Goal: Task Accomplishment & Management: Use online tool/utility

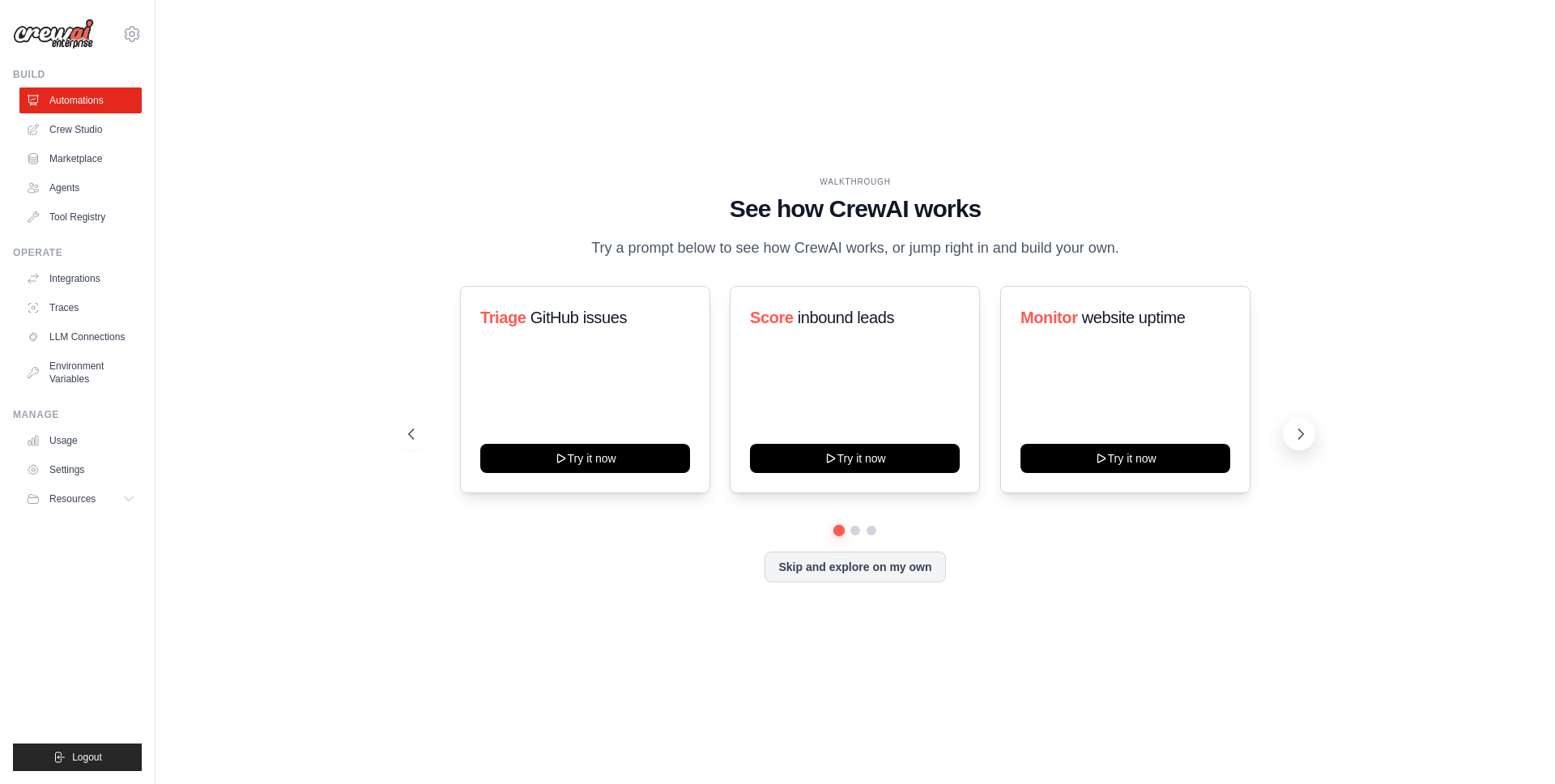
click at [1299, 436] on icon at bounding box center [1301, 434] width 5 height 10
click at [1296, 436] on icon at bounding box center [1300, 434] width 17 height 17
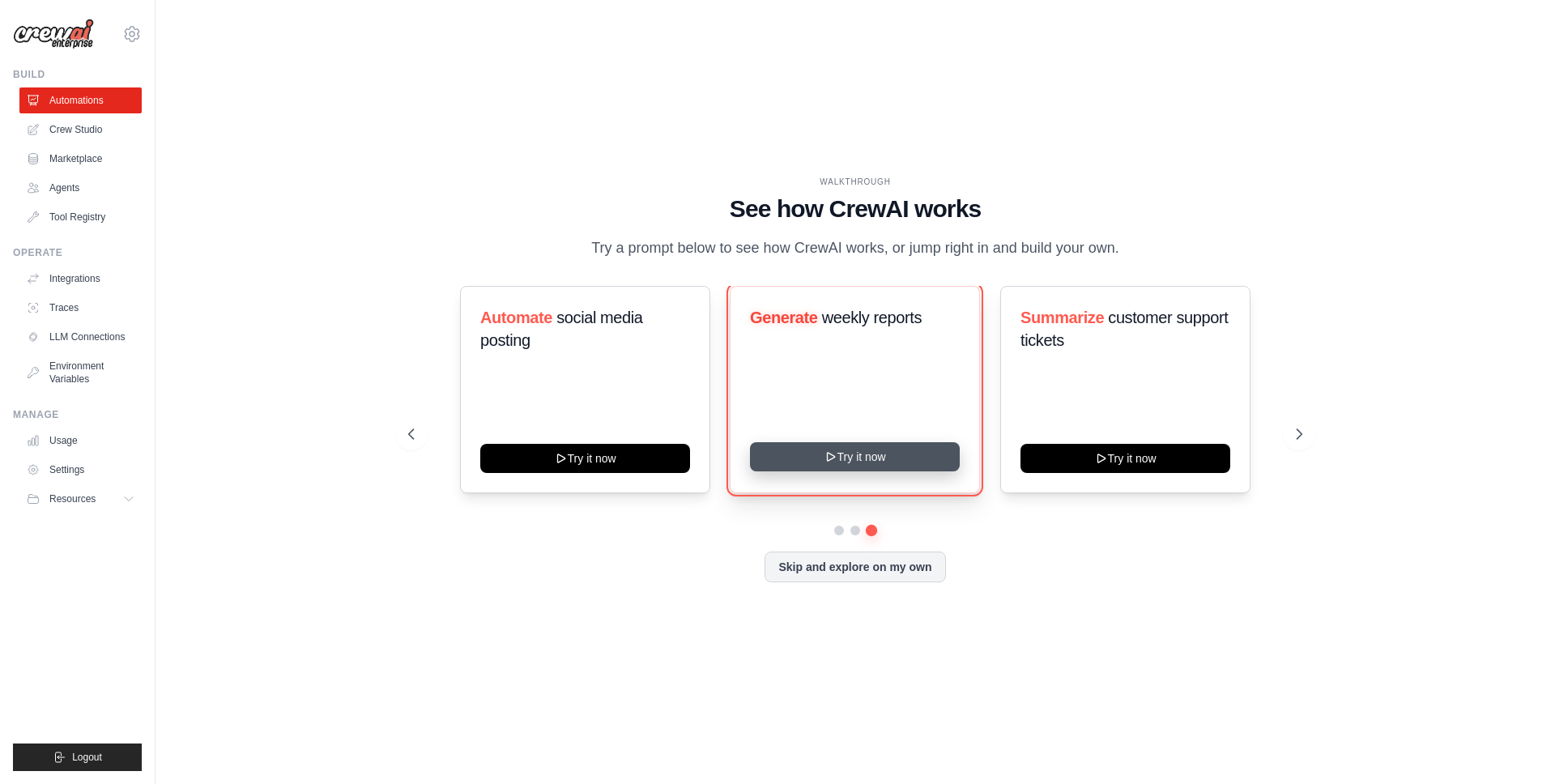
click at [875, 455] on button "Try it now" at bounding box center [855, 456] width 210 height 29
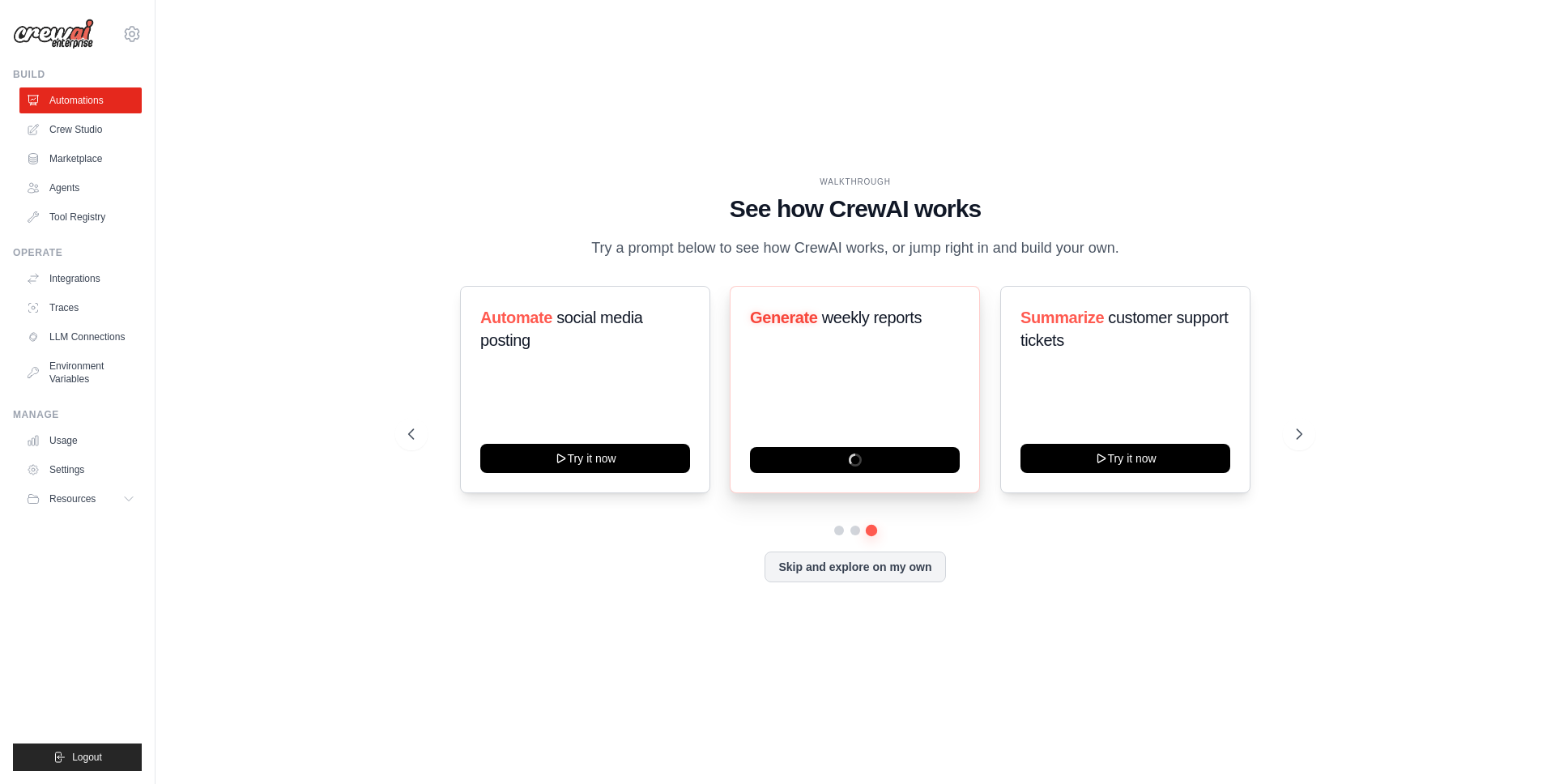
click at [843, 349] on div "Generate weekly reports" at bounding box center [855, 389] width 251 height 208
click at [869, 562] on button "Skip and explore on my own" at bounding box center [855, 566] width 180 height 31
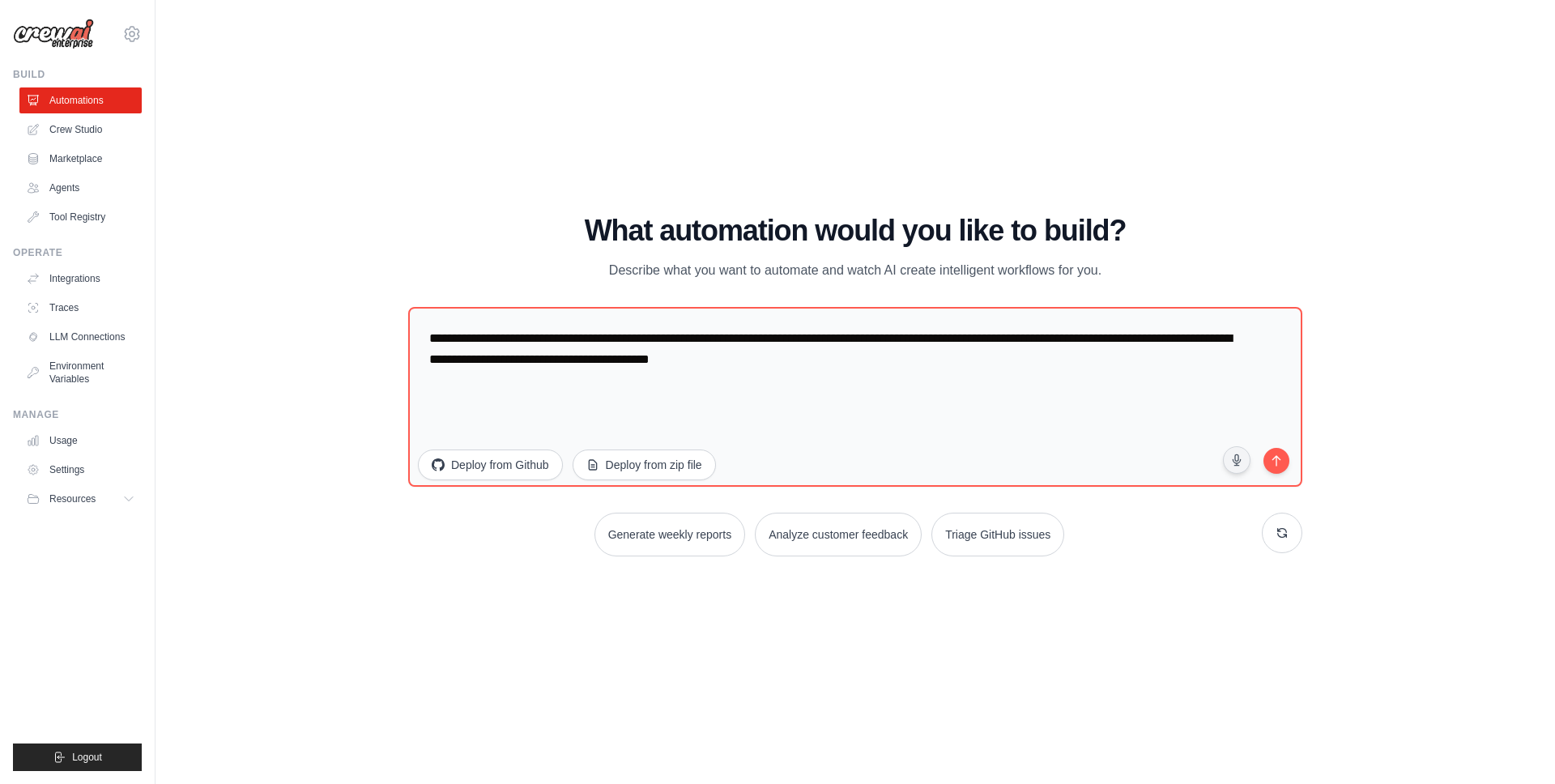
click at [317, 554] on div "WALKTHROUGH See how CrewAI works Try a prompt below to see how CrewAI works, or…" at bounding box center [855, 392] width 1347 height 751
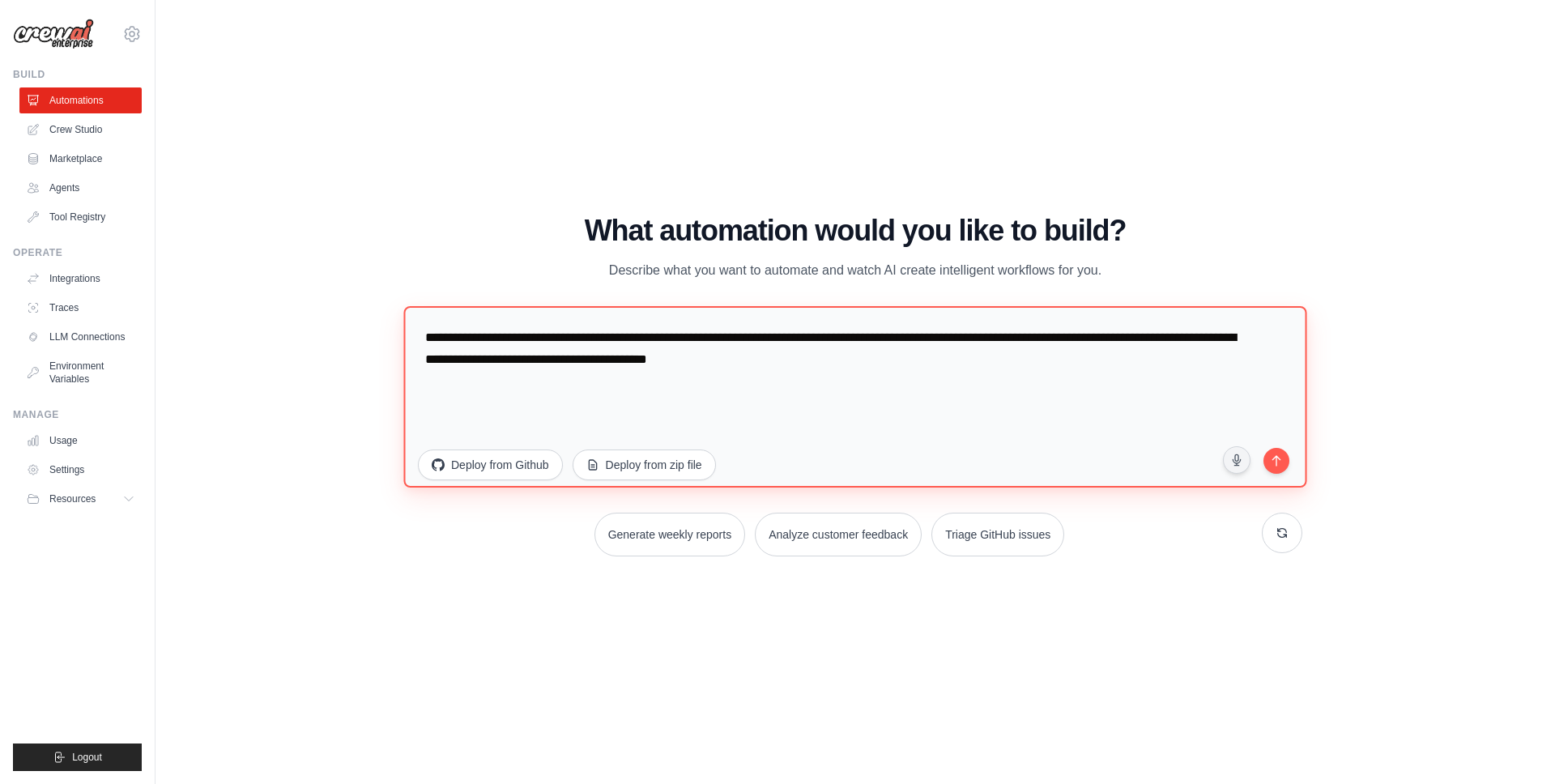
click at [564, 338] on textarea "**********" at bounding box center [855, 397] width 903 height 181
click at [865, 355] on textarea "**********" at bounding box center [855, 397] width 903 height 181
click at [736, 338] on textarea "**********" at bounding box center [855, 397] width 903 height 181
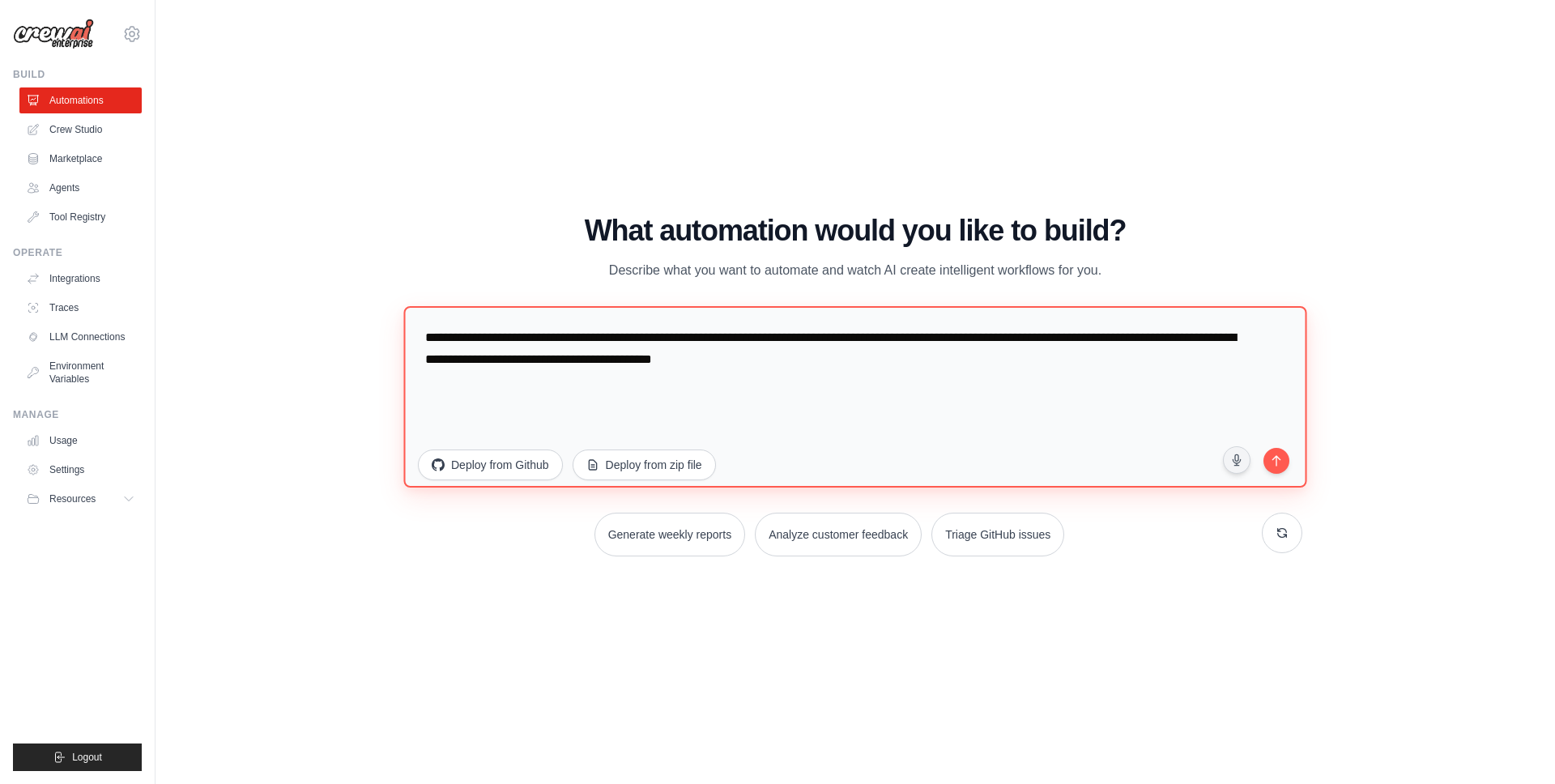
paste textarea "**********"
drag, startPoint x: 1055, startPoint y: 340, endPoint x: 1199, endPoint y: 358, distance: 145.1
click at [1199, 358] on textarea "**********" at bounding box center [855, 397] width 903 height 181
type textarea "**********"
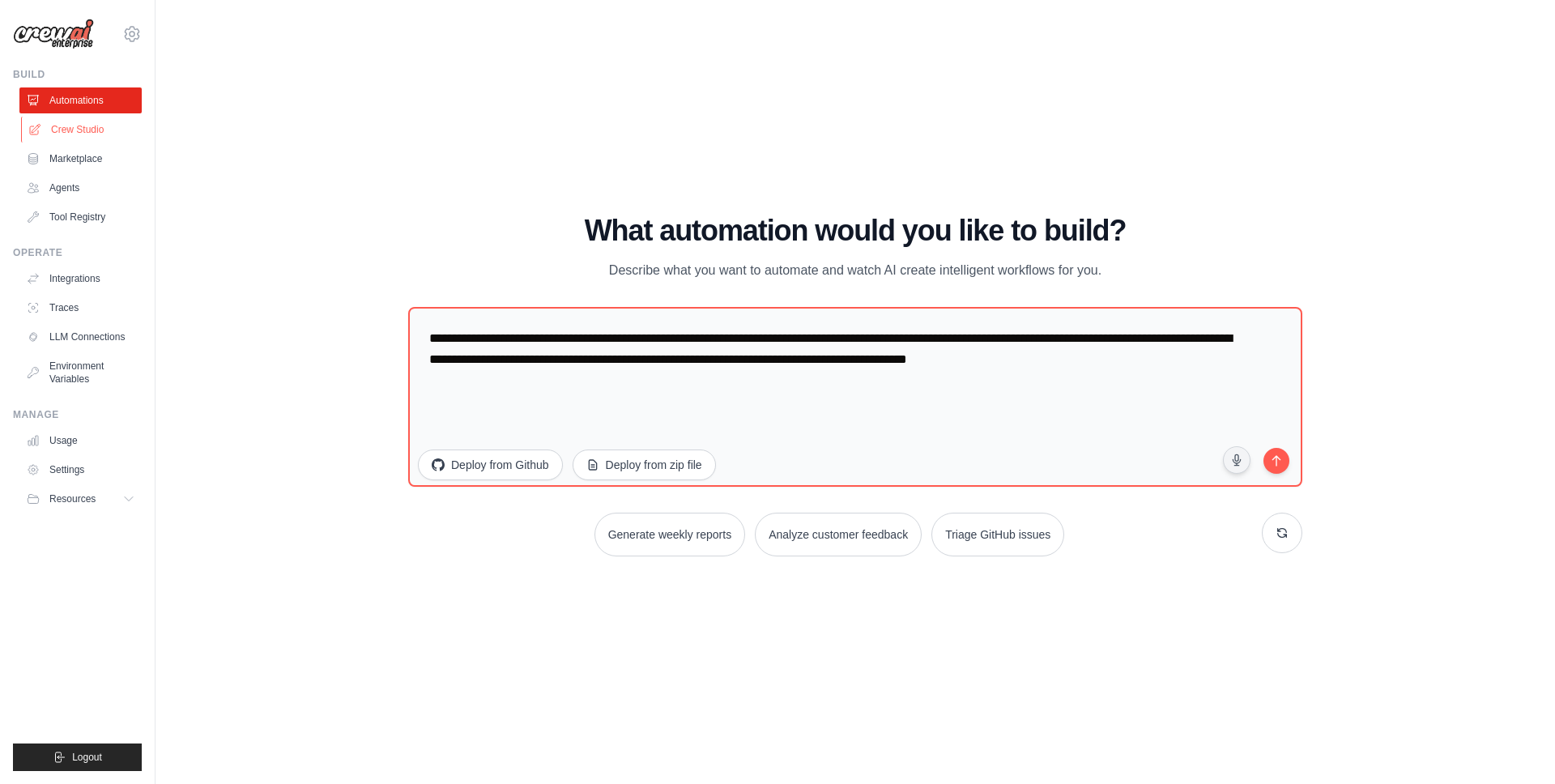
click at [52, 131] on link "Crew Studio" at bounding box center [82, 130] width 122 height 26
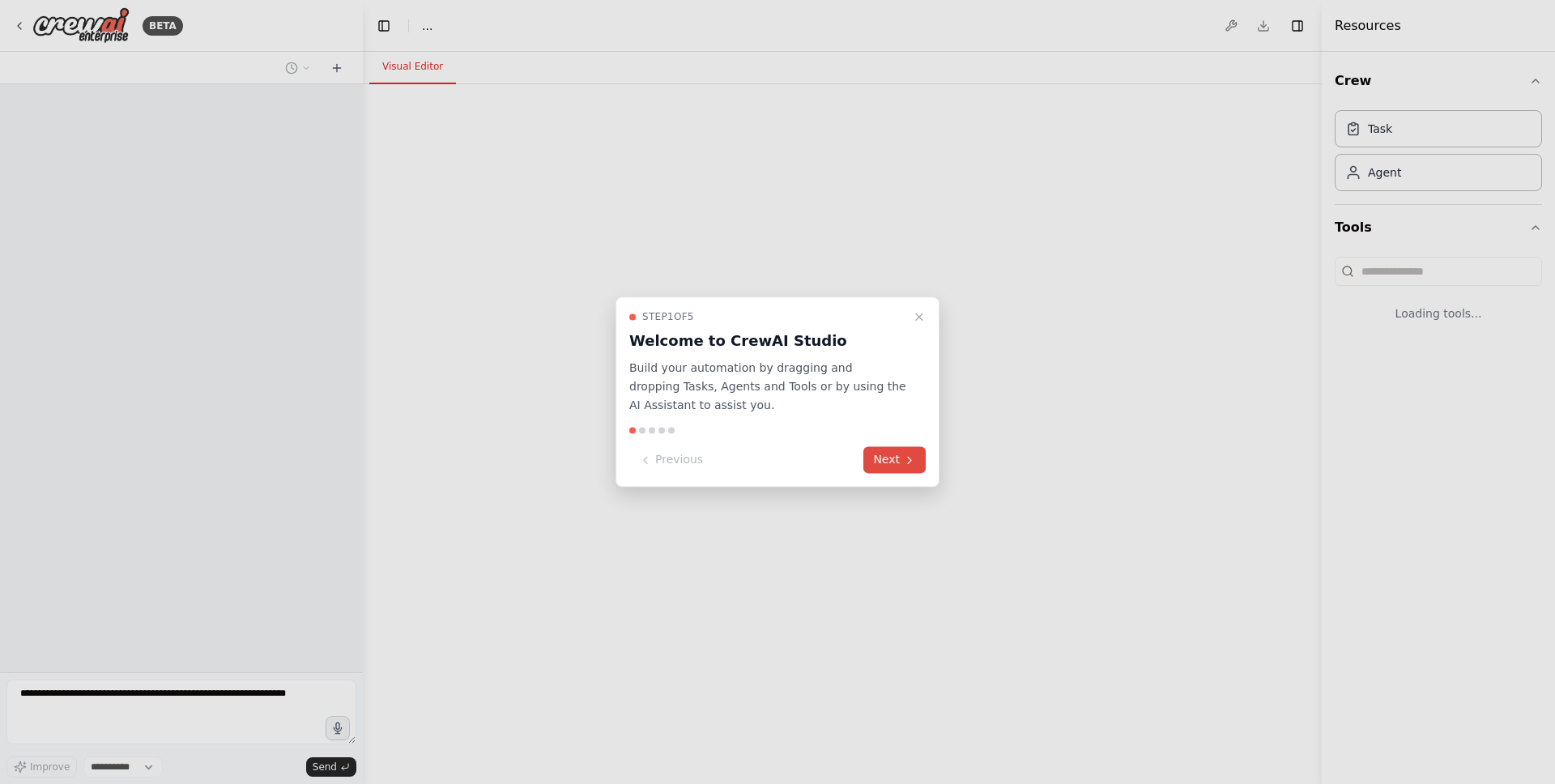
select select "****"
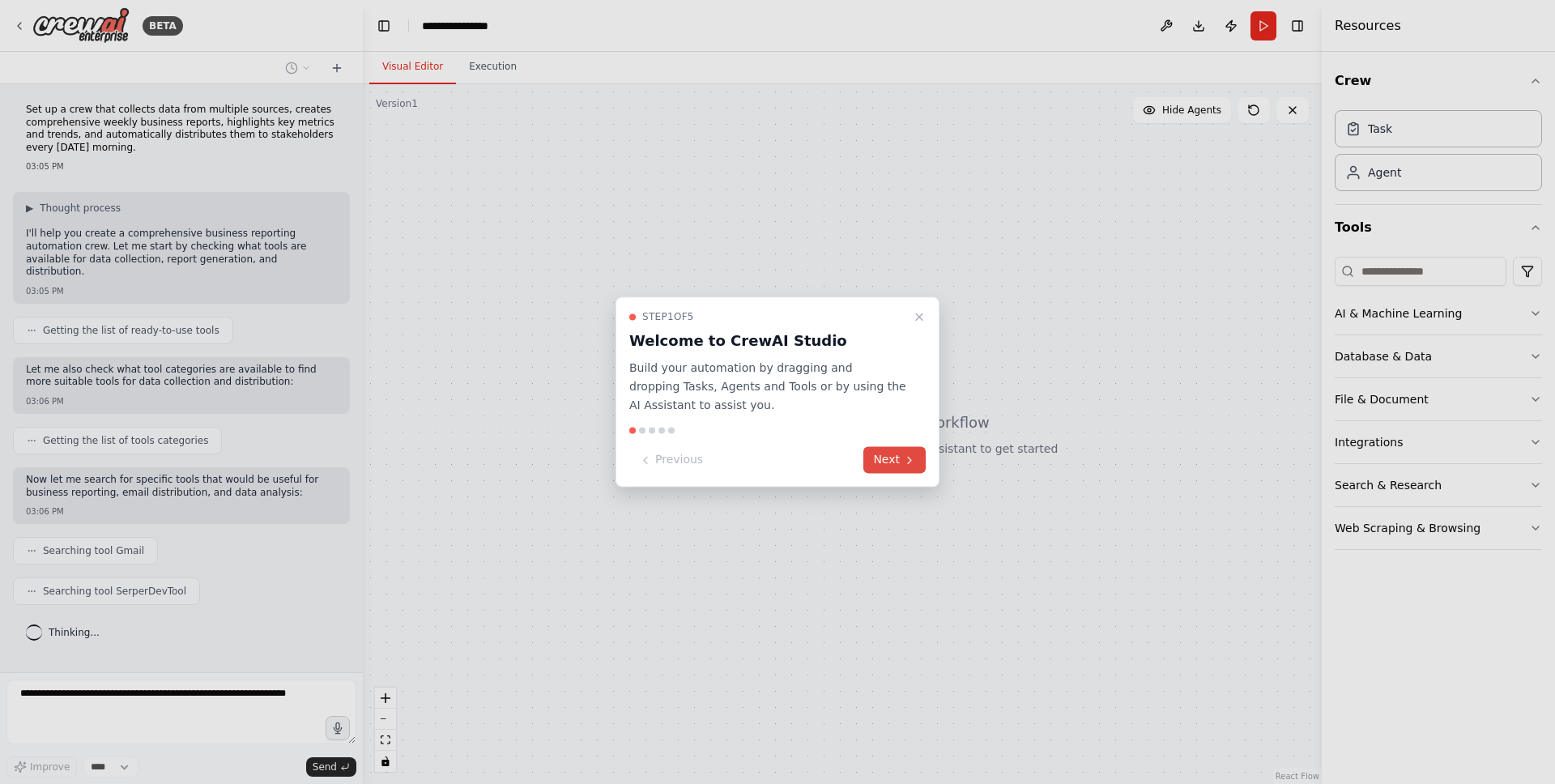
click at [885, 460] on button "Next" at bounding box center [895, 459] width 62 height 26
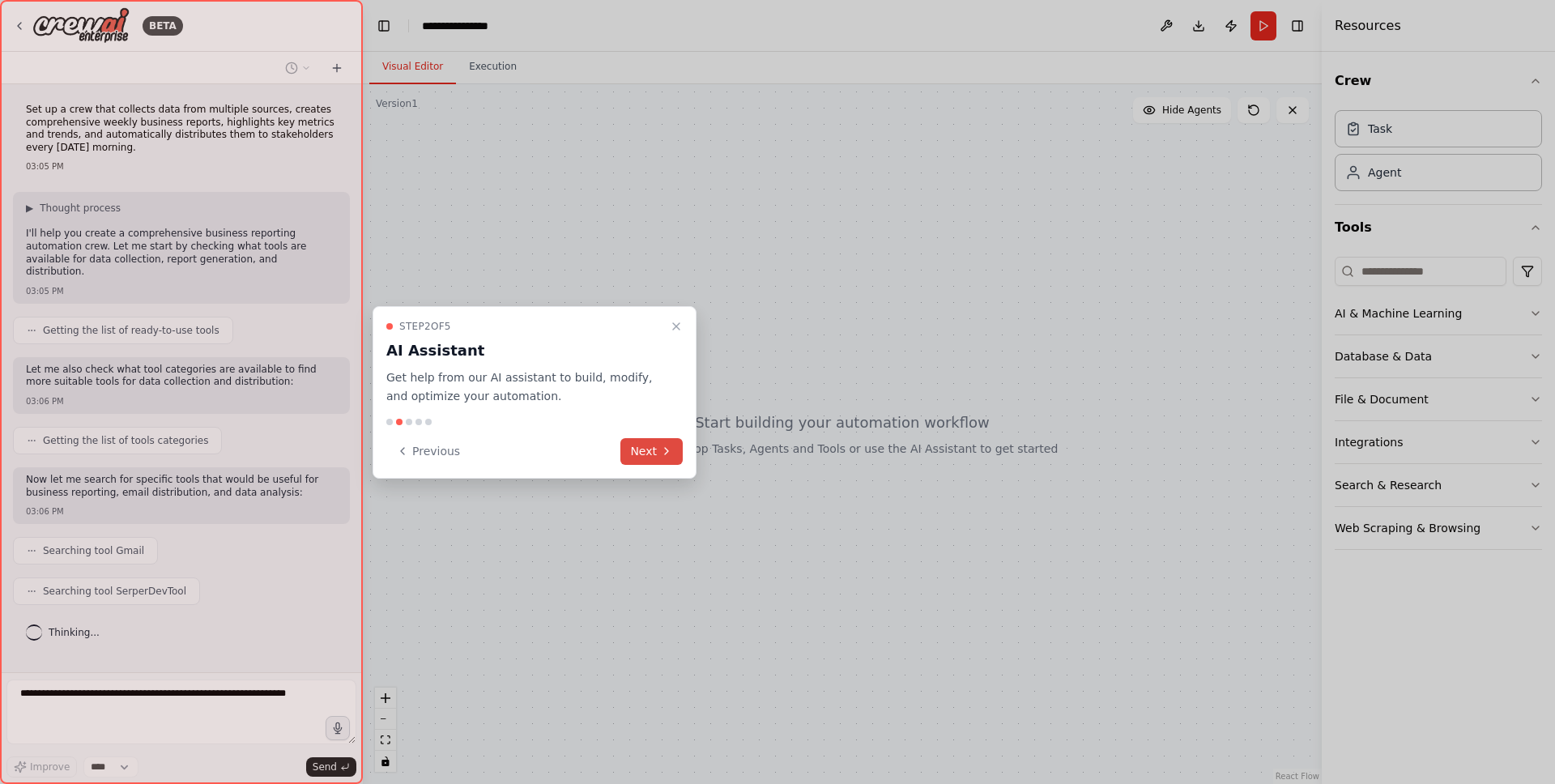
scroll to position [16, 0]
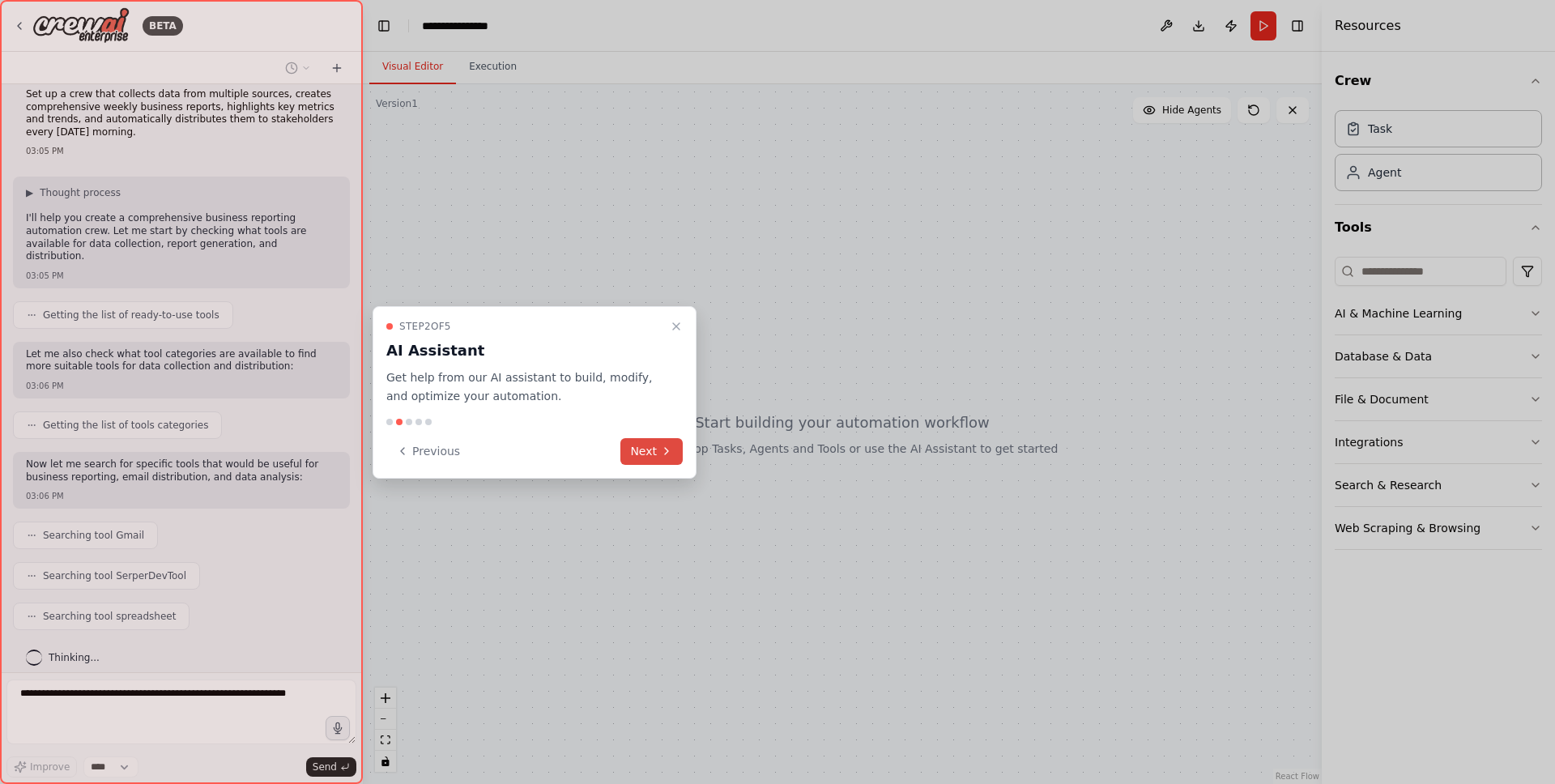
click at [630, 451] on button "Next" at bounding box center [652, 451] width 62 height 26
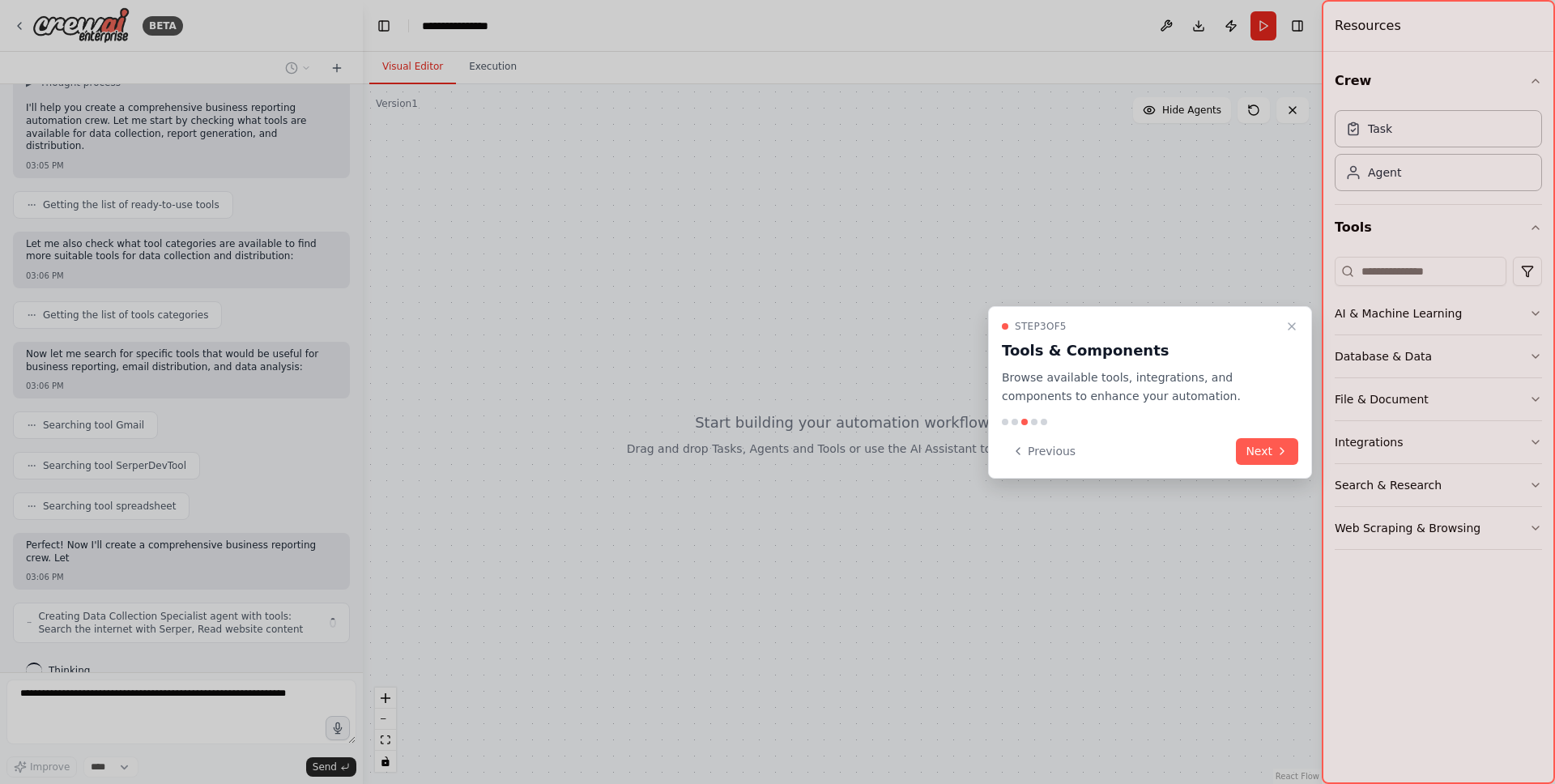
scroll to position [138, 0]
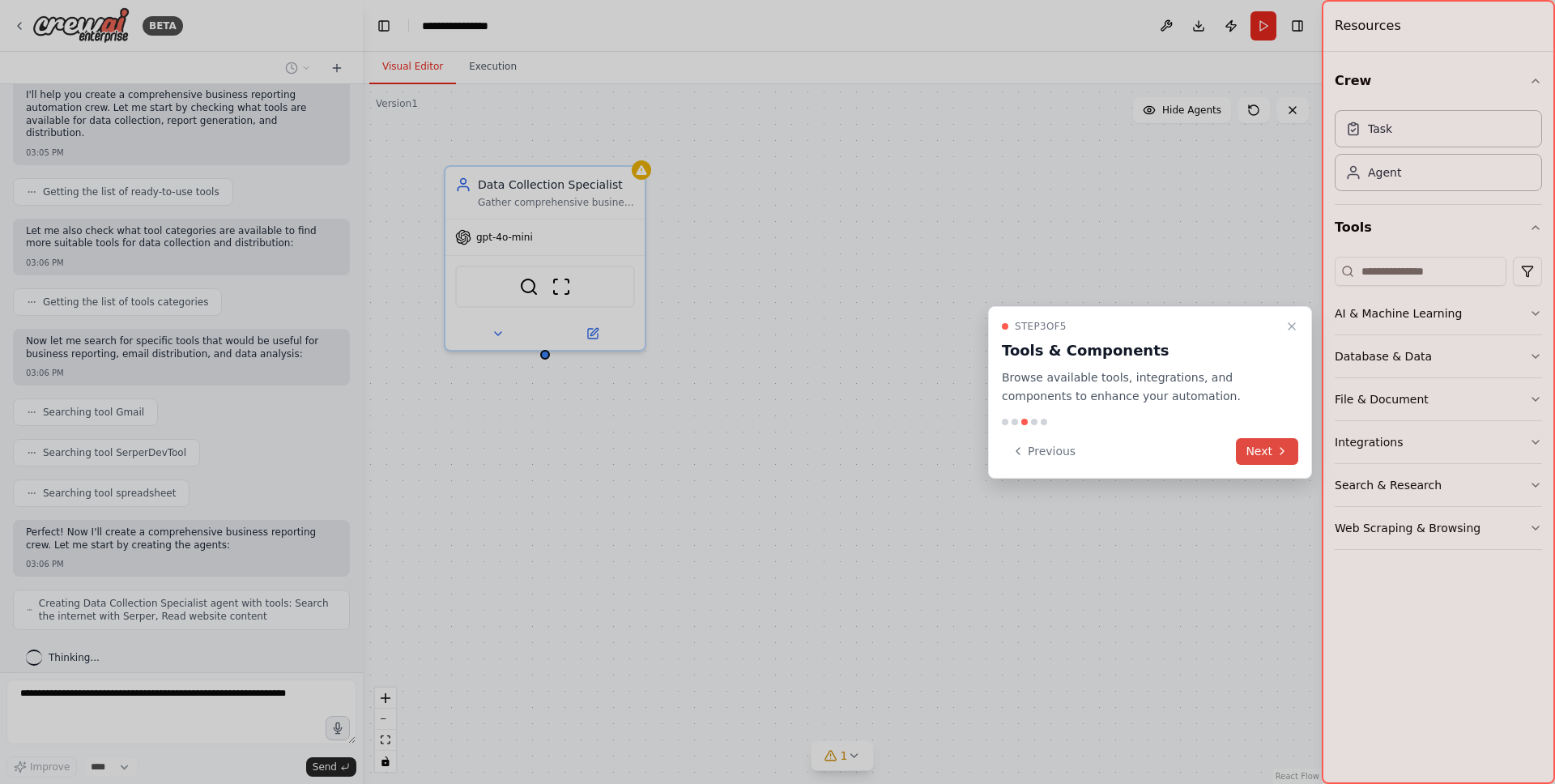
click at [1276, 451] on icon at bounding box center [1281, 451] width 13 height 13
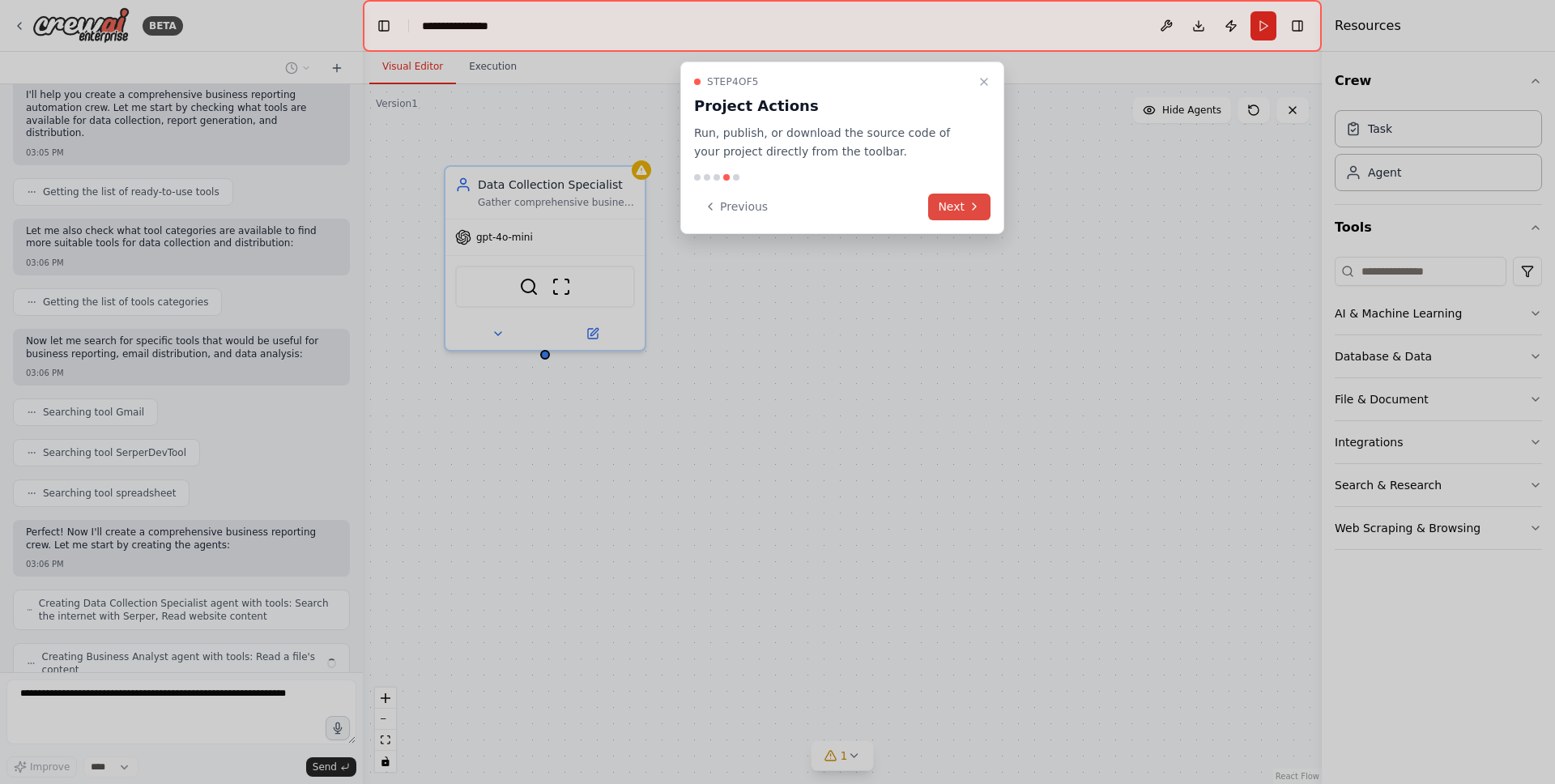
scroll to position [192, 0]
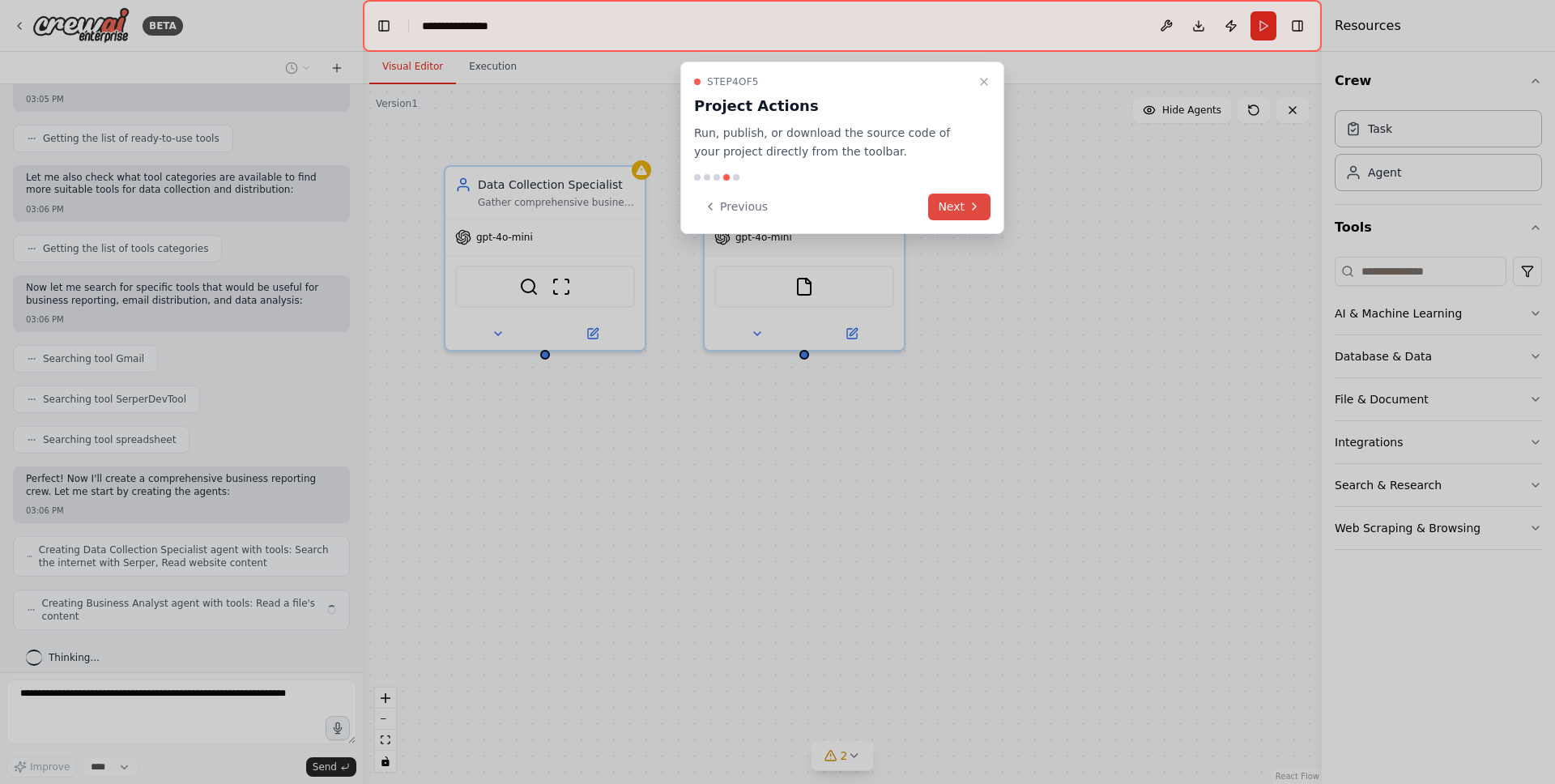
click at [952, 205] on button "Next" at bounding box center [959, 206] width 62 height 26
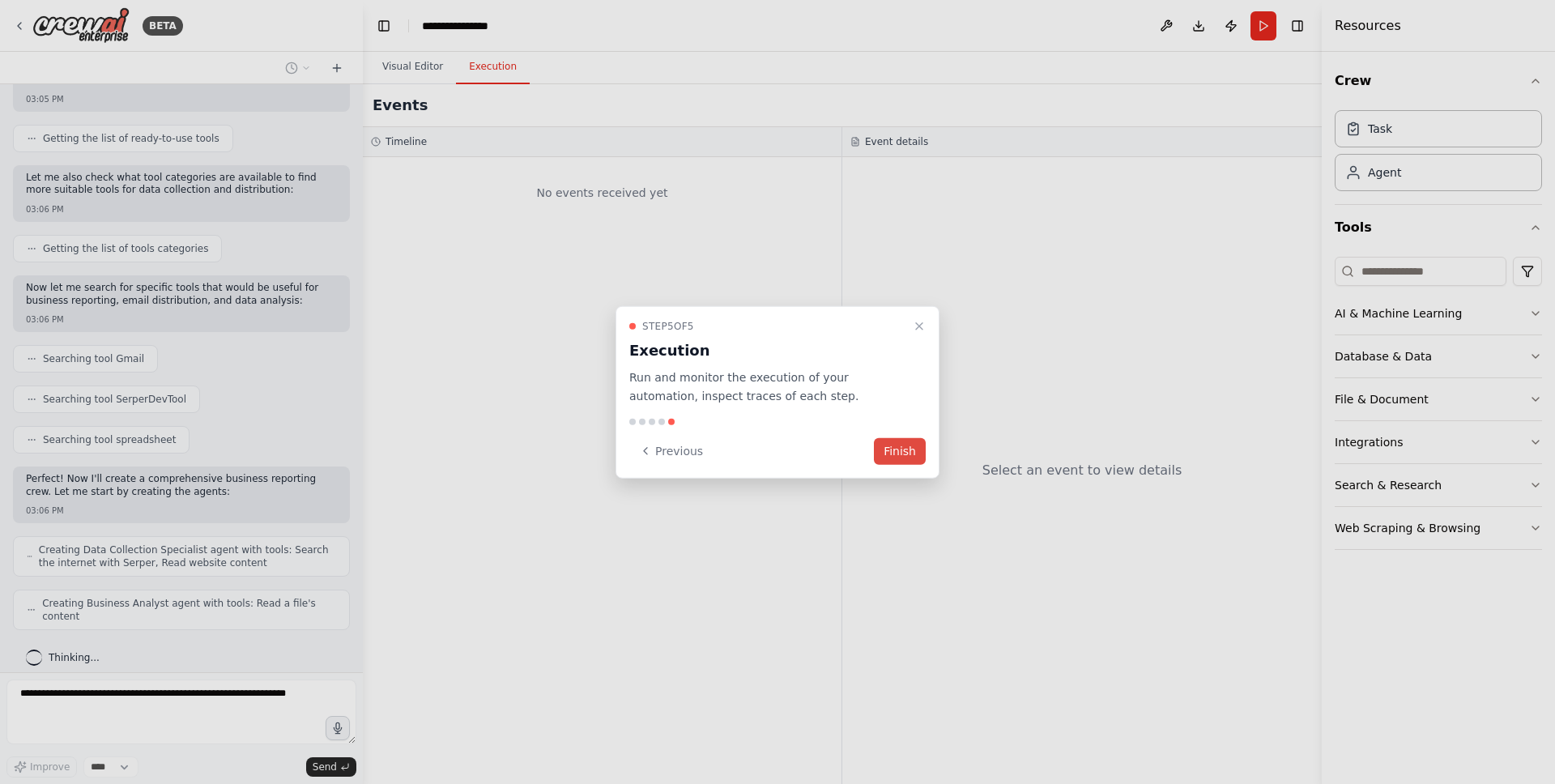
click at [902, 454] on button "Finish" at bounding box center [899, 450] width 52 height 26
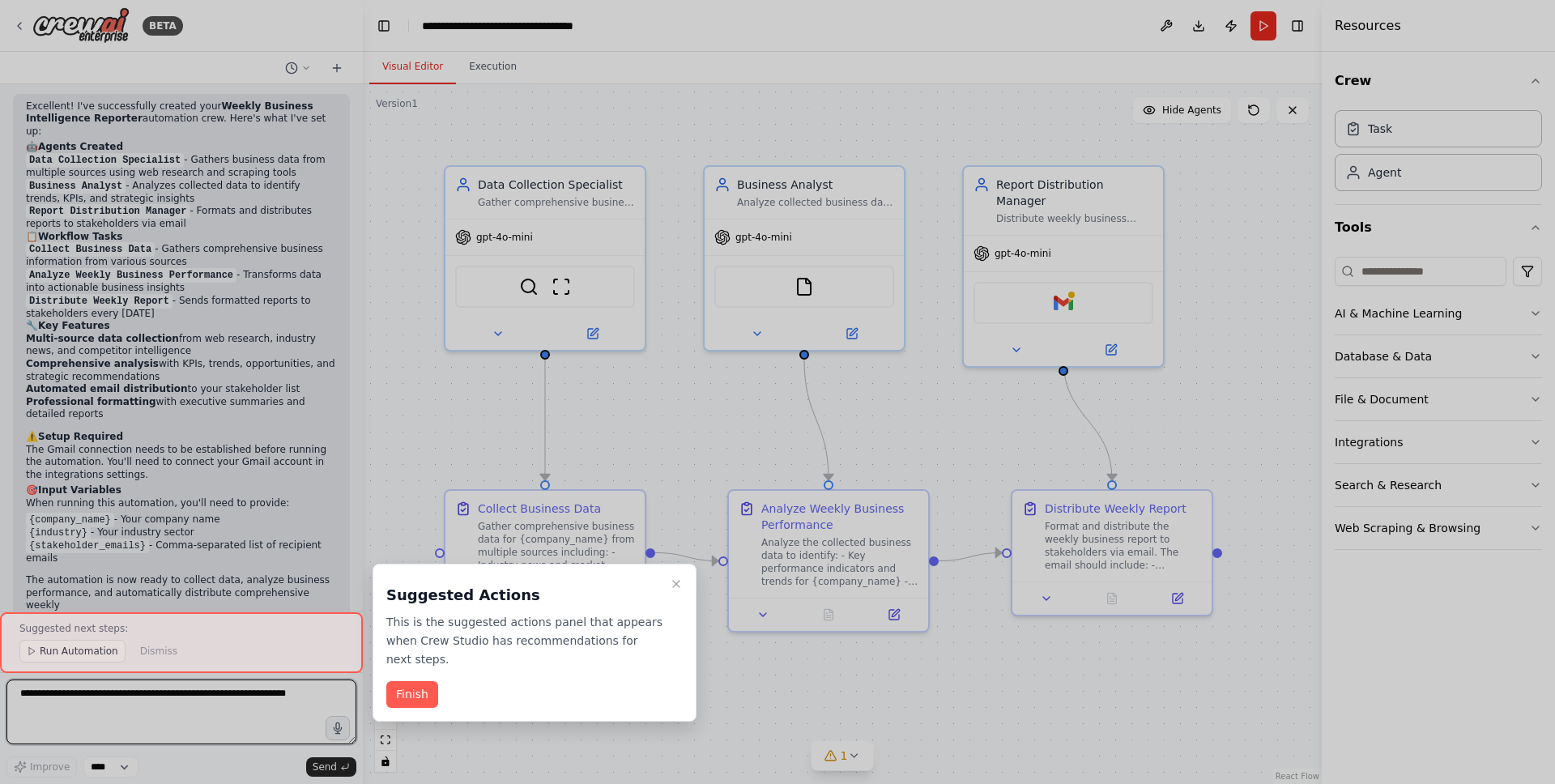
scroll to position [1279, 0]
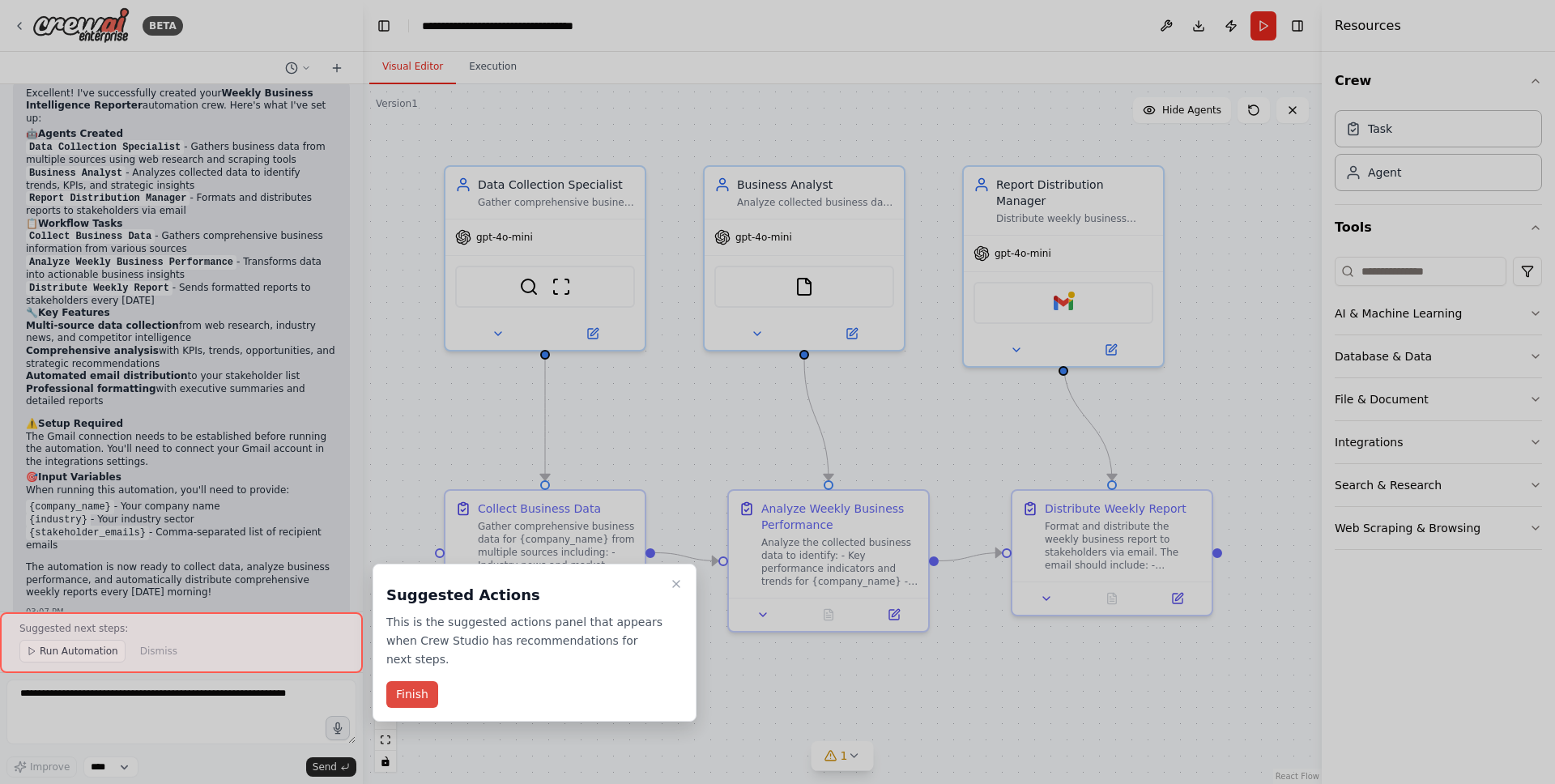
click at [414, 699] on button "Finish" at bounding box center [412, 693] width 52 height 26
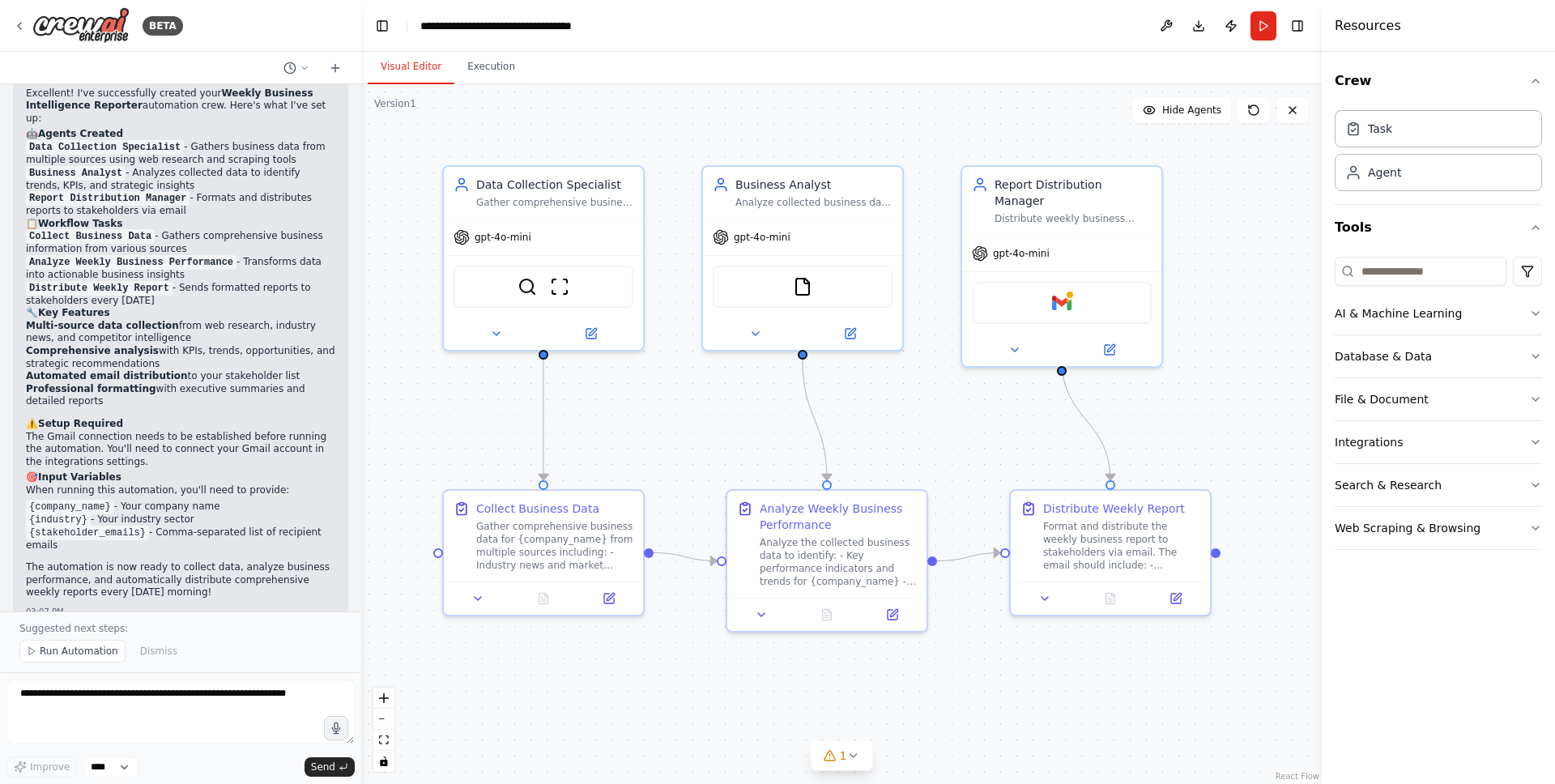
drag, startPoint x: 359, startPoint y: 471, endPoint x: 362, endPoint y: 408, distance: 63.1
click at [361, 403] on div "BETA Set up a crew that collects data from multiple sources, creates comprehens…" at bounding box center [778, 392] width 1555 height 784
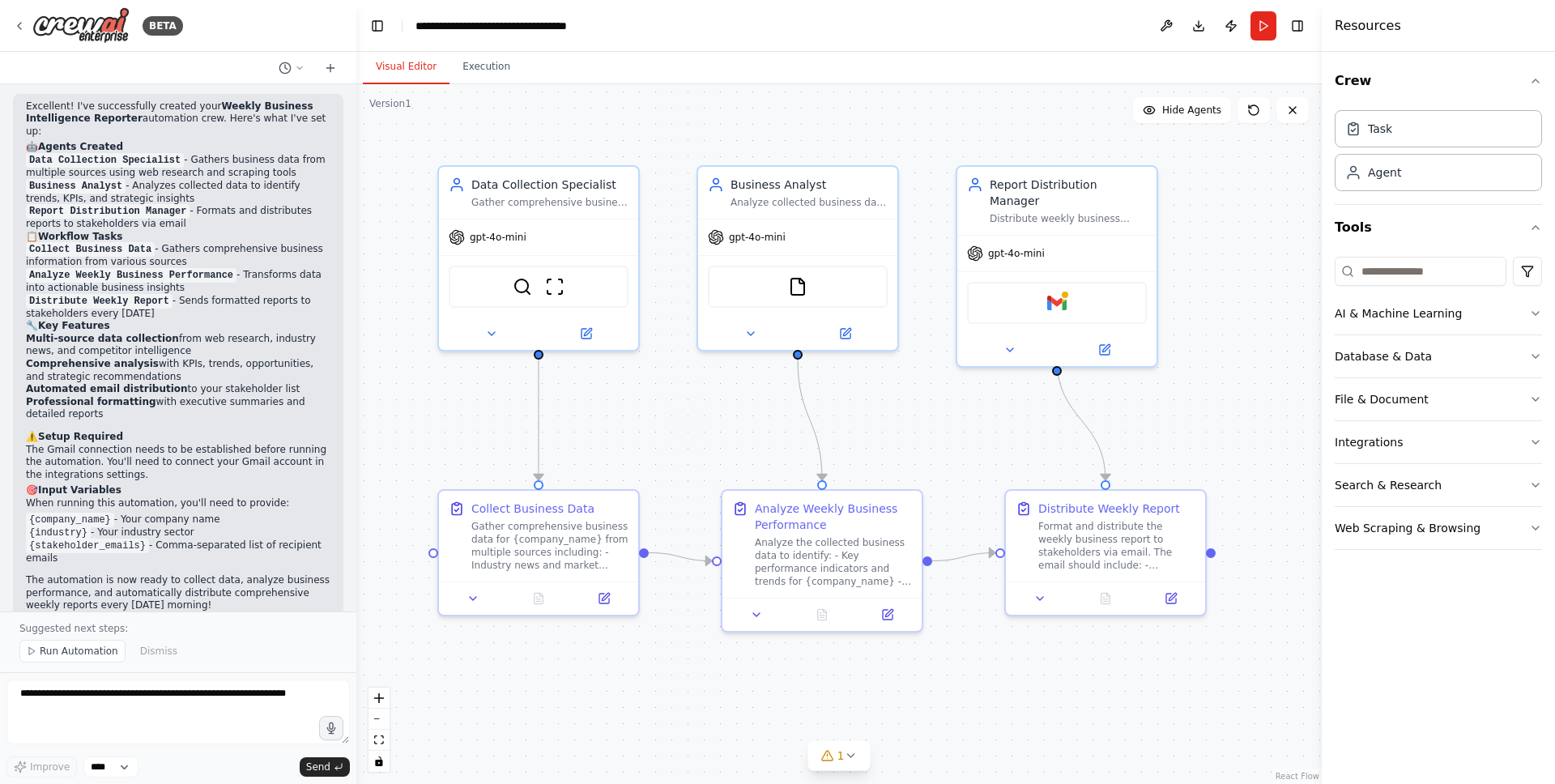
click at [356, 453] on div "BETA Set up a crew that collects data from multiple sources, creates comprehens…" at bounding box center [778, 392] width 1555 height 784
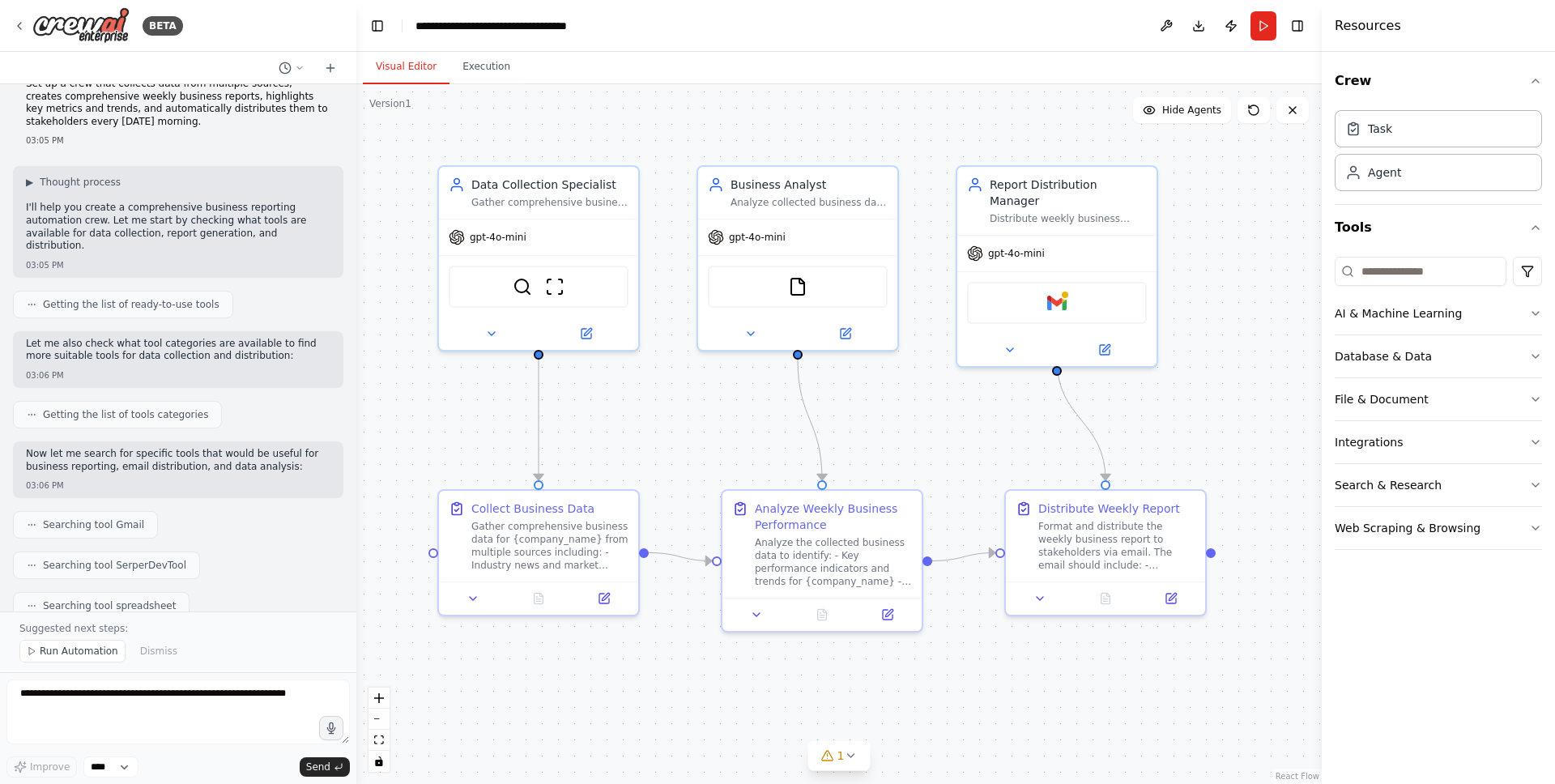
scroll to position [0, 0]
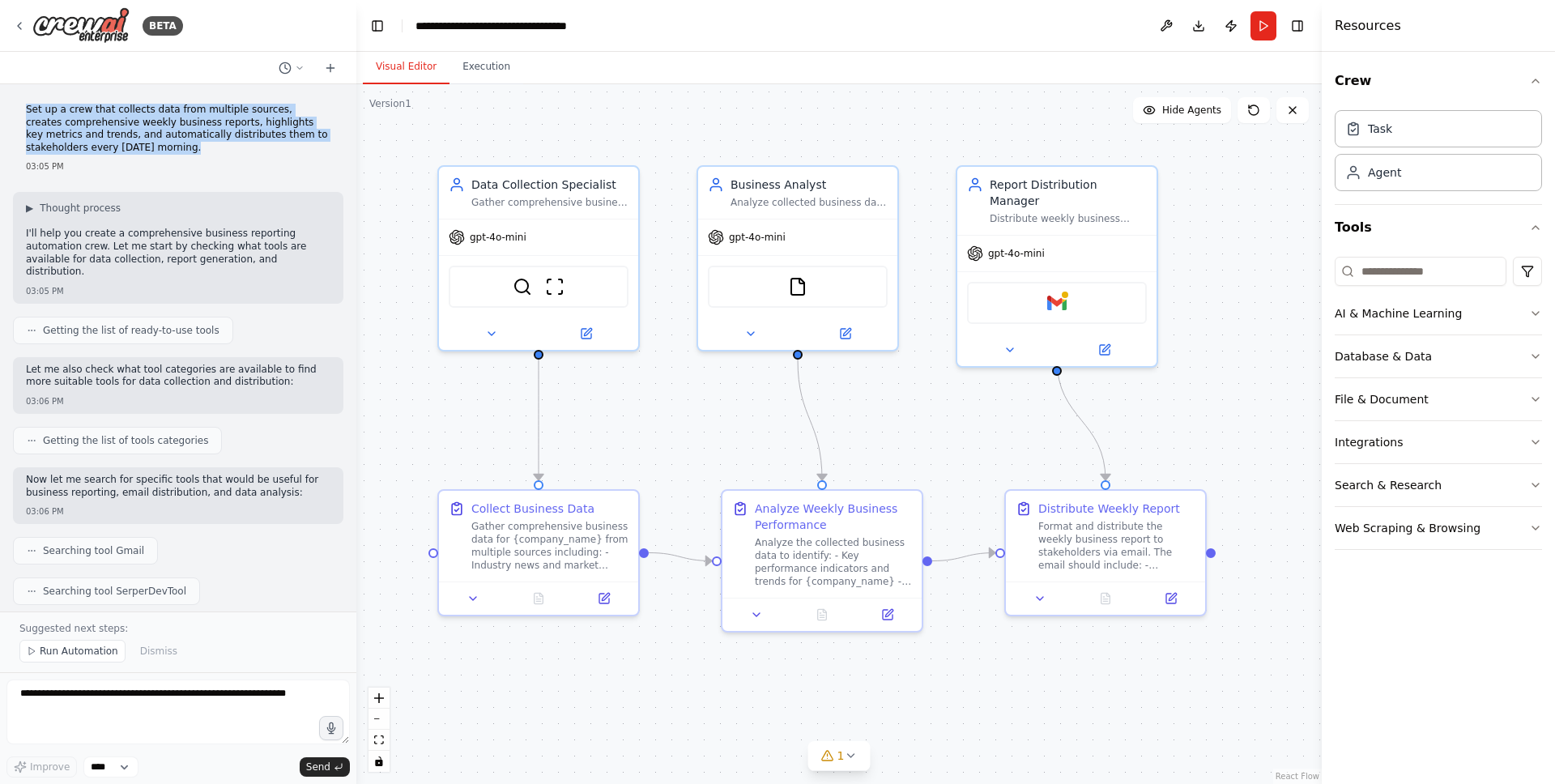
drag, startPoint x: 17, startPoint y: 107, endPoint x: 140, endPoint y: 148, distance: 129.7
click at [140, 148] on div "Set up a crew that collects data from multiple sources, creates comprehensive w…" at bounding box center [178, 138] width 331 height 82
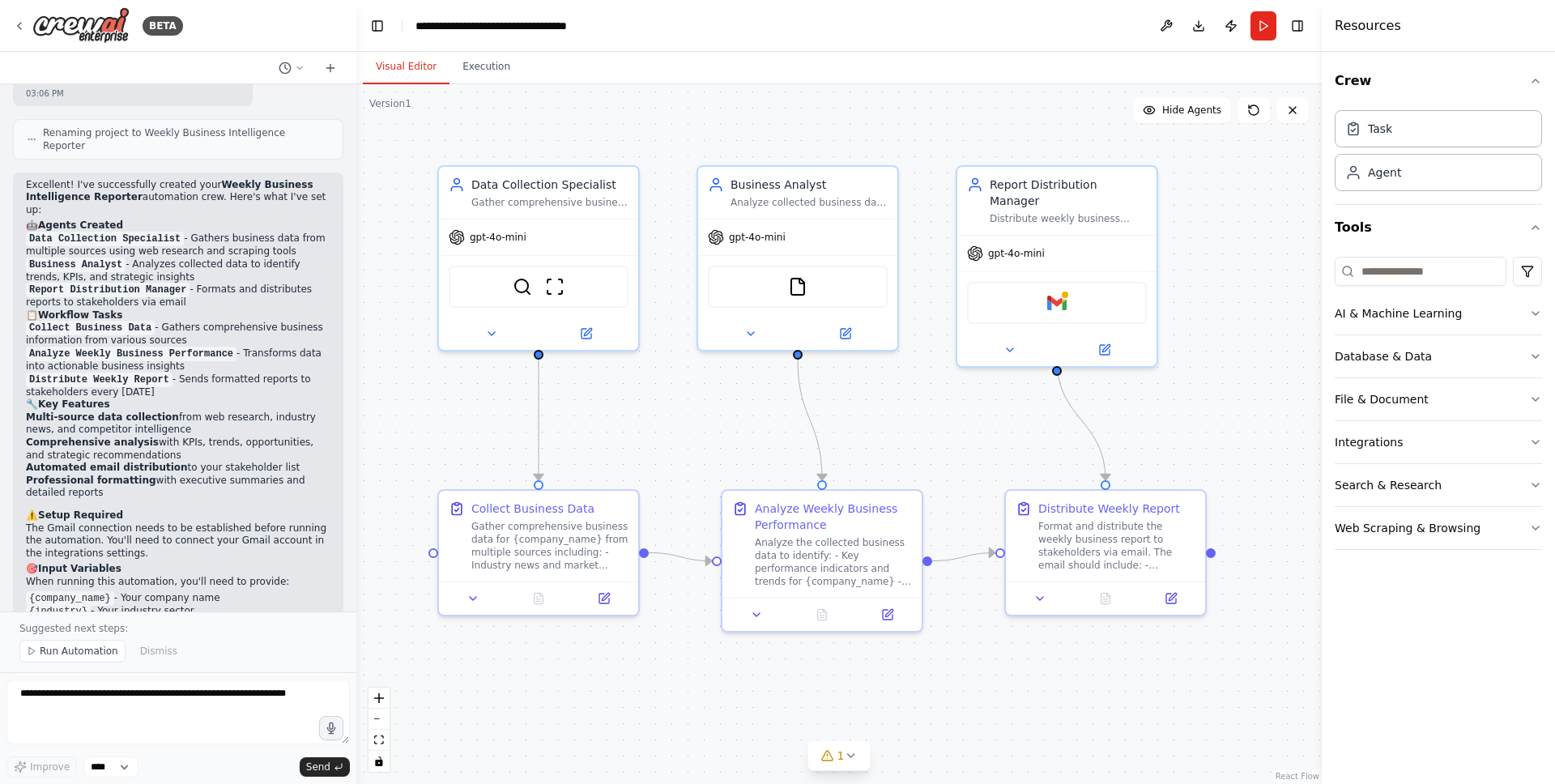
scroll to position [1291, 0]
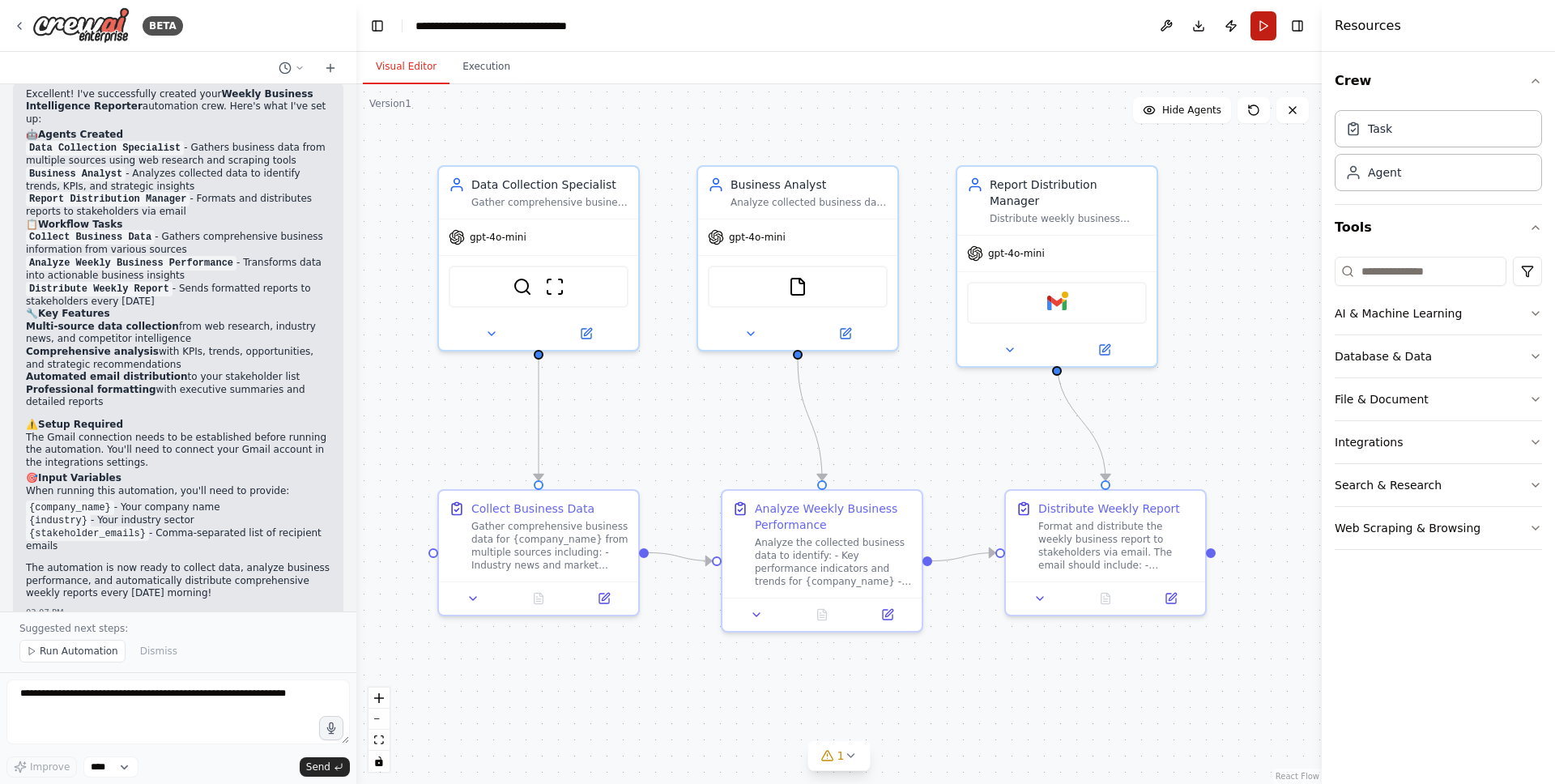
click at [1265, 29] on button "Run" at bounding box center [1263, 26] width 26 height 29
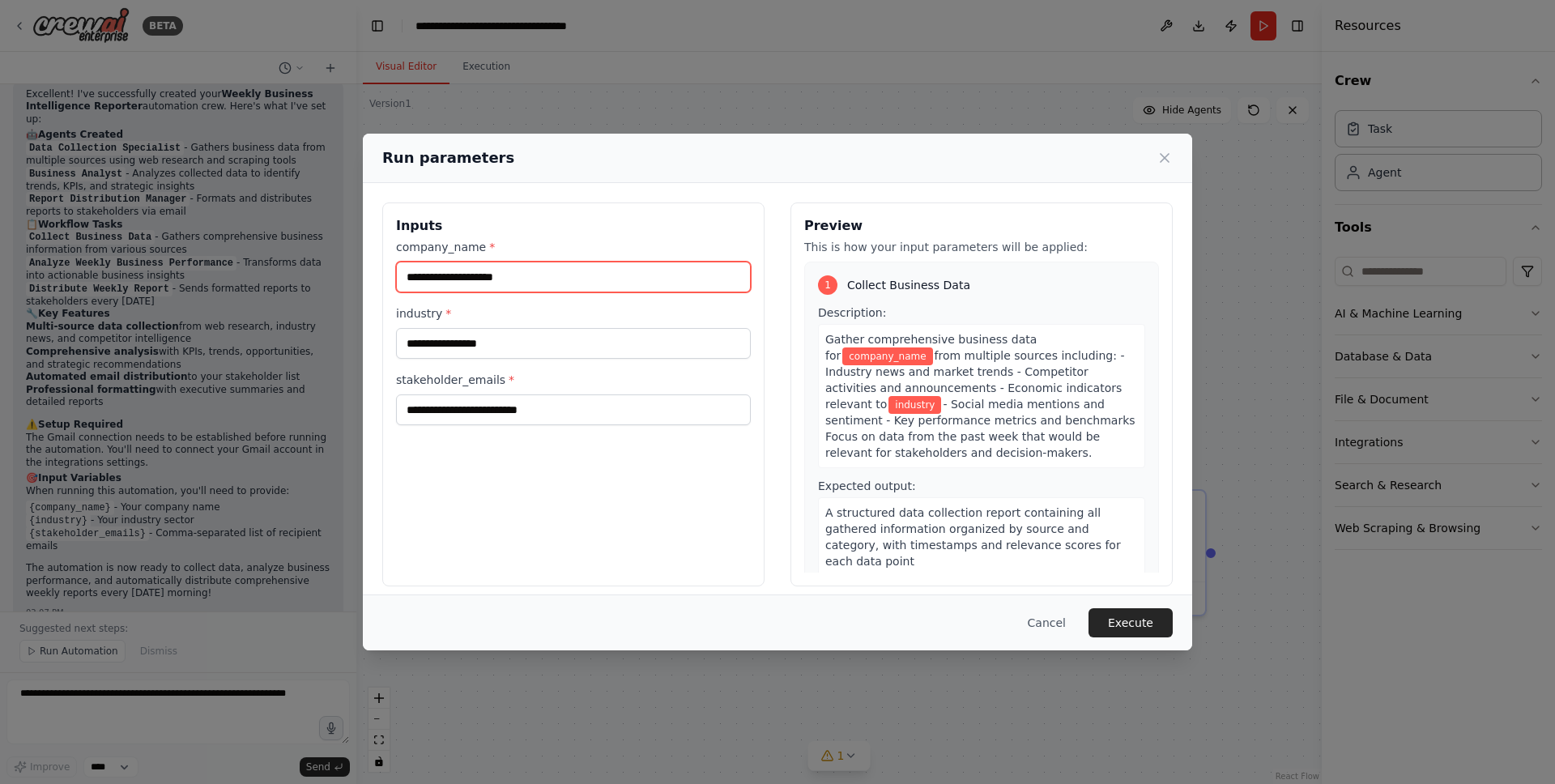
click at [463, 280] on input "company_name *" at bounding box center [574, 277] width 355 height 31
type input "******"
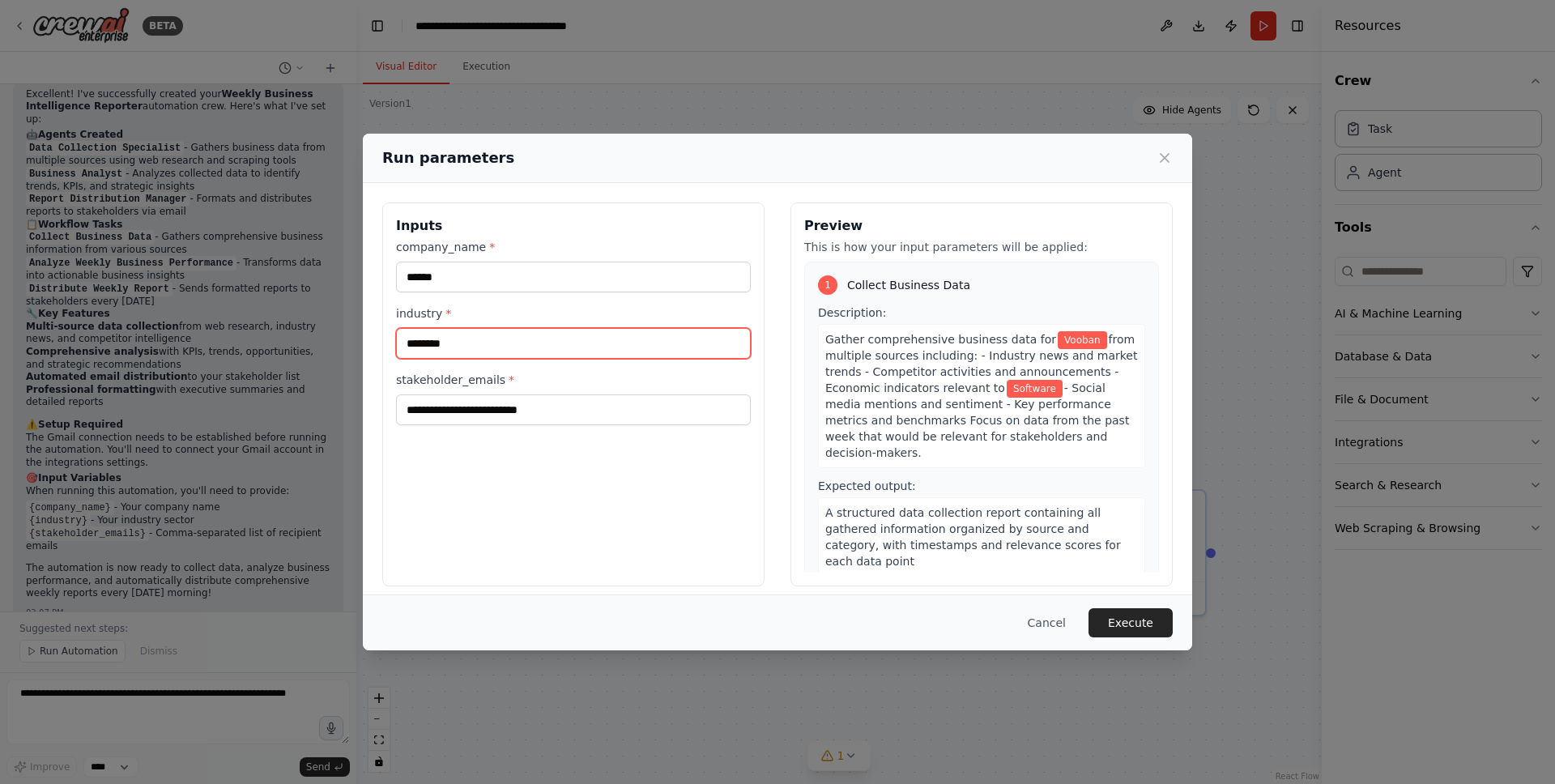
type input "********"
click at [550, 408] on input "stakeholder_emails *" at bounding box center [574, 410] width 355 height 31
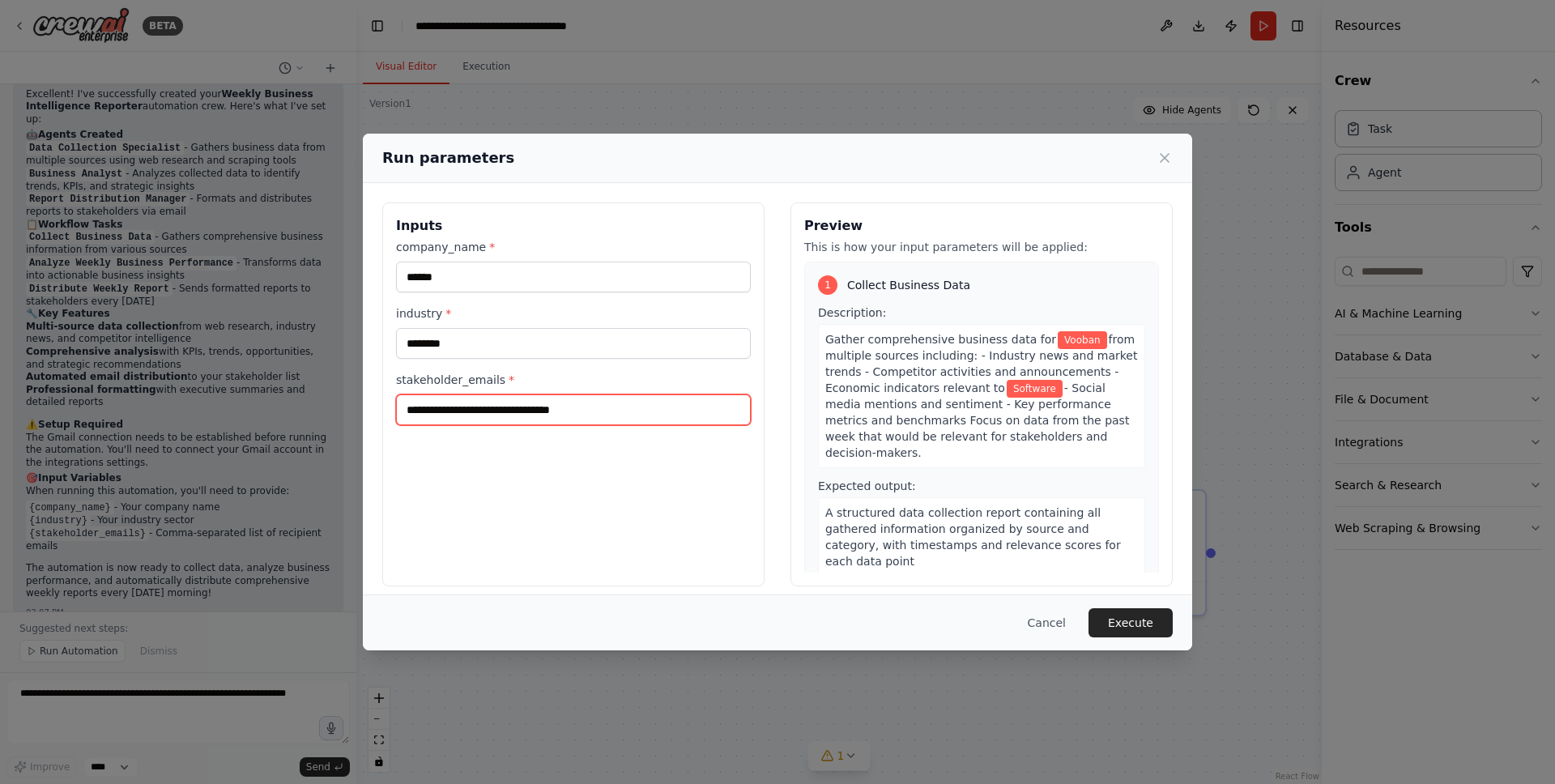
paste input "**********"
drag, startPoint x: 732, startPoint y: 413, endPoint x: 760, endPoint y: 388, distance: 37.5
click at [733, 412] on input "**********" at bounding box center [571, 410] width 349 height 31
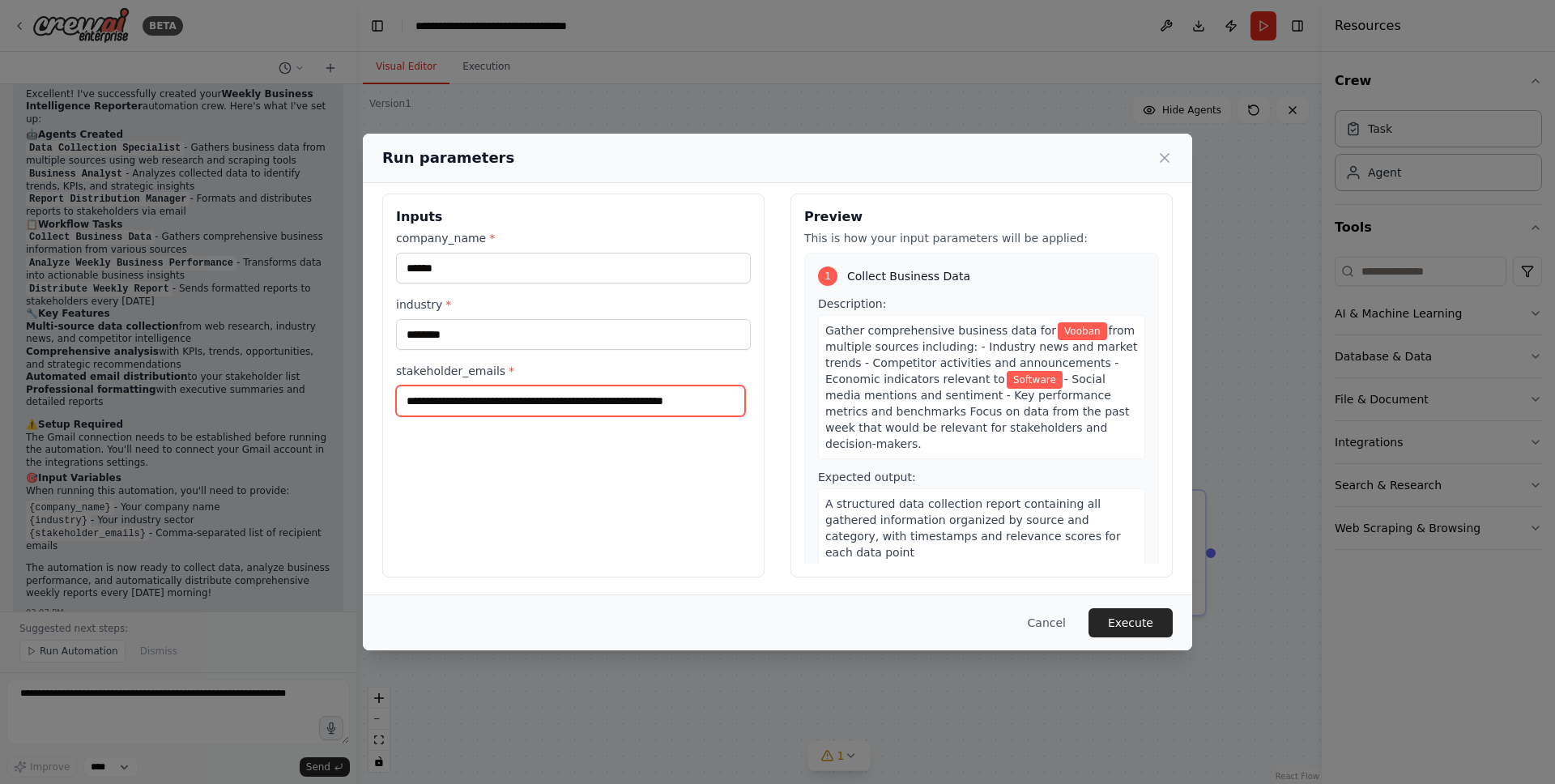
scroll to position [11, 0]
paste input "**********"
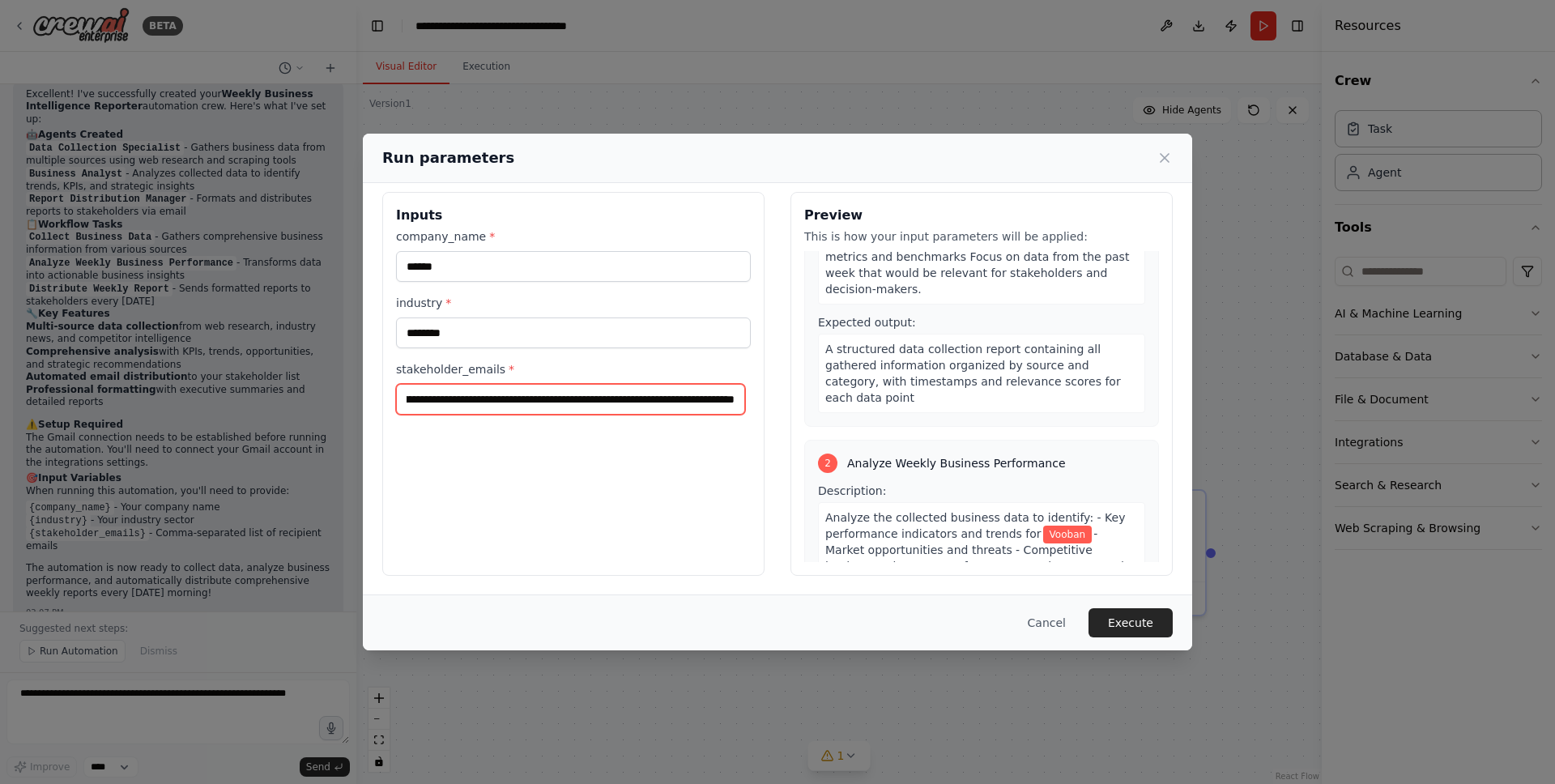
scroll to position [287, 0]
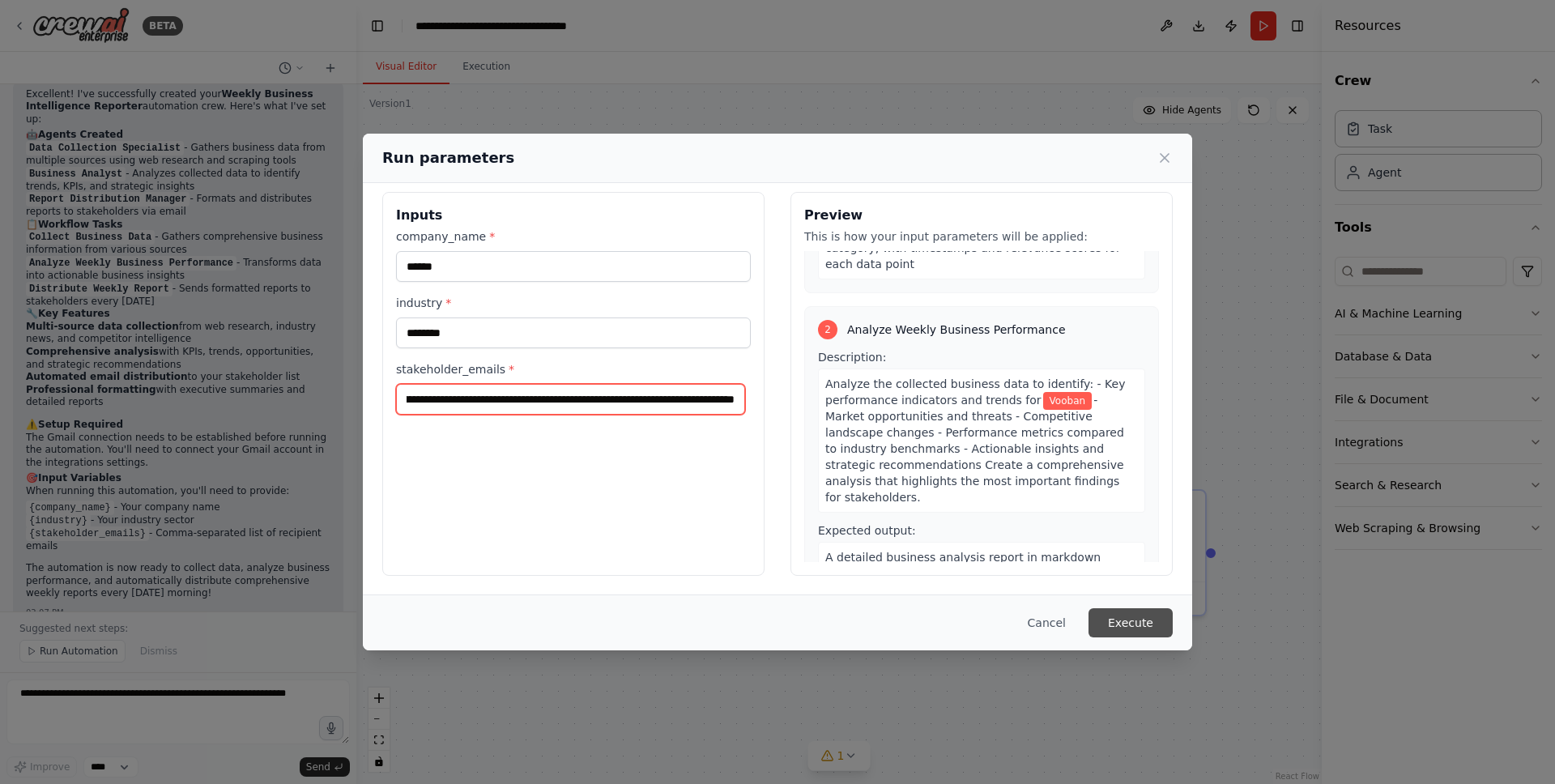
type input "**********"
click at [1140, 628] on button "Execute" at bounding box center [1131, 622] width 84 height 29
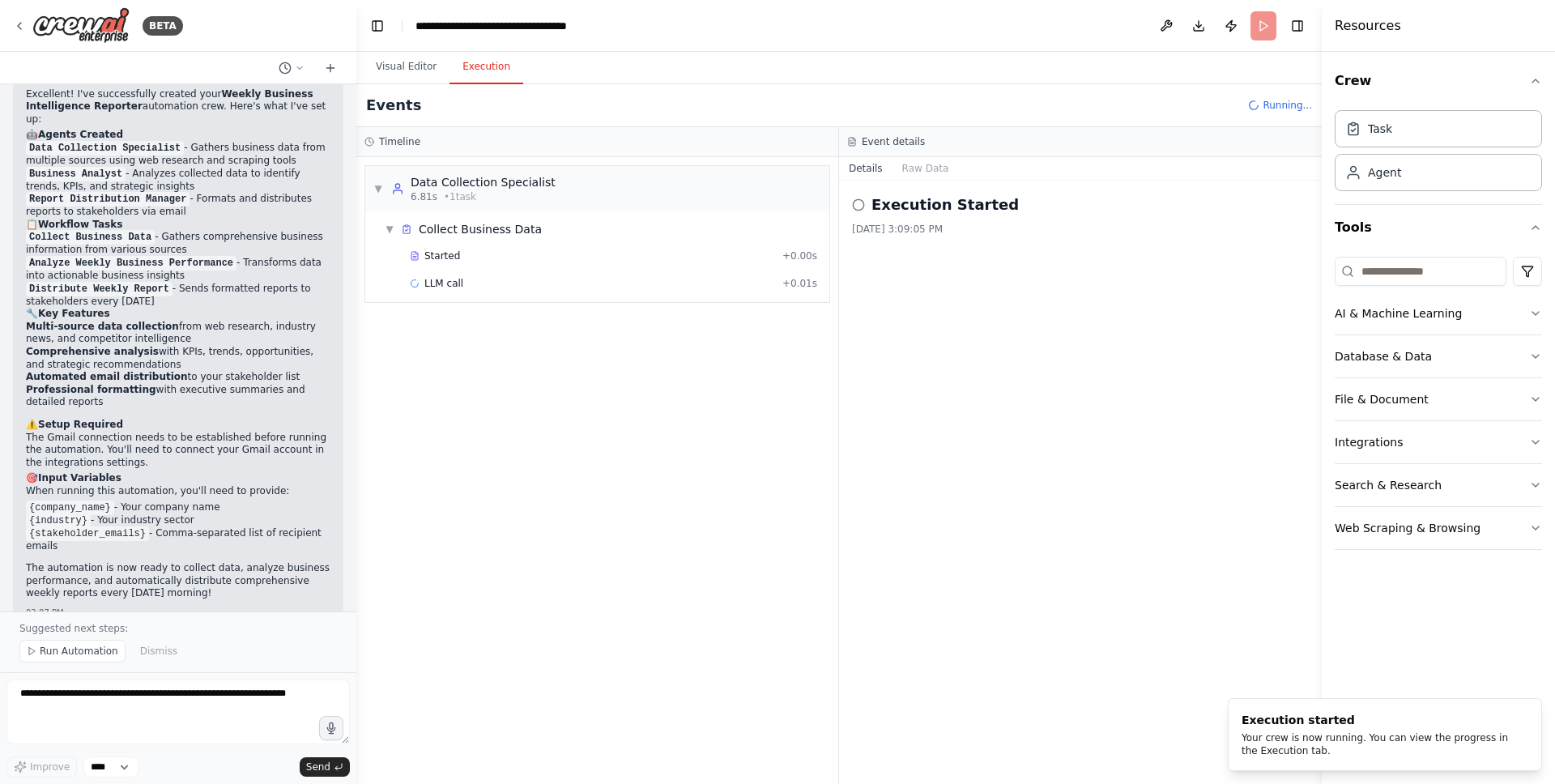
click at [472, 63] on button "Execution" at bounding box center [487, 66] width 74 height 34
click at [456, 287] on span "LLM call" at bounding box center [444, 283] width 39 height 13
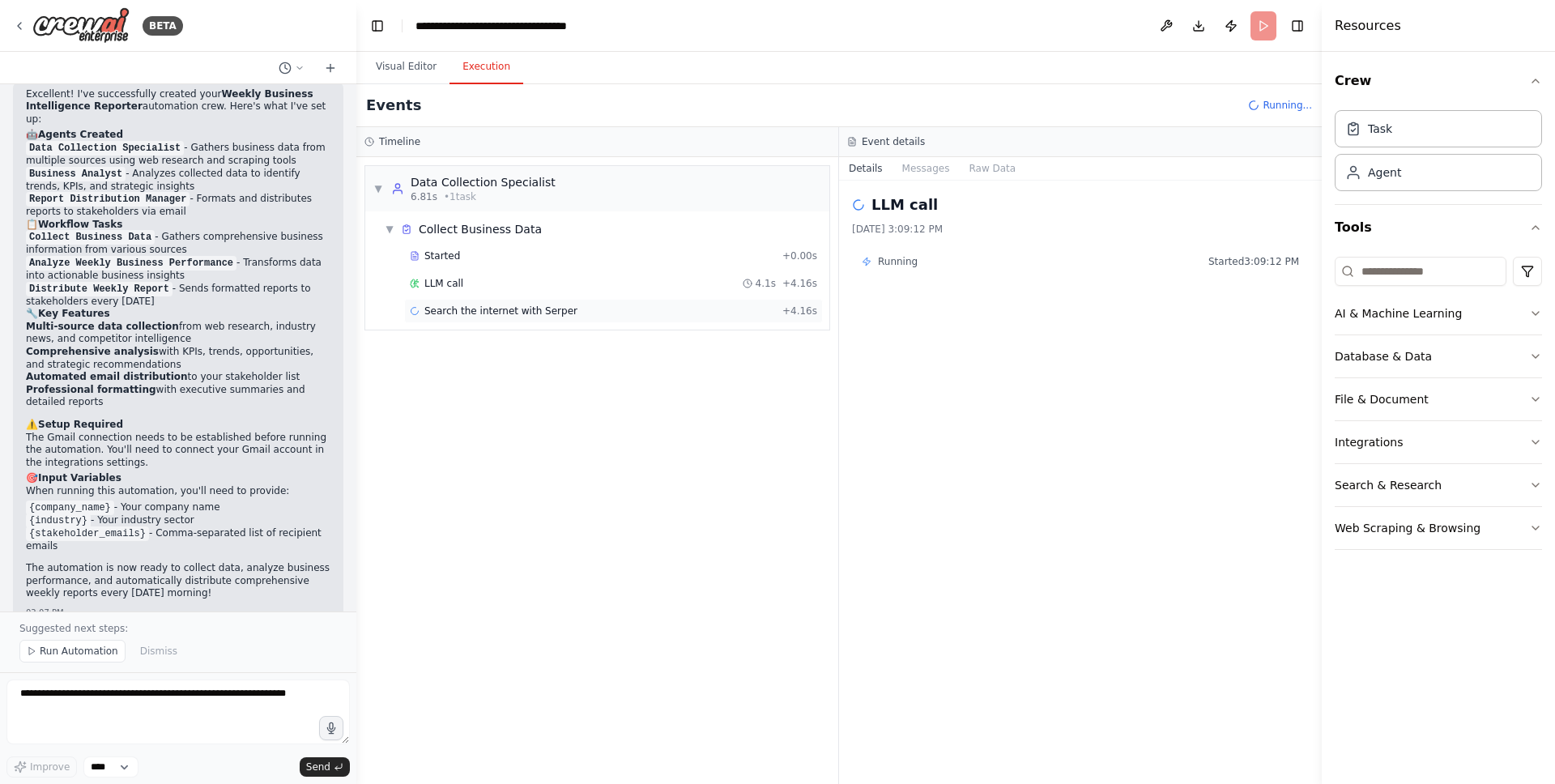
click at [541, 313] on span "Search the internet with Serper" at bounding box center [500, 310] width 153 height 13
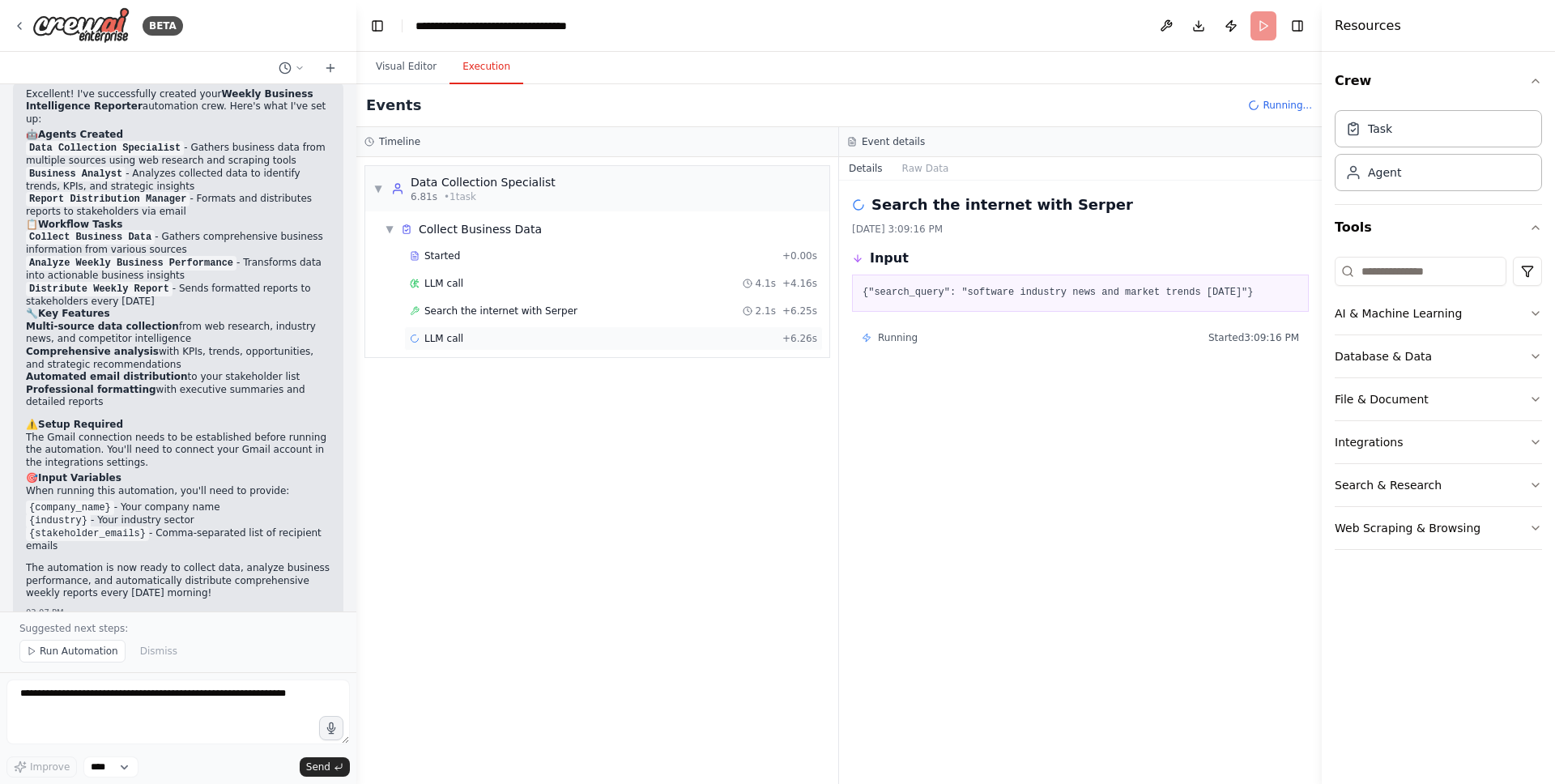
click at [622, 338] on div "LLM call + 6.26s" at bounding box center [614, 337] width 408 height 13
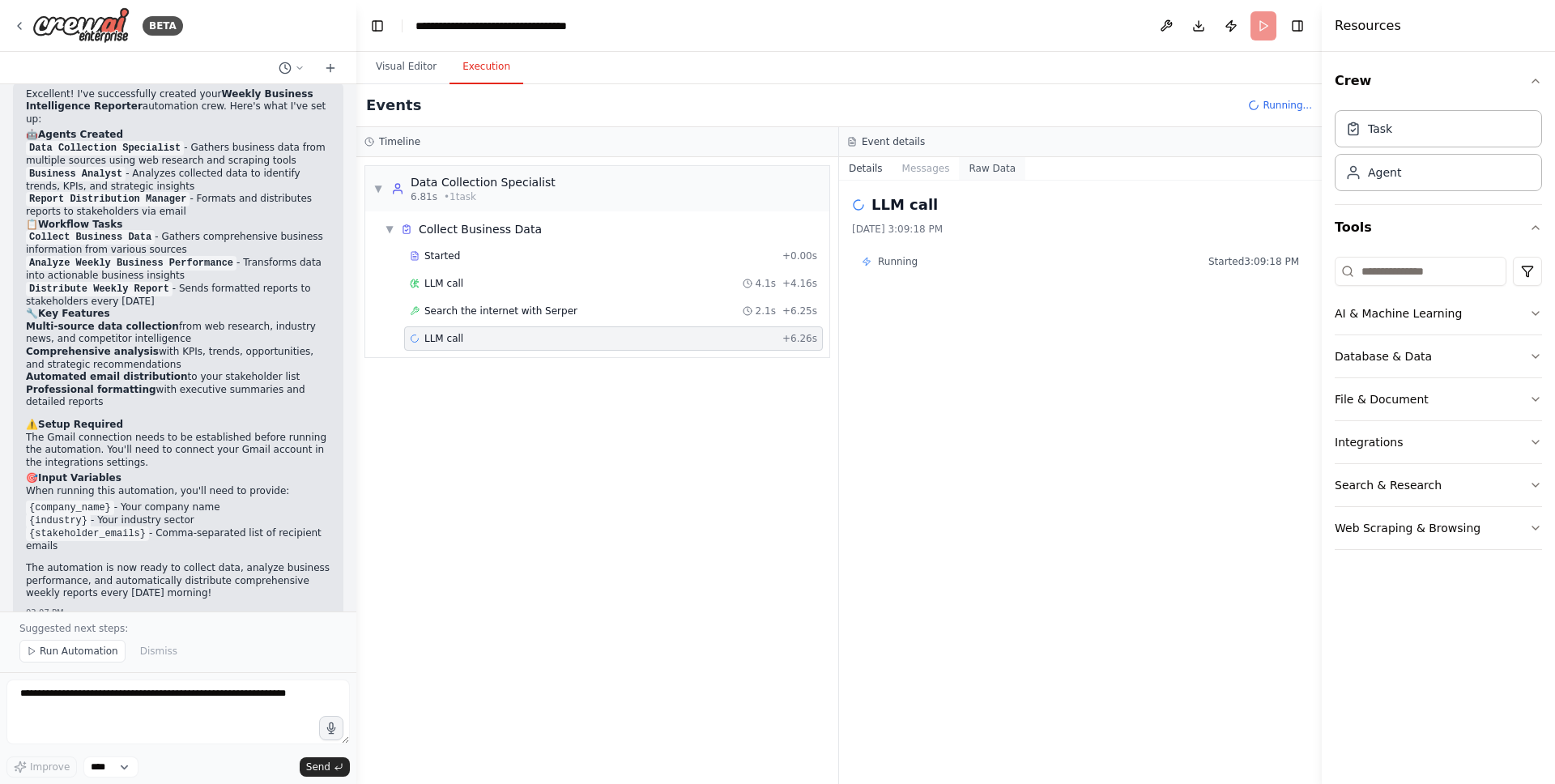
click at [992, 168] on button "Raw Data" at bounding box center [992, 168] width 66 height 22
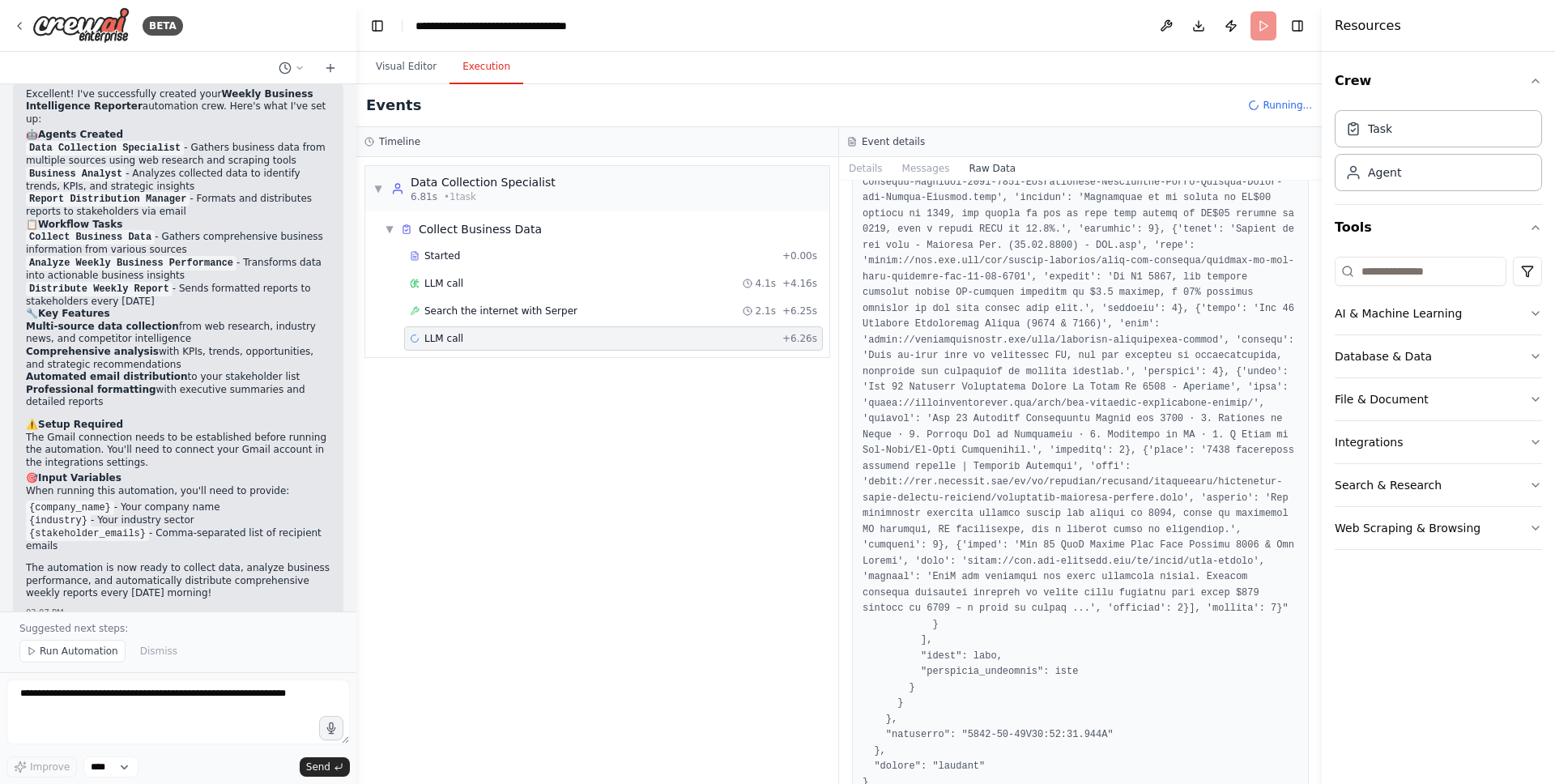
scroll to position [7526, 0]
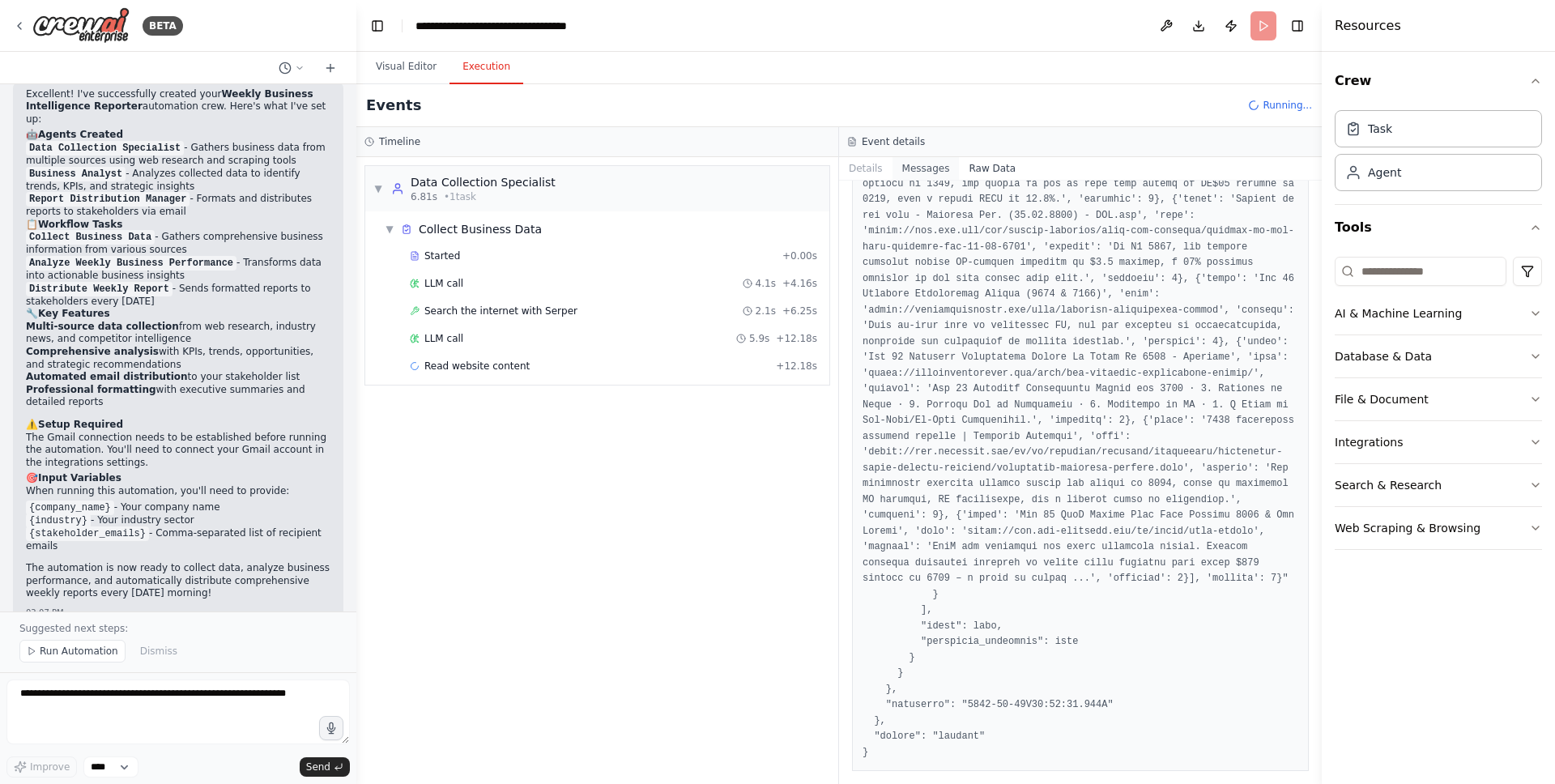
click at [918, 164] on button "Messages" at bounding box center [926, 168] width 67 height 22
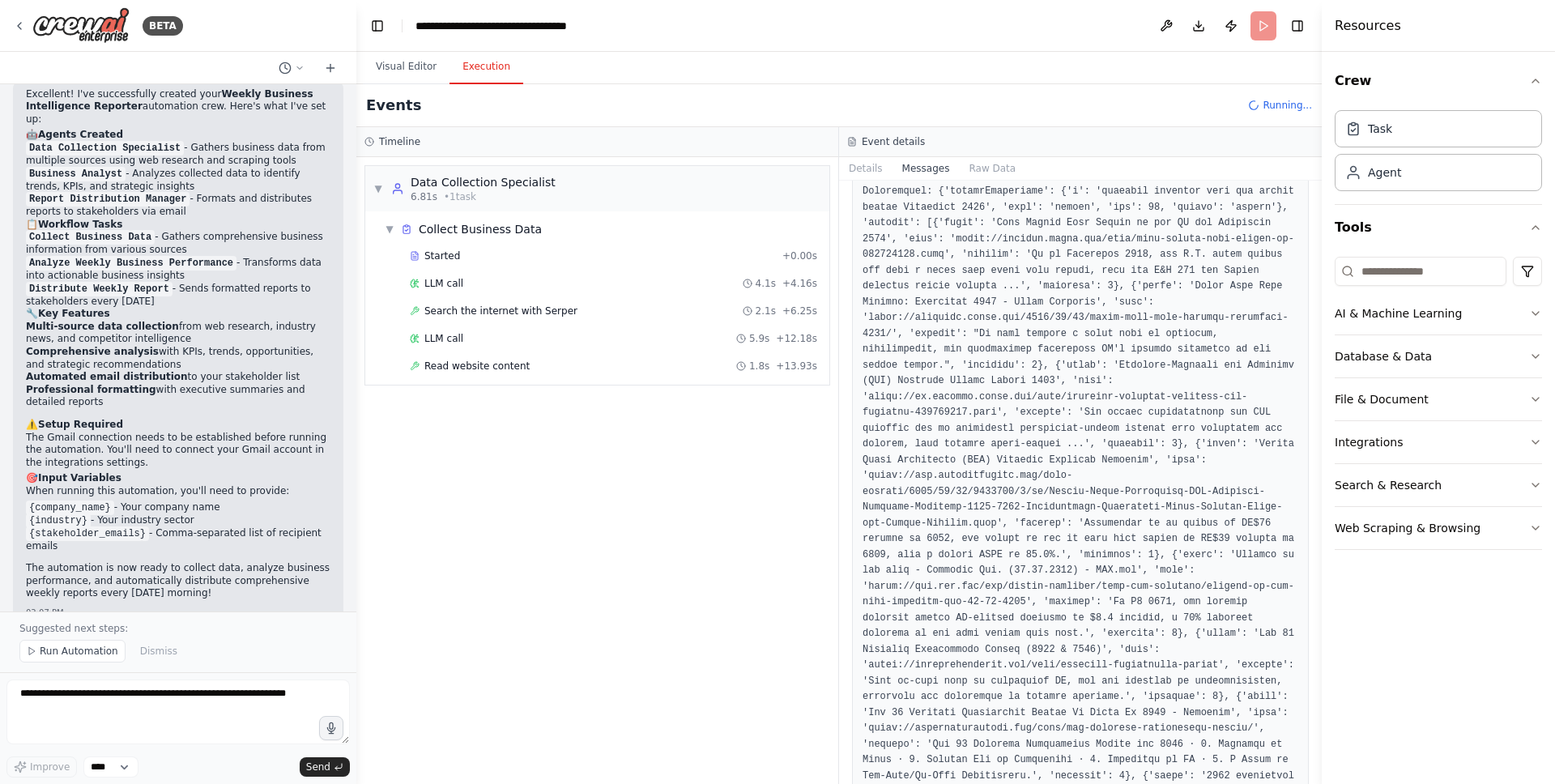
scroll to position [1526, 0]
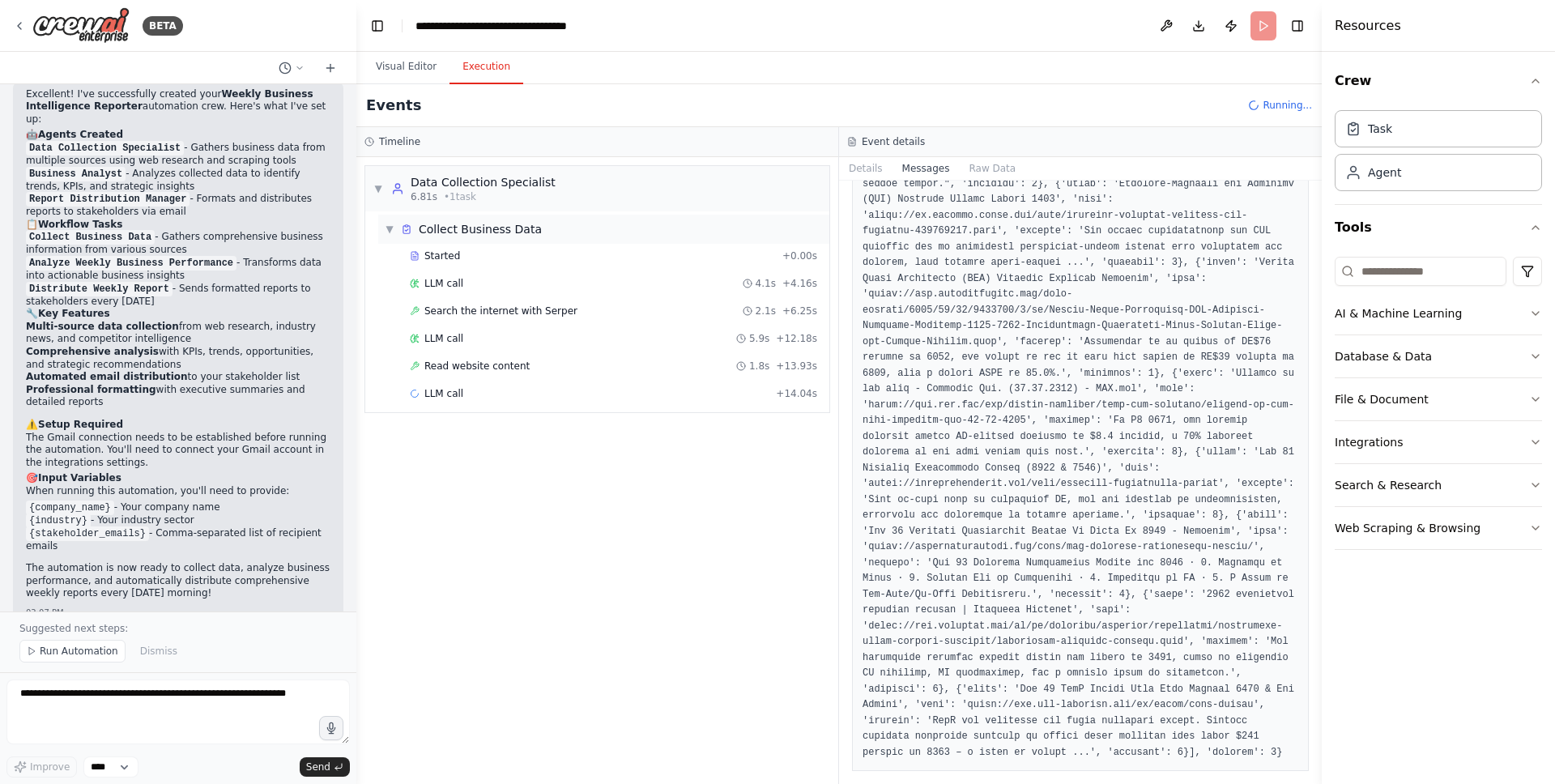
click at [458, 223] on div "Collect Business Data" at bounding box center [480, 229] width 123 height 17
click at [539, 225] on div "▶ Collect Business Data" at bounding box center [604, 229] width 451 height 29
click at [862, 165] on button "Details" at bounding box center [865, 168] width 54 height 22
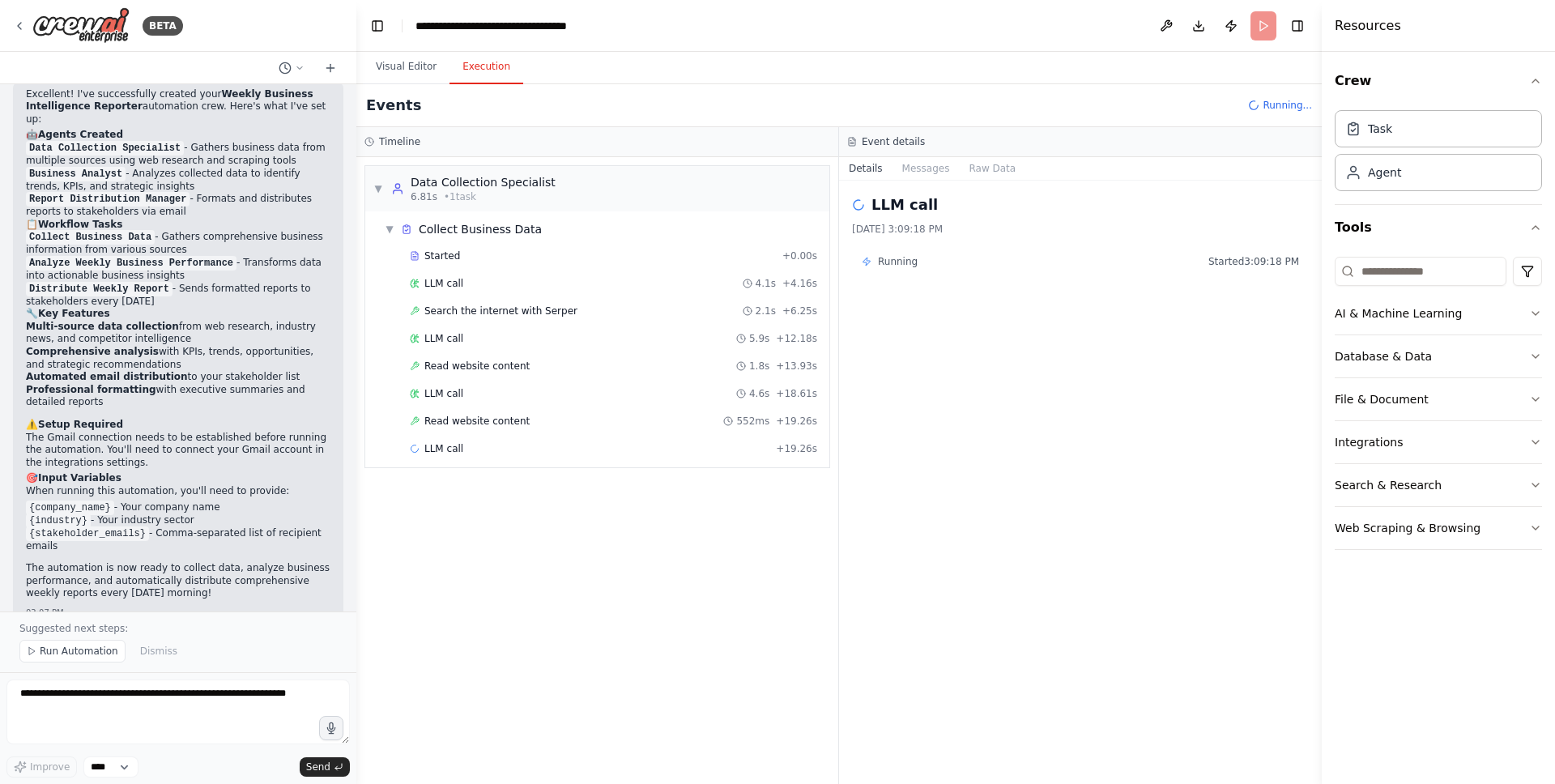
click at [912, 261] on span "Running" at bounding box center [897, 260] width 40 height 13
click at [908, 171] on button "Messages" at bounding box center [926, 168] width 67 height 22
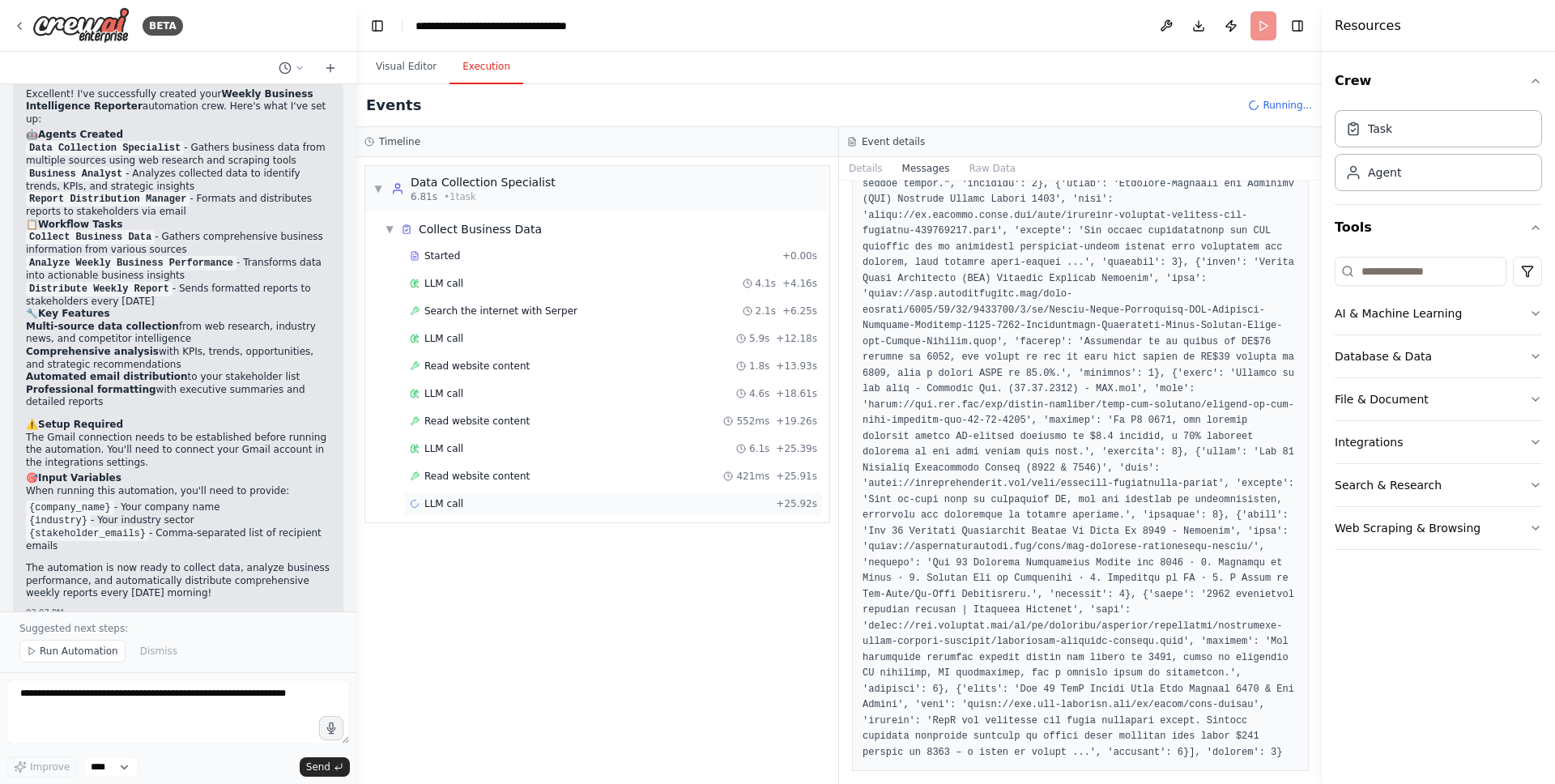
click at [628, 507] on div "LLM call + 25.92s" at bounding box center [614, 503] width 408 height 13
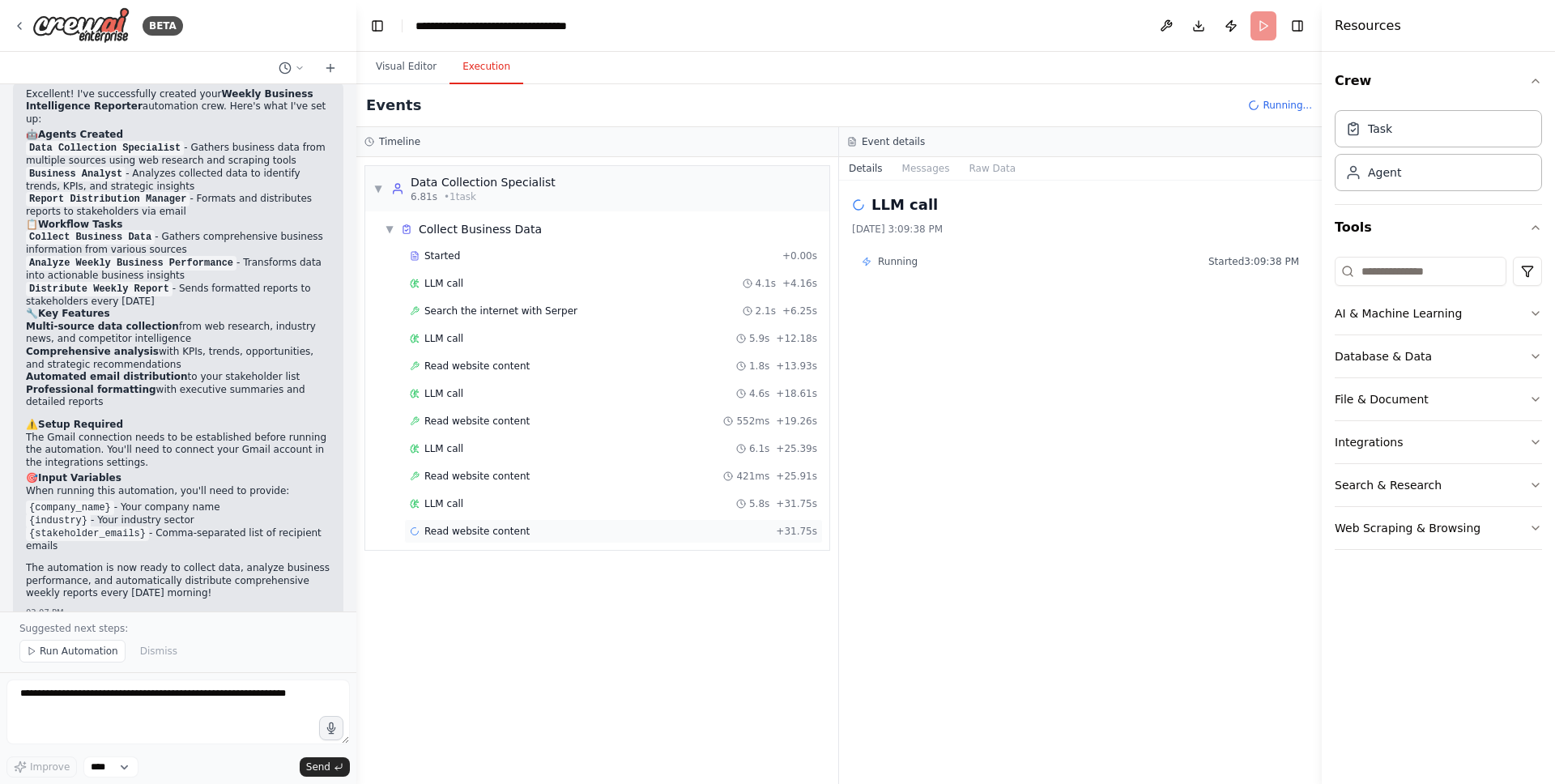
click at [575, 530] on div "Read website content + 31.75s" at bounding box center [614, 530] width 408 height 13
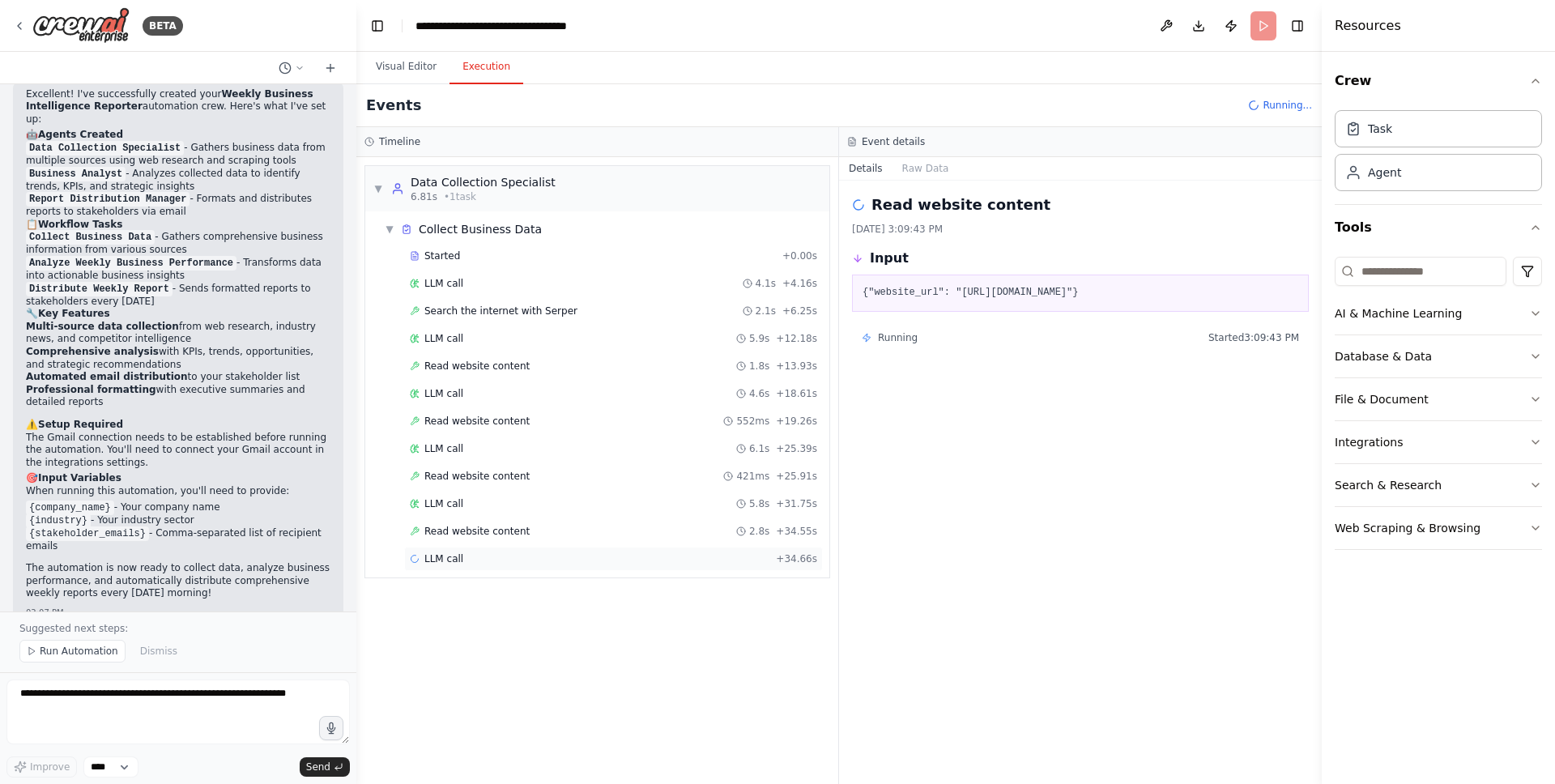
click at [522, 554] on div "LLM call + 34.66s" at bounding box center [614, 558] width 408 height 13
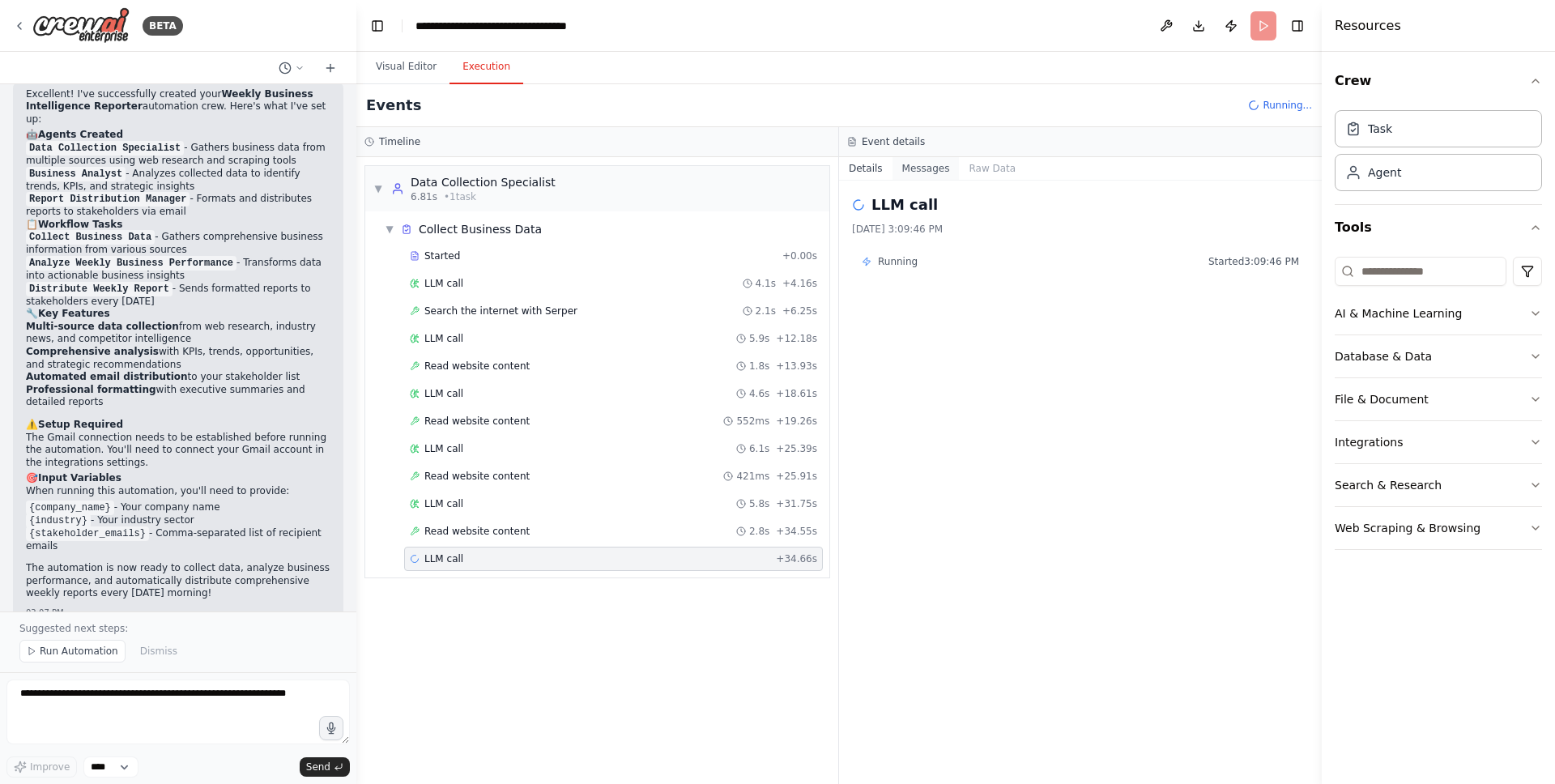
click at [913, 168] on button "Messages" at bounding box center [926, 168] width 67 height 22
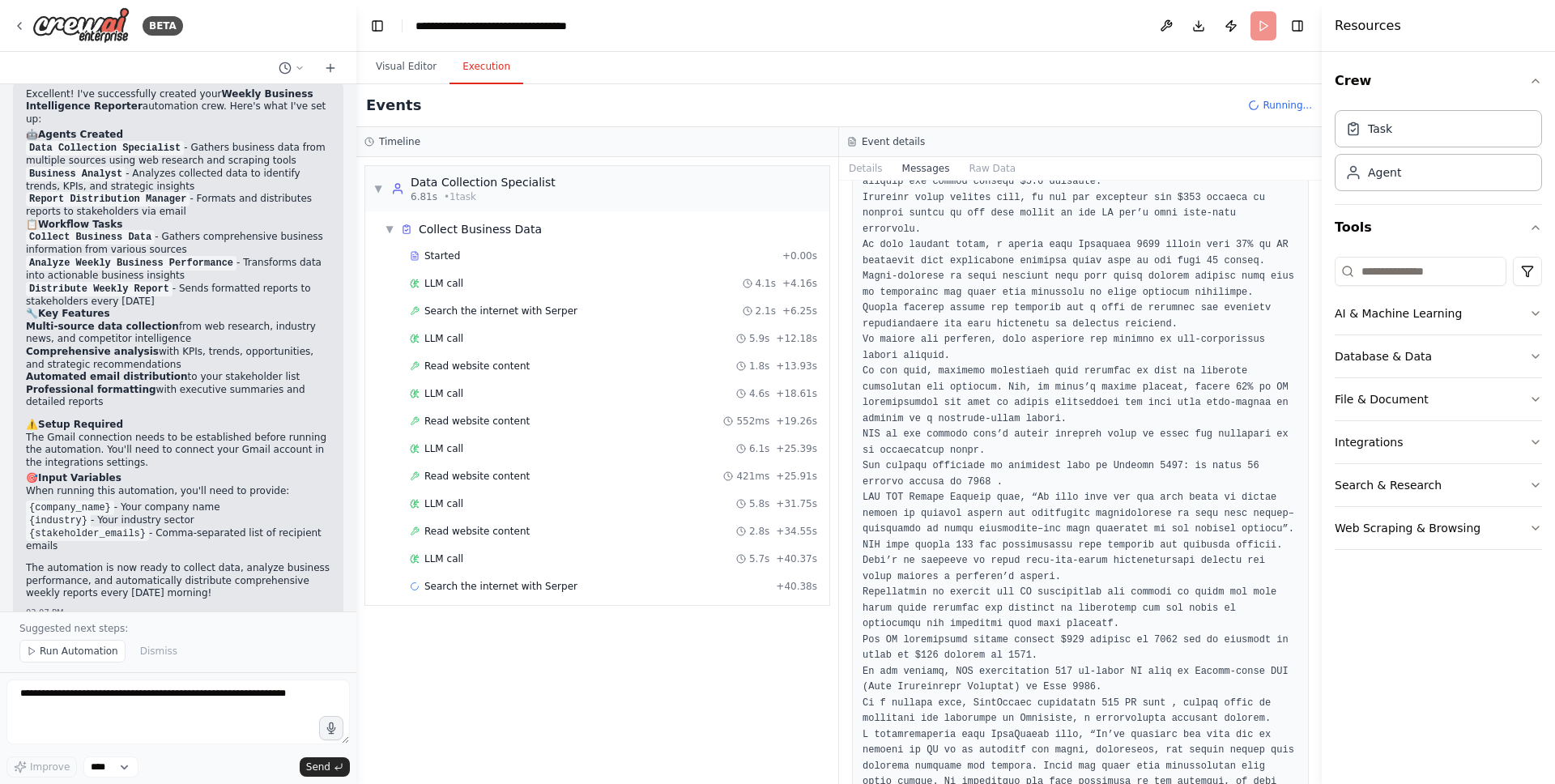
scroll to position [19306, 0]
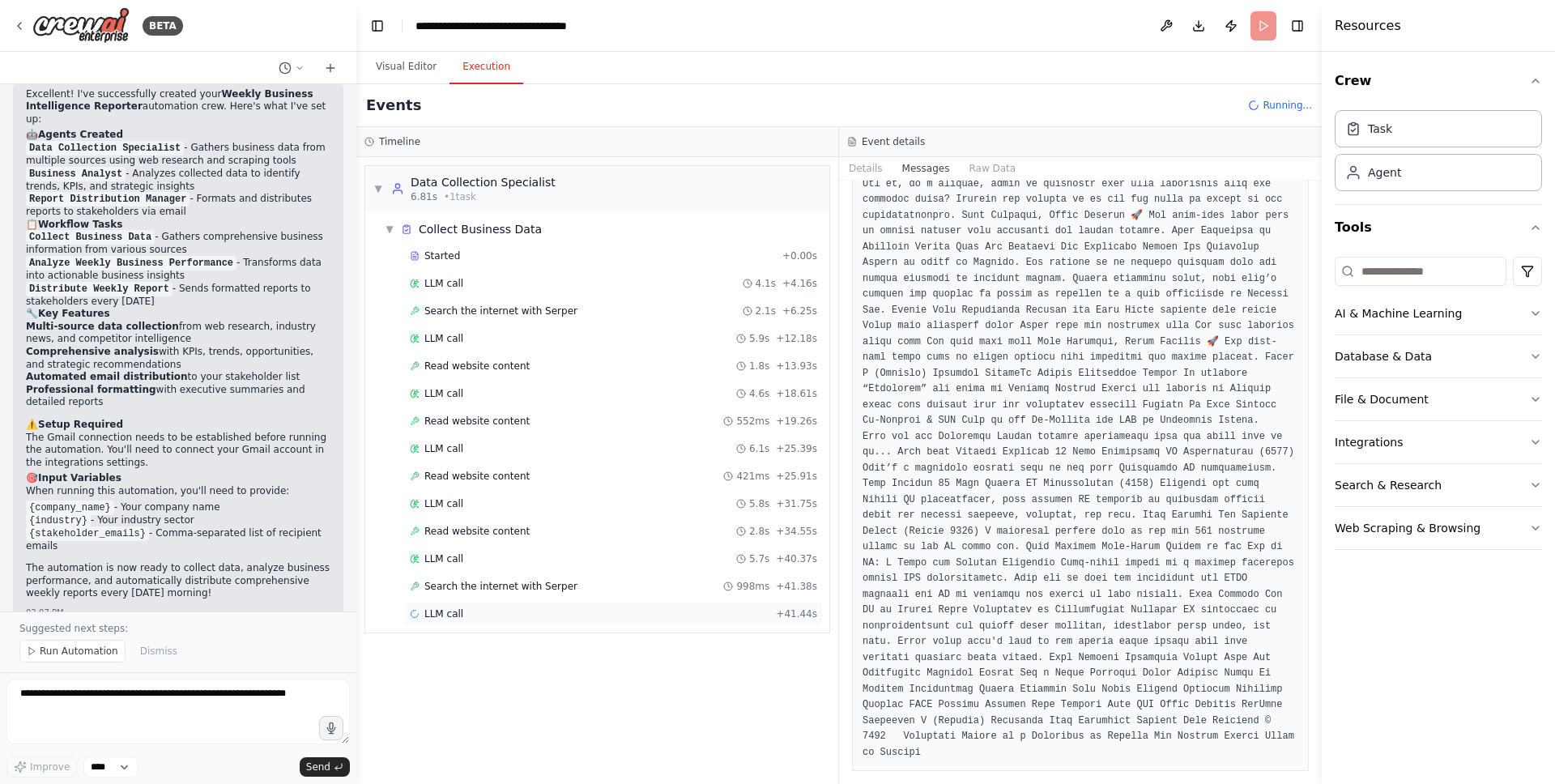
click at [480, 622] on div "LLM call + 41.44s" at bounding box center [613, 613] width 419 height 24
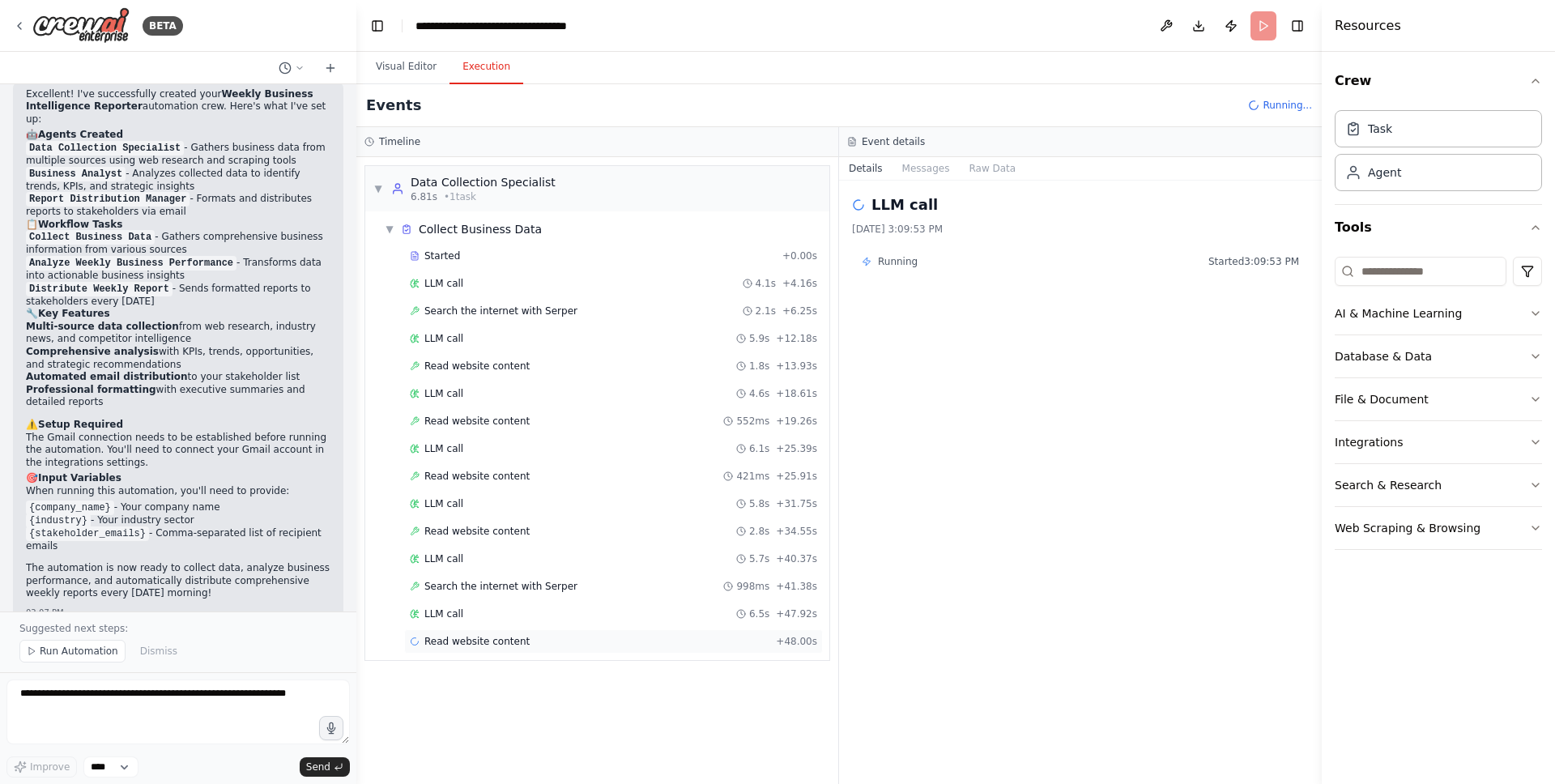
click at [508, 646] on span "Read website content" at bounding box center [477, 641] width 105 height 13
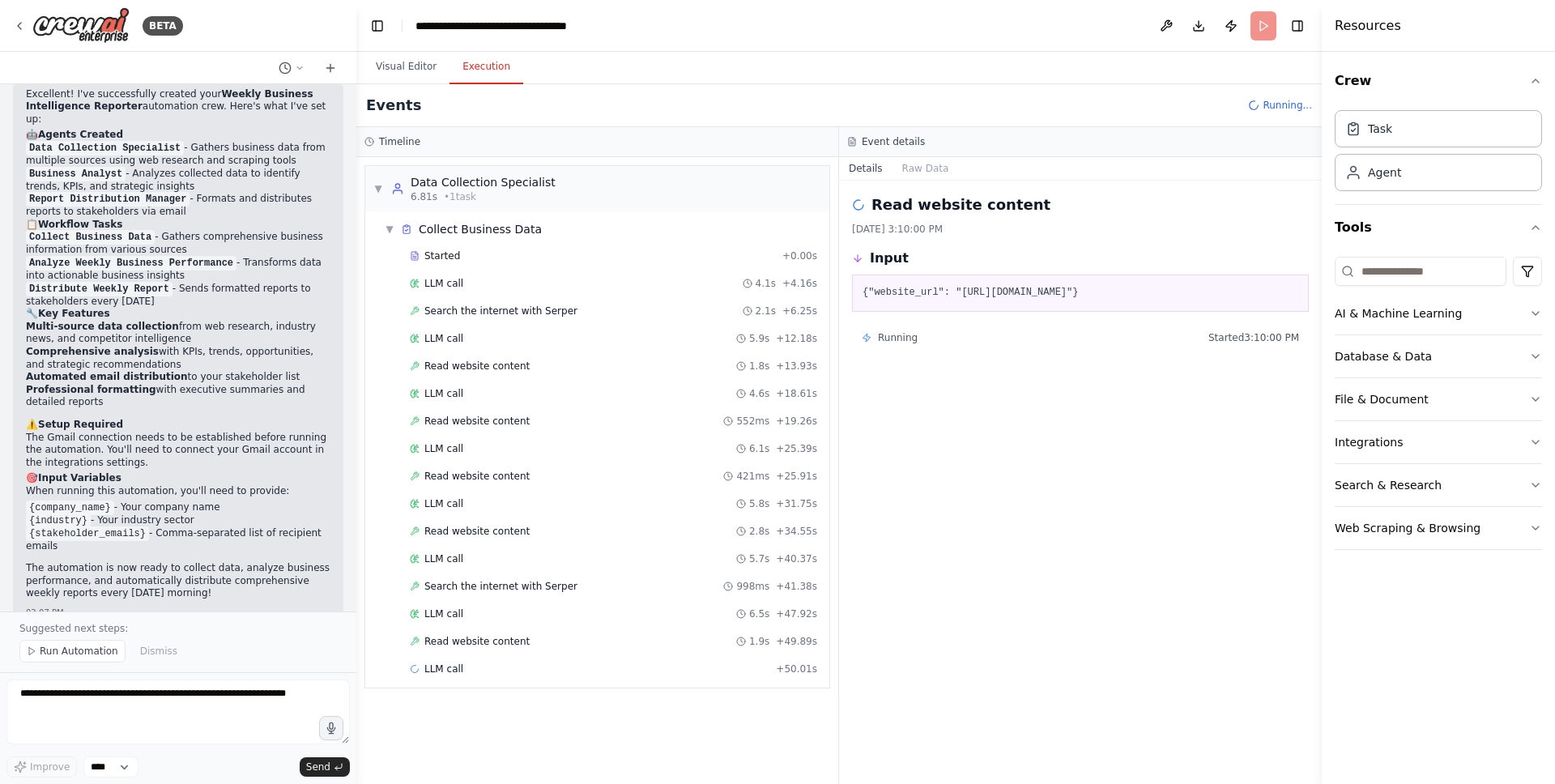
click at [973, 301] on pre "{"website_url": "https://vooban.com/en/articles/2024/12/what-we-predicted-for-2…" at bounding box center [1080, 293] width 436 height 17
click at [895, 344] on span "Running" at bounding box center [897, 337] width 40 height 13
click at [924, 165] on button "Raw Data" at bounding box center [926, 168] width 66 height 22
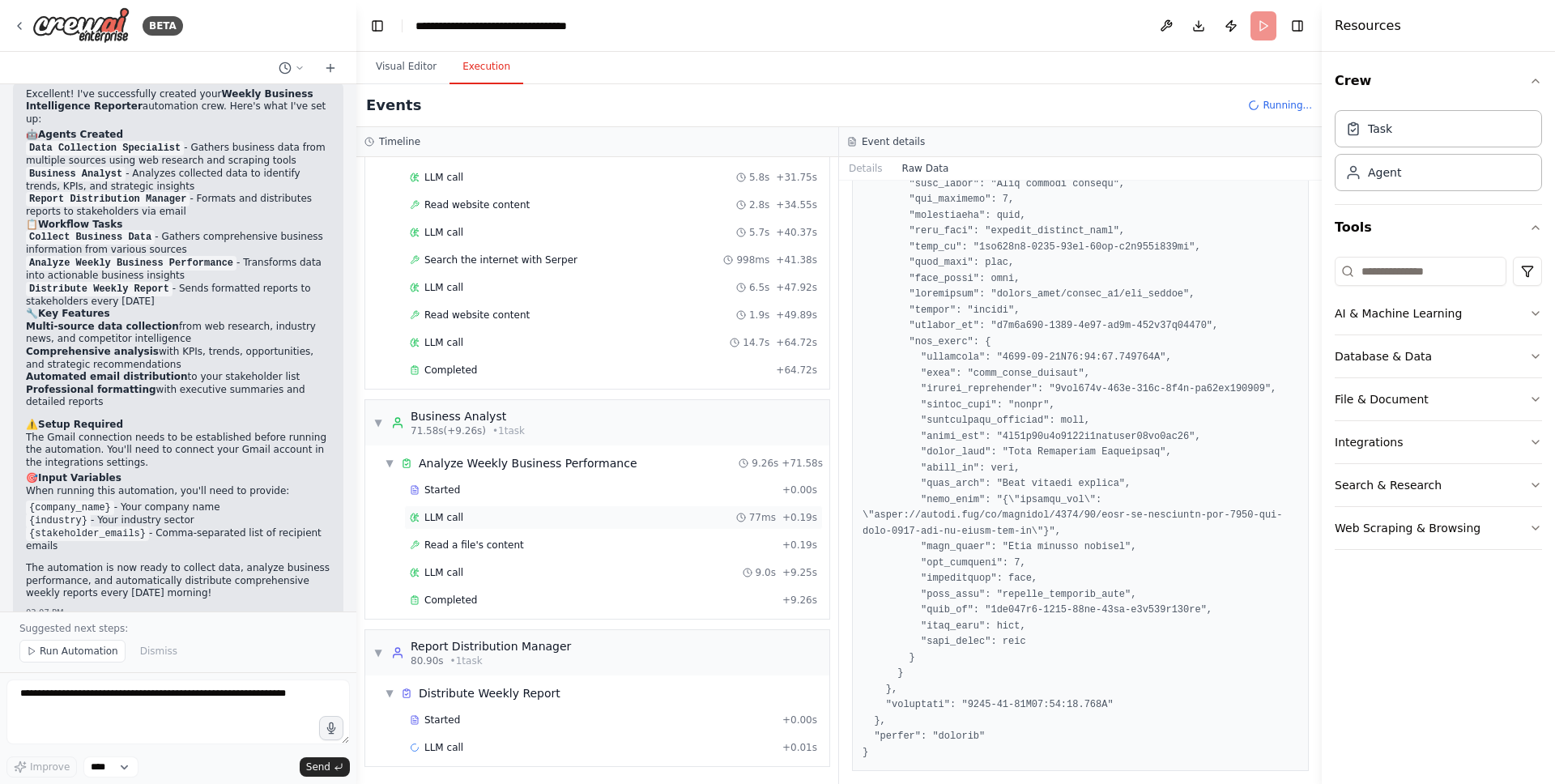
scroll to position [327, 0]
click at [1268, 101] on span "Running..." at bounding box center [1287, 104] width 50 height 13
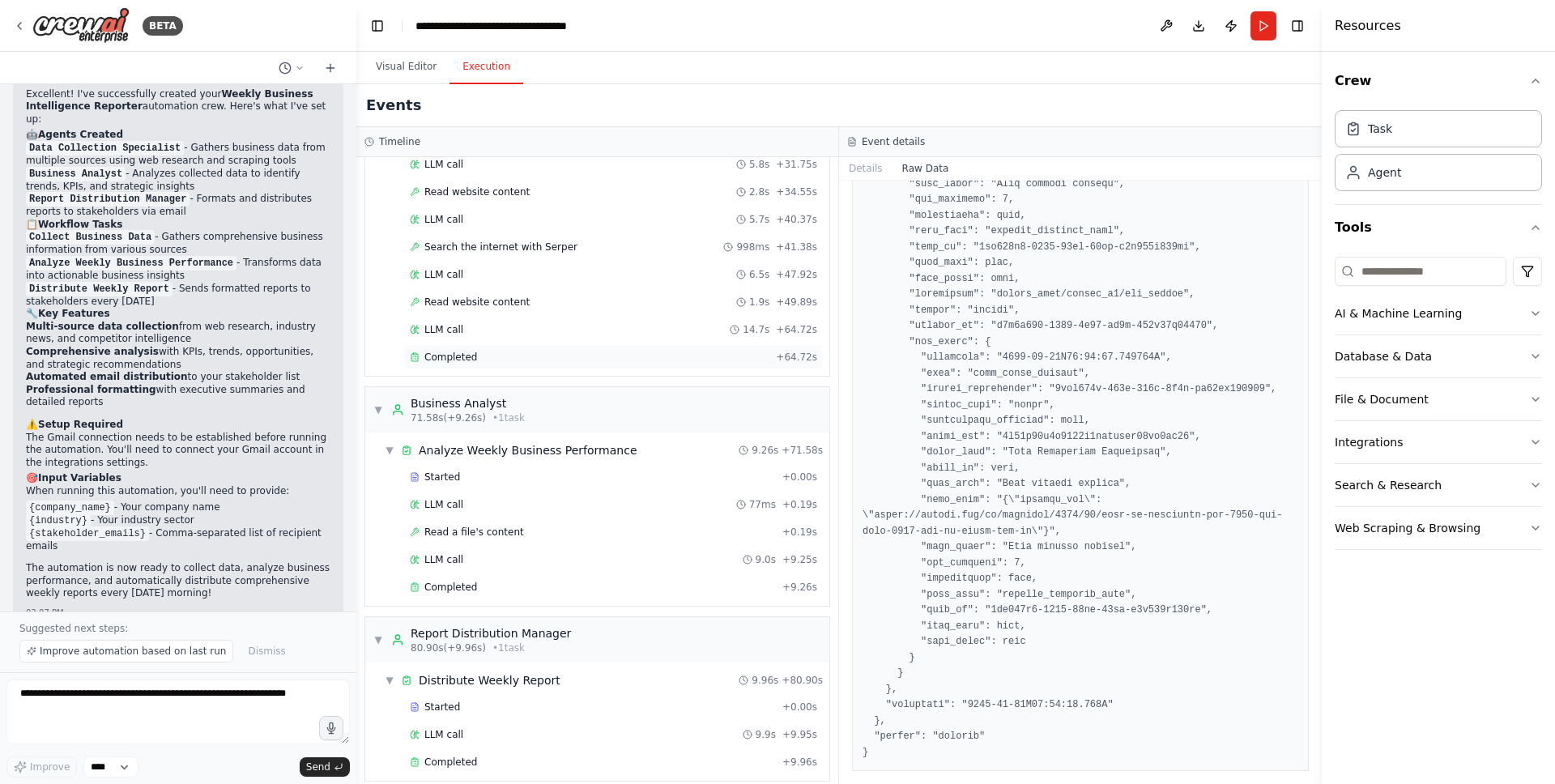
scroll to position [355, 0]
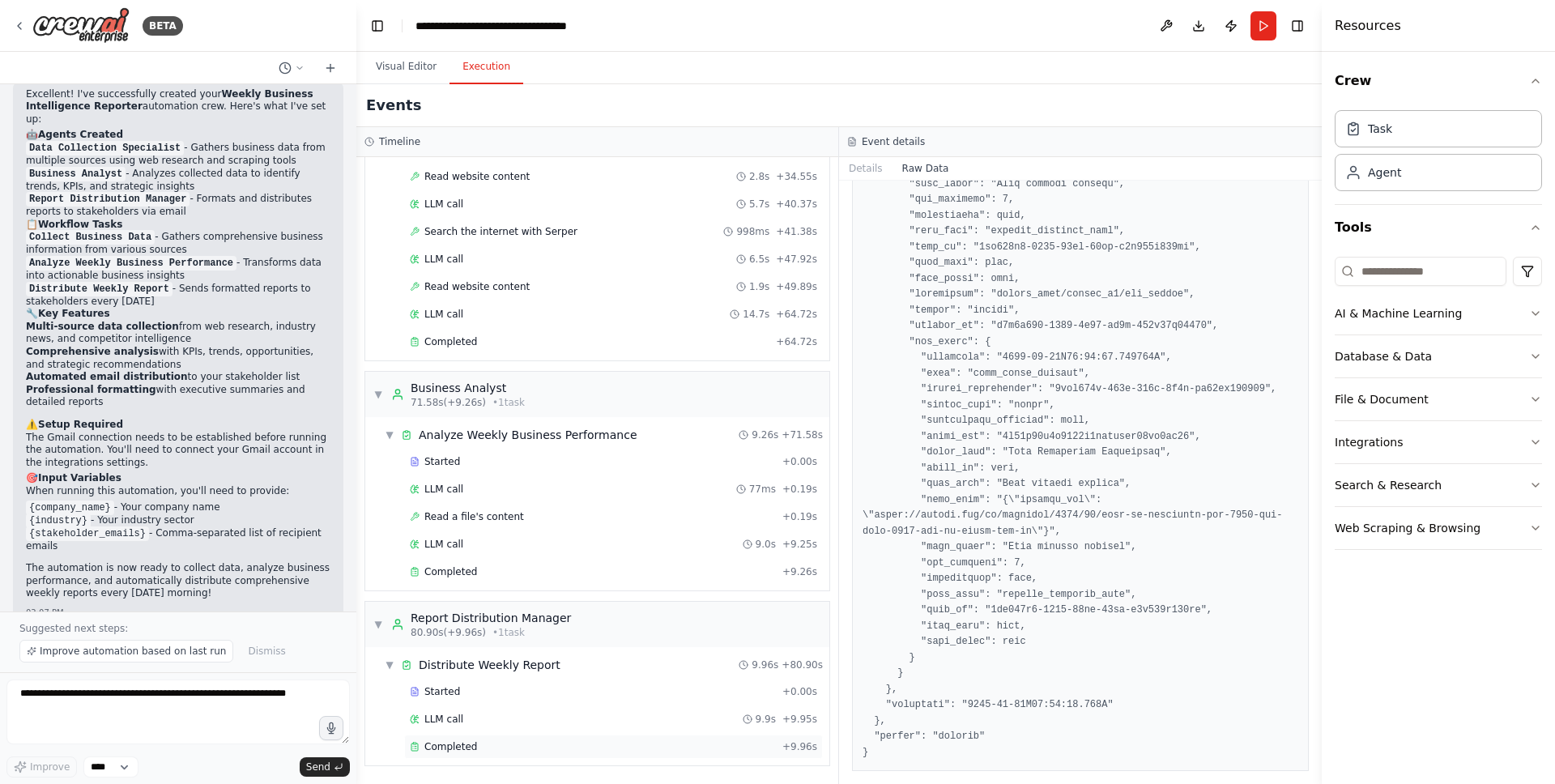
click at [454, 743] on span "Completed" at bounding box center [451, 746] width 53 height 13
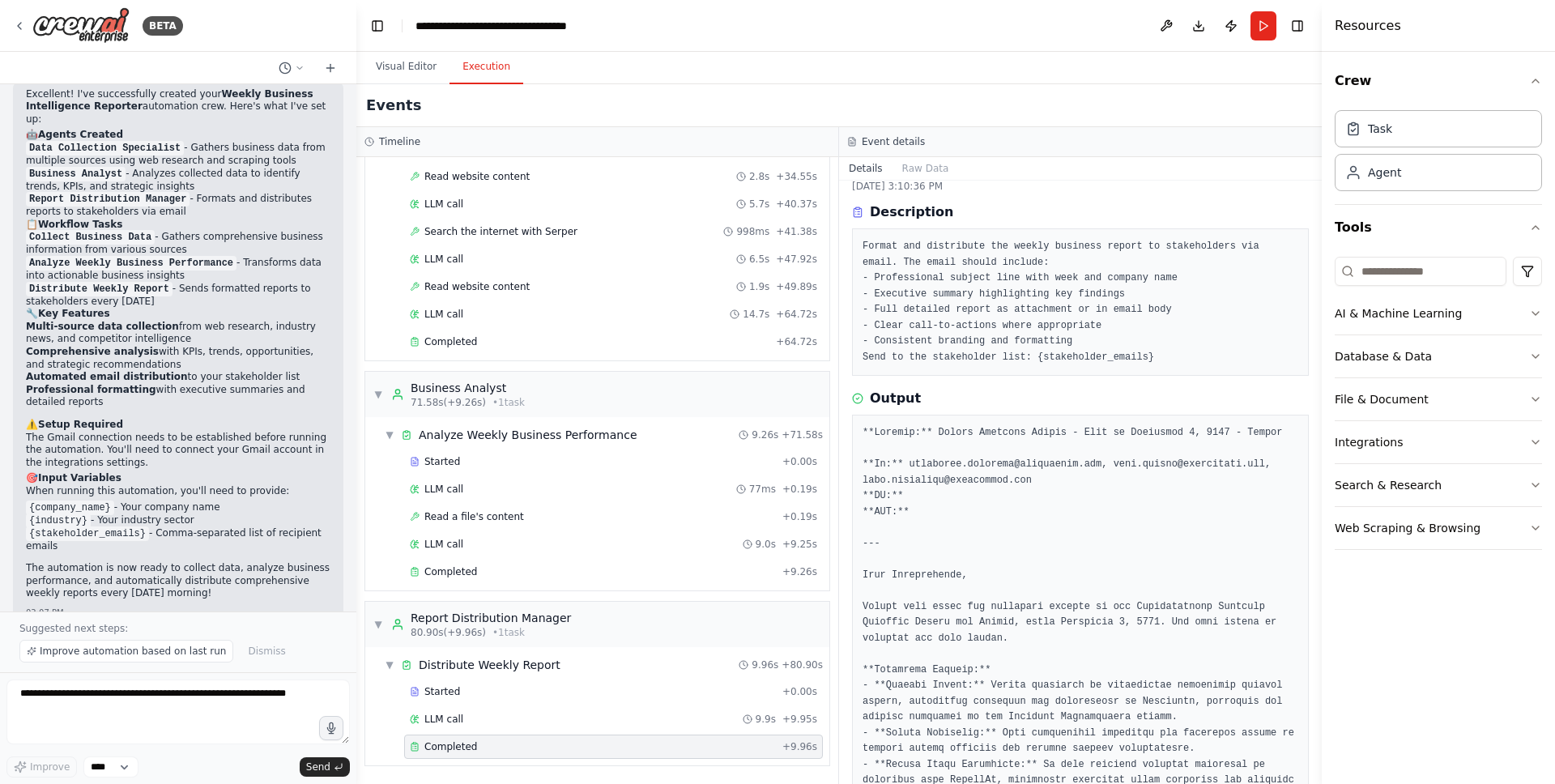
scroll to position [0, 0]
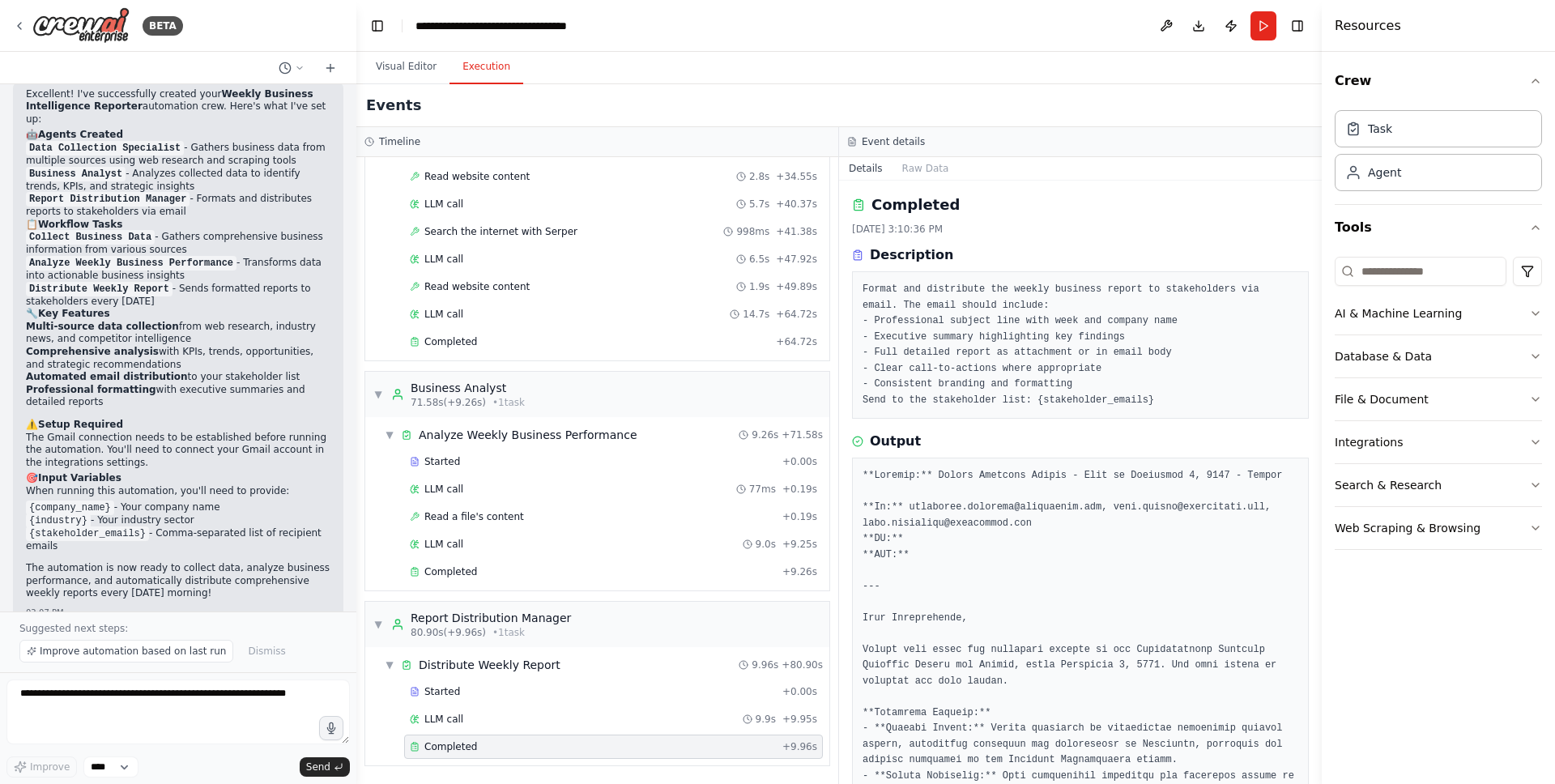
click at [1027, 410] on div "Format and distribute the weekly business report to stakeholders via email. The…" at bounding box center [1080, 344] width 457 height 147
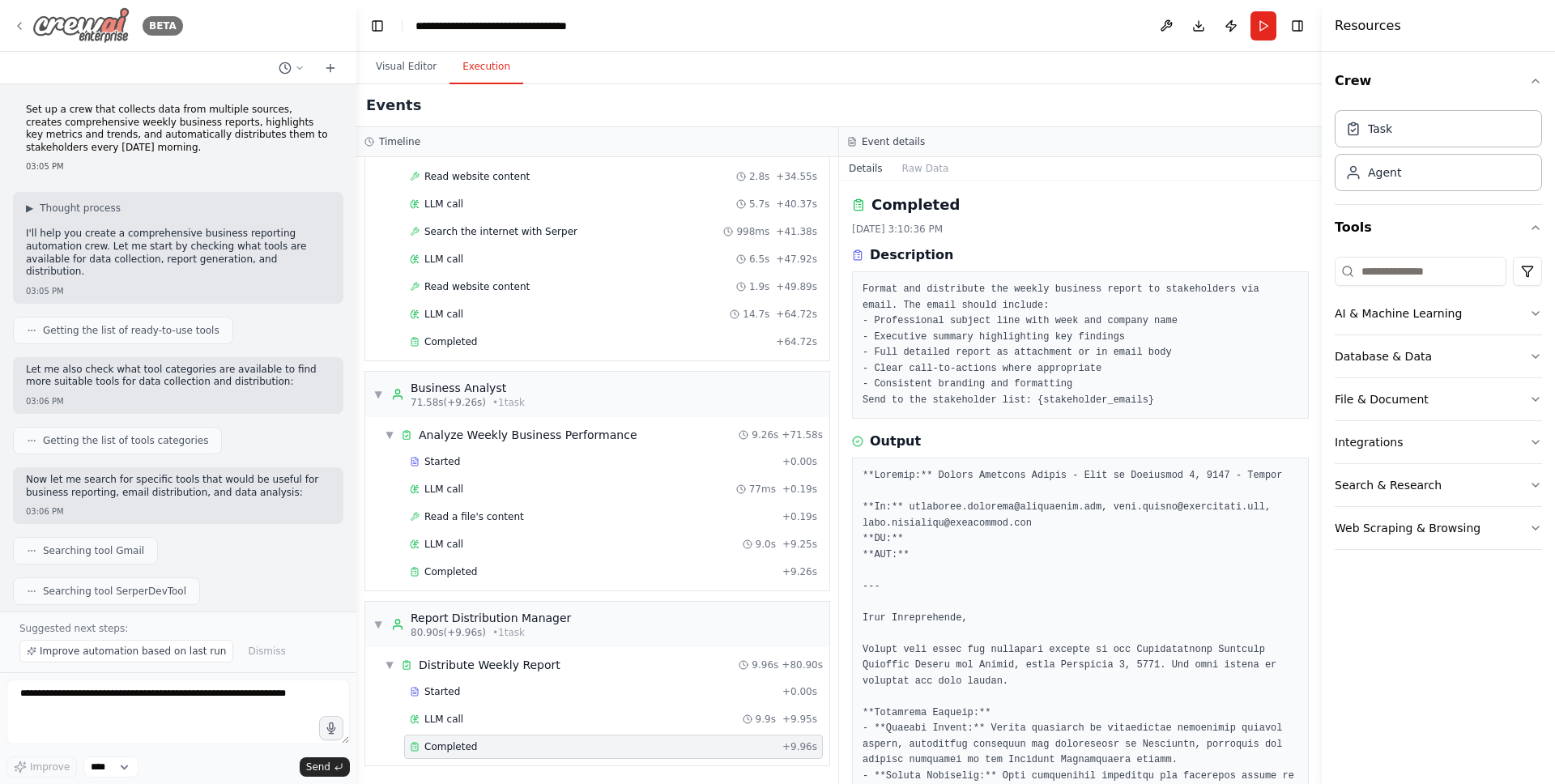
click at [23, 21] on icon at bounding box center [19, 25] width 13 height 13
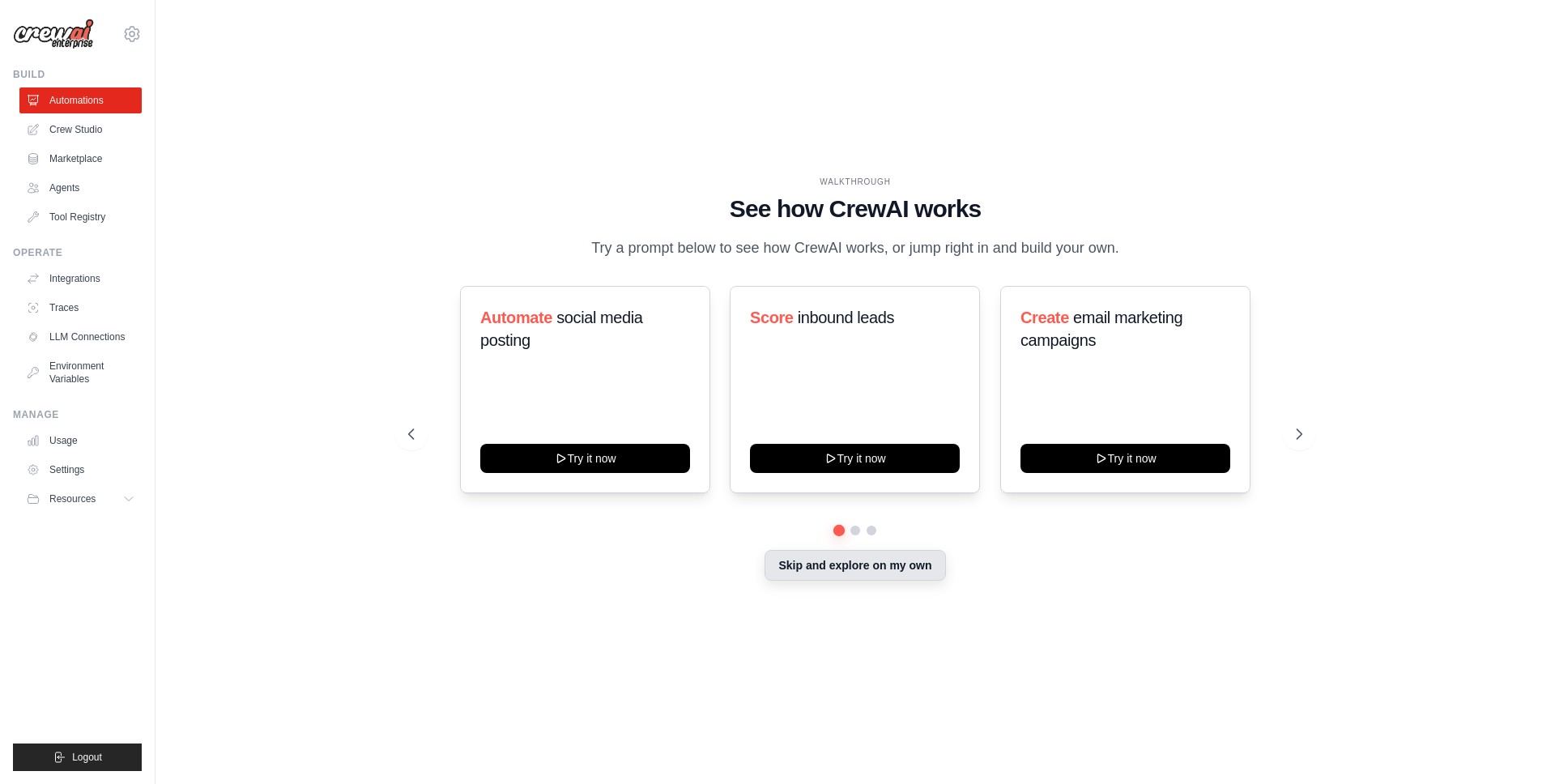
click at [899, 574] on button "Skip and explore on my own" at bounding box center [855, 566] width 180 height 31
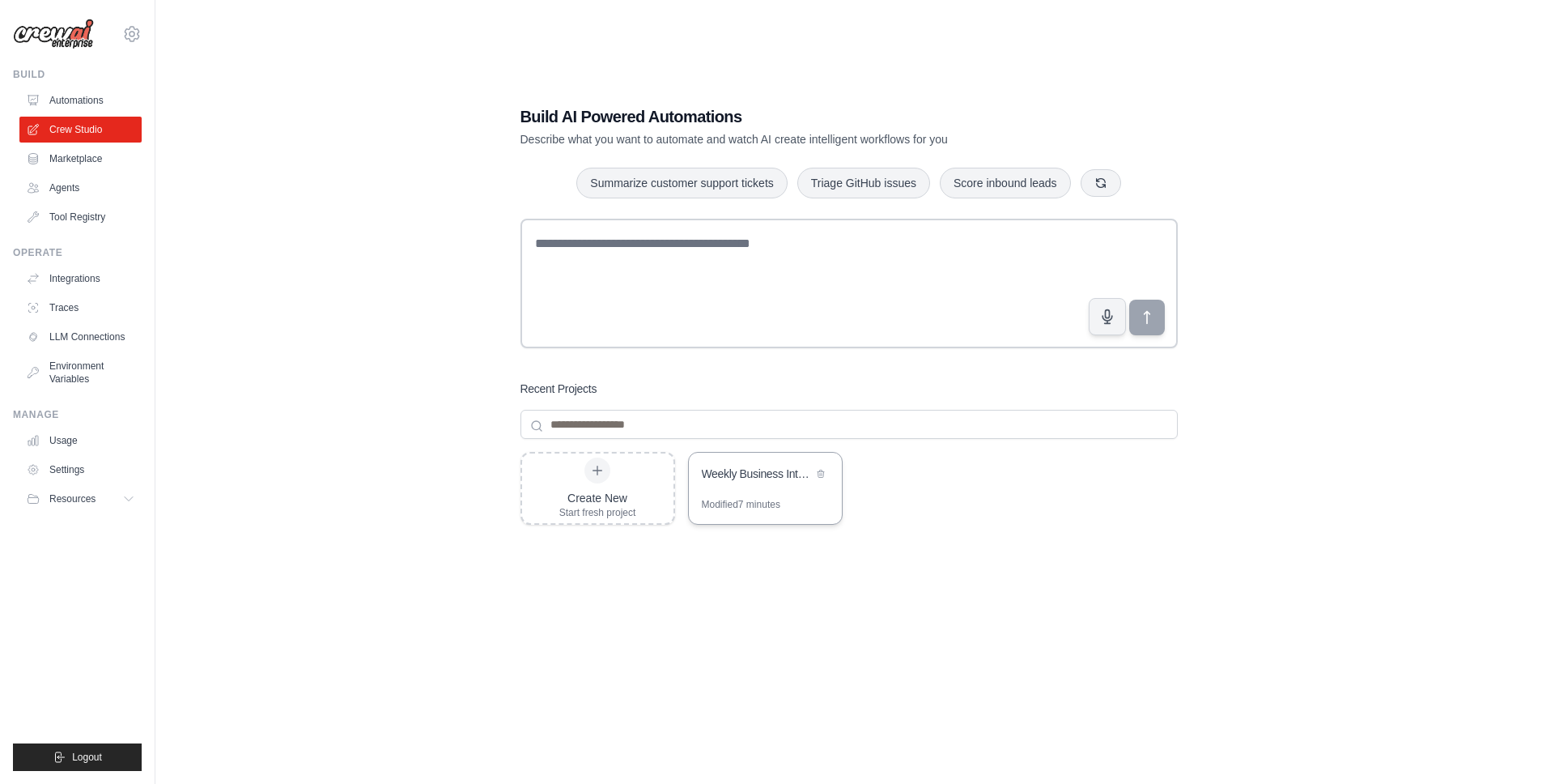
click at [770, 482] on div "Weekly Business Intelligence Reporter" at bounding box center [758, 475] width 111 height 20
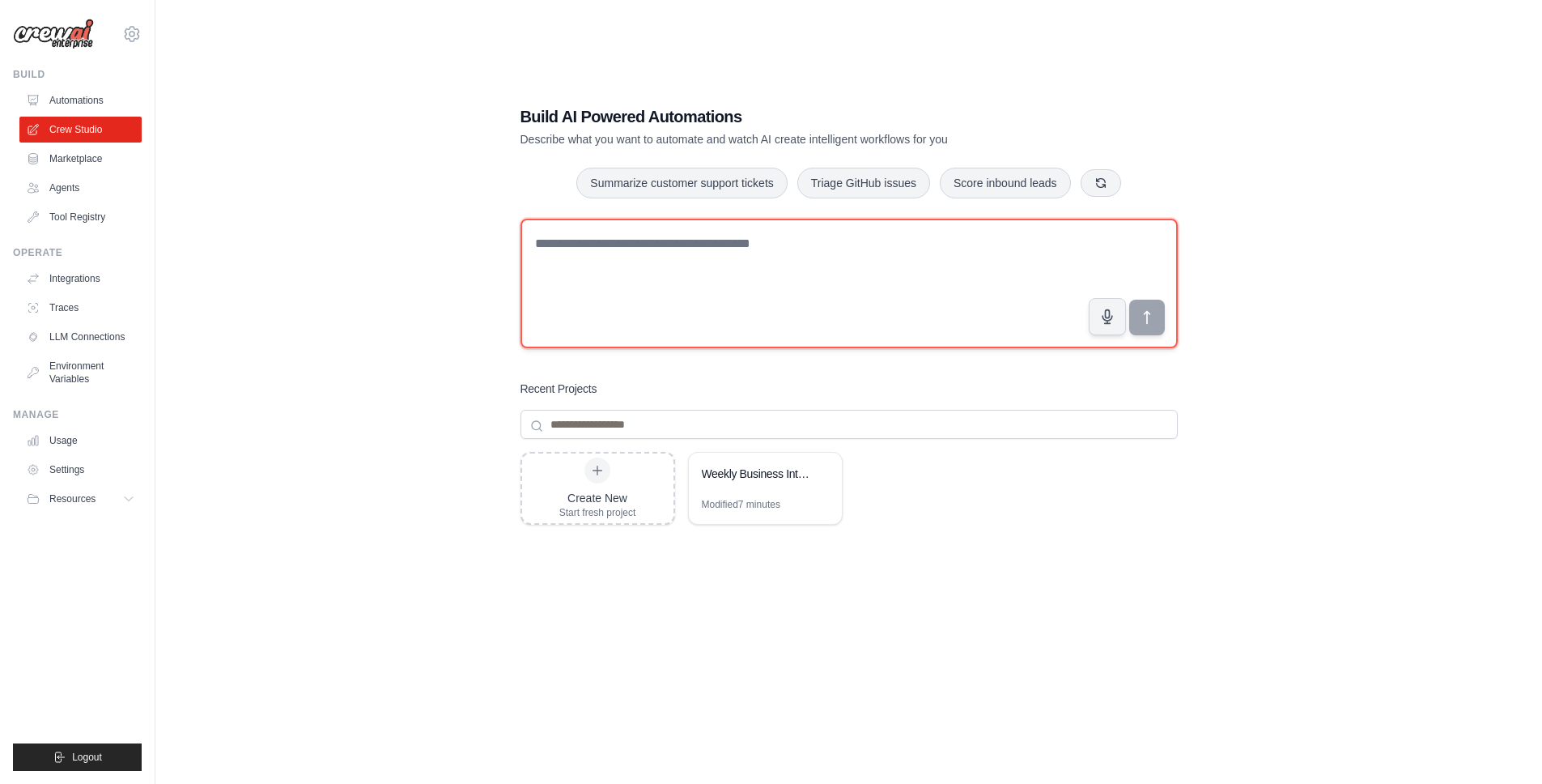
click at [648, 257] on textarea at bounding box center [850, 283] width 657 height 130
paste textarea "**********"
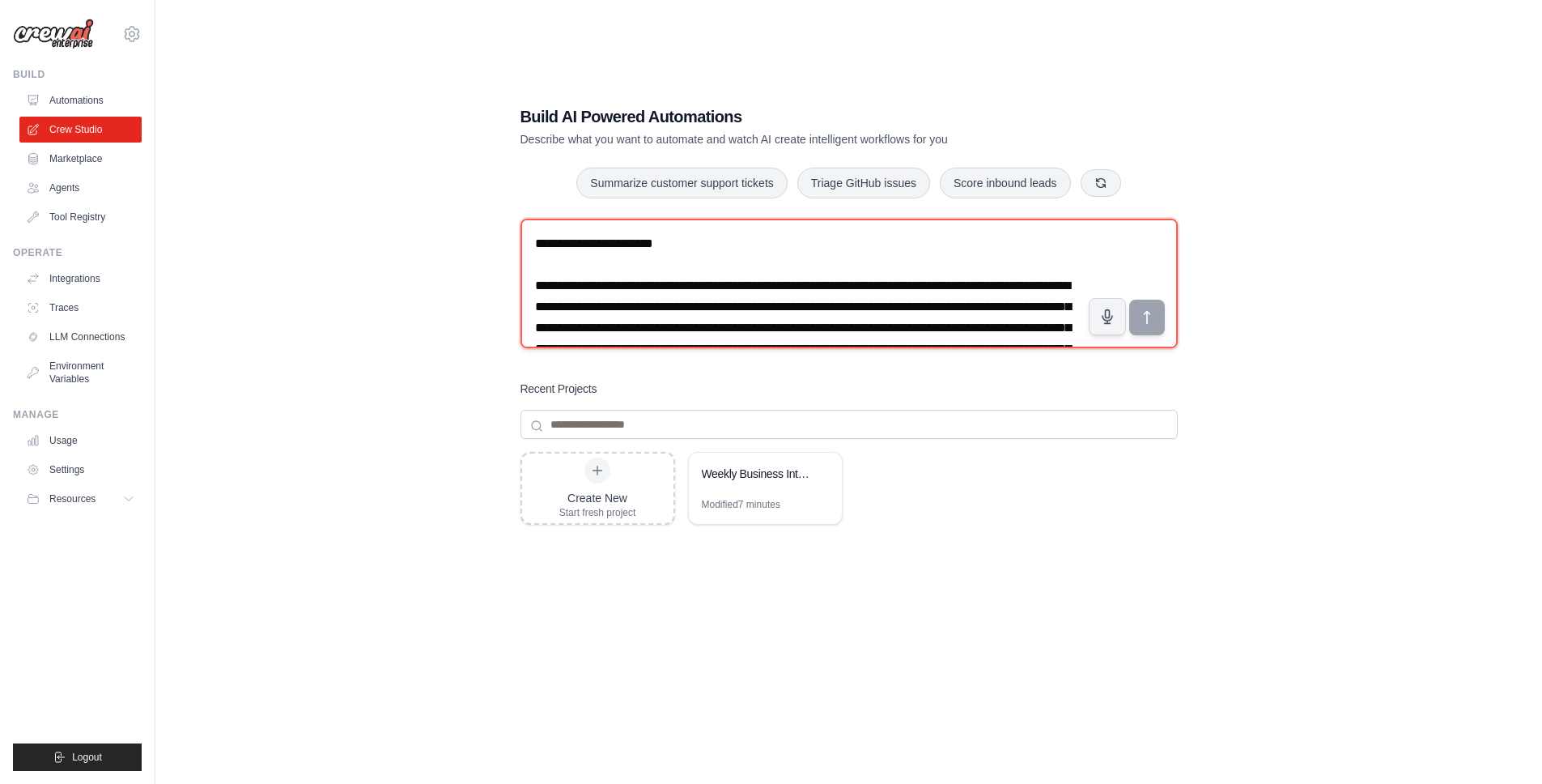
scroll to position [642, 0]
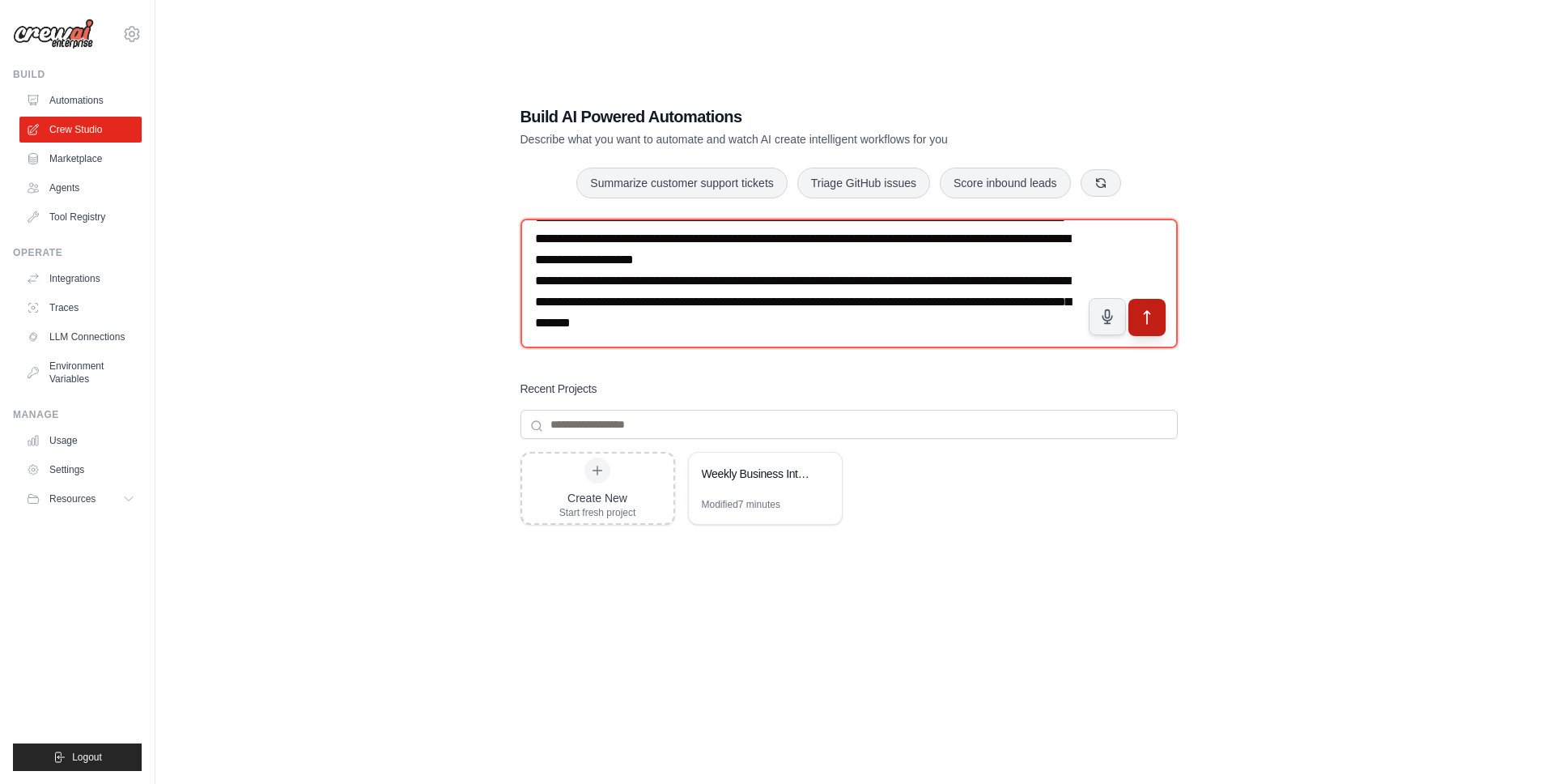
type textarea "**********"
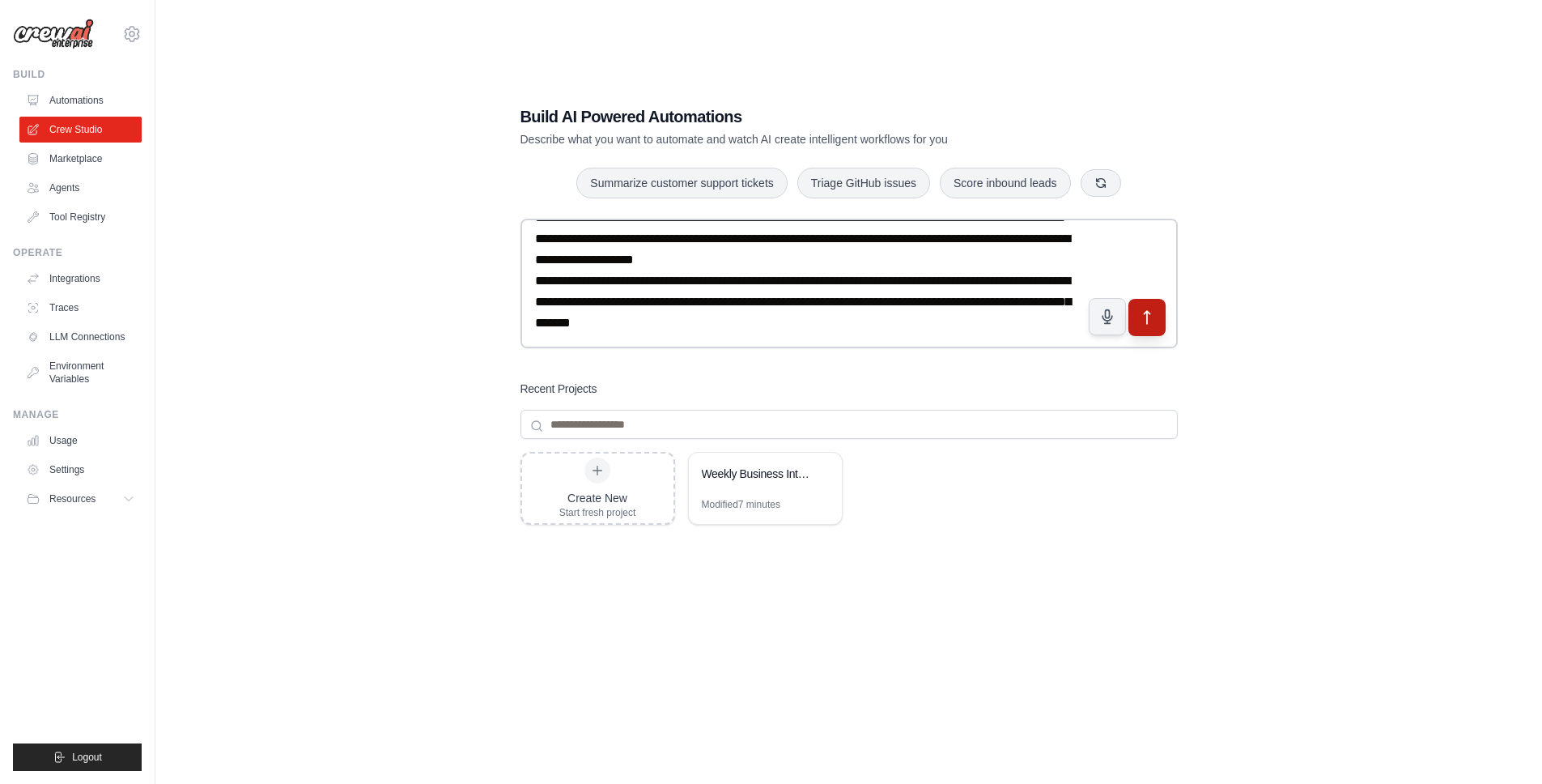
click at [1146, 317] on icon "submit" at bounding box center [1147, 317] width 6 height 13
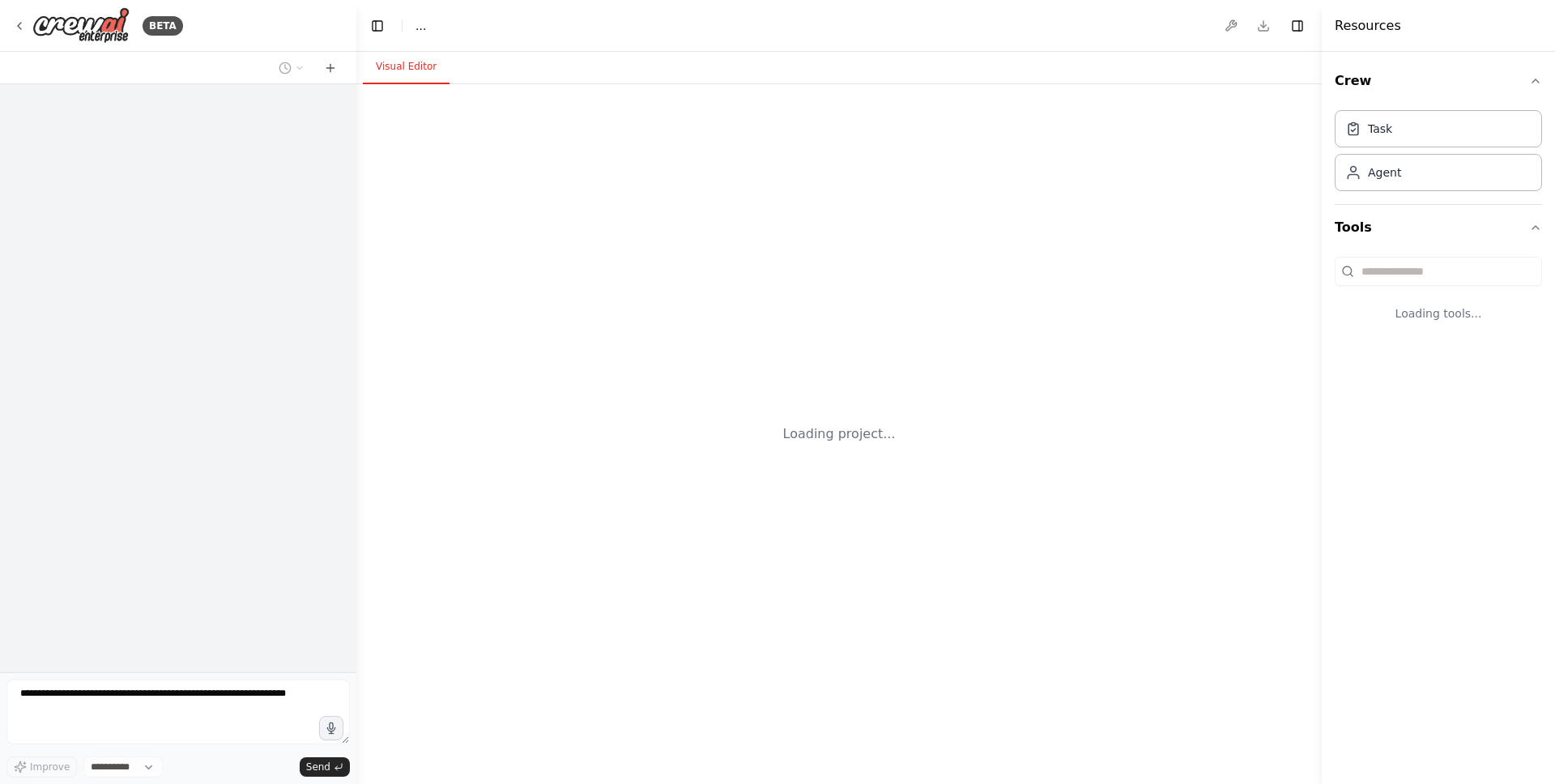
select select "****"
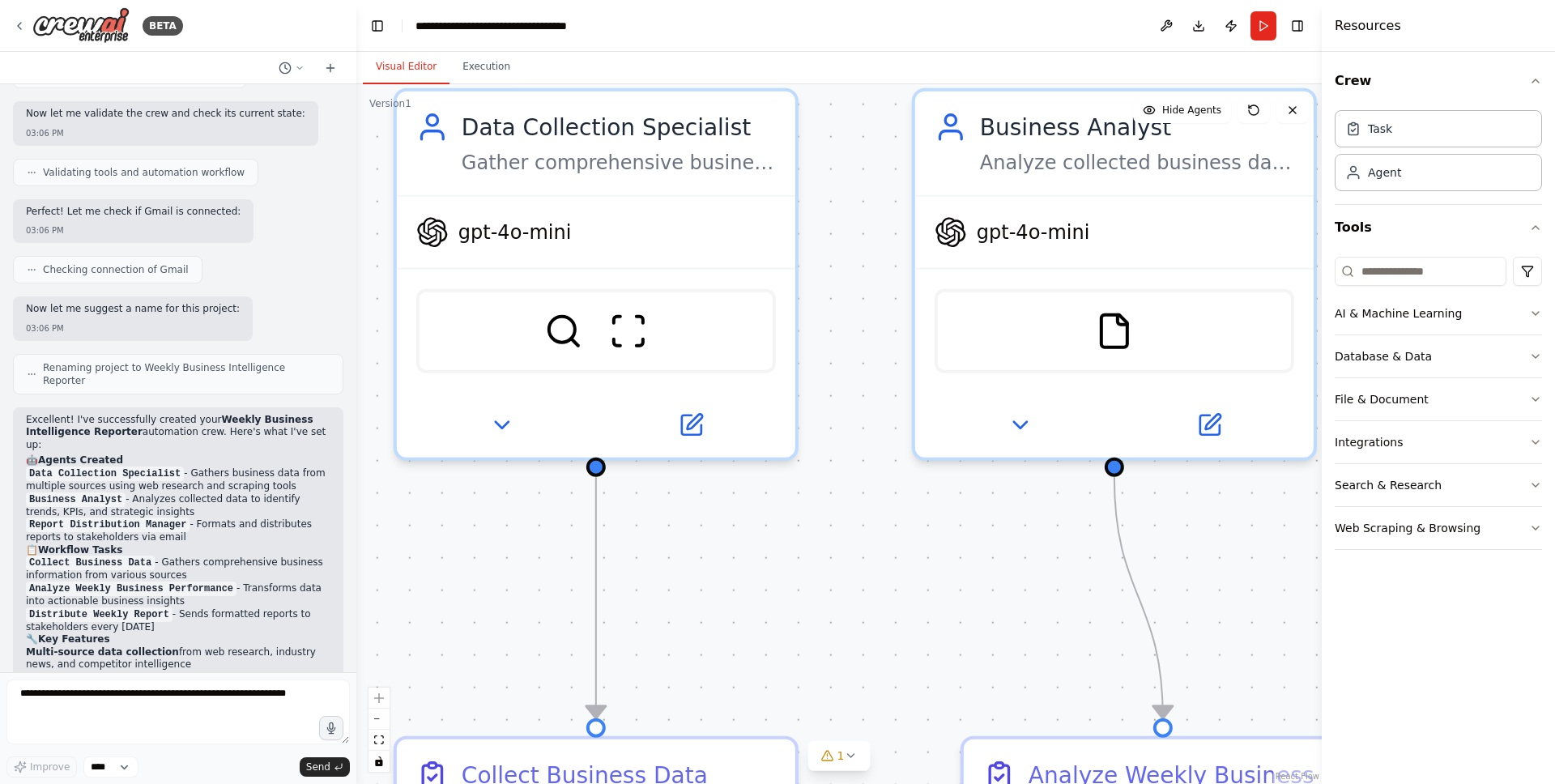
scroll to position [954, 0]
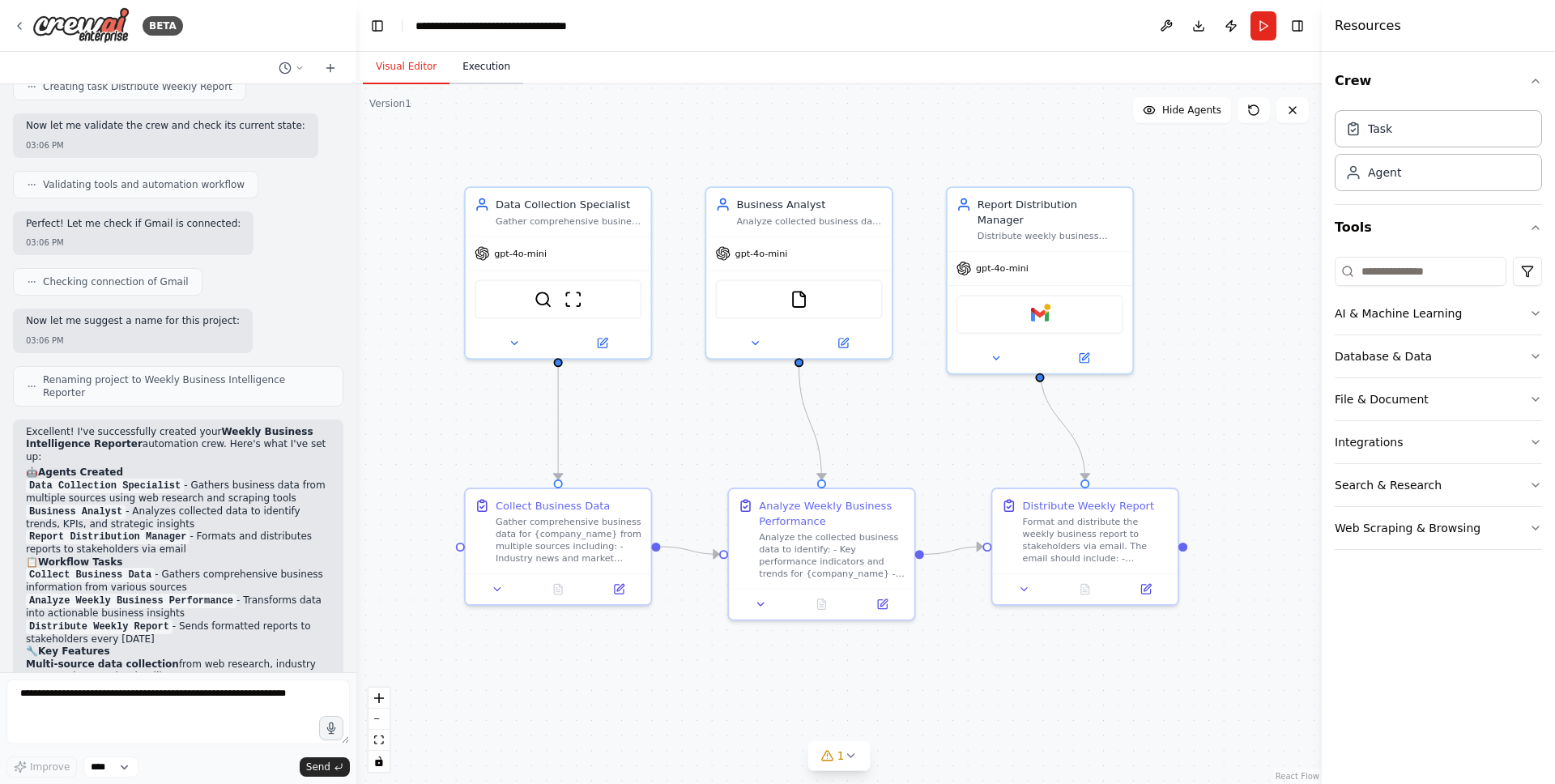
click at [477, 75] on button "Execution" at bounding box center [487, 66] width 74 height 34
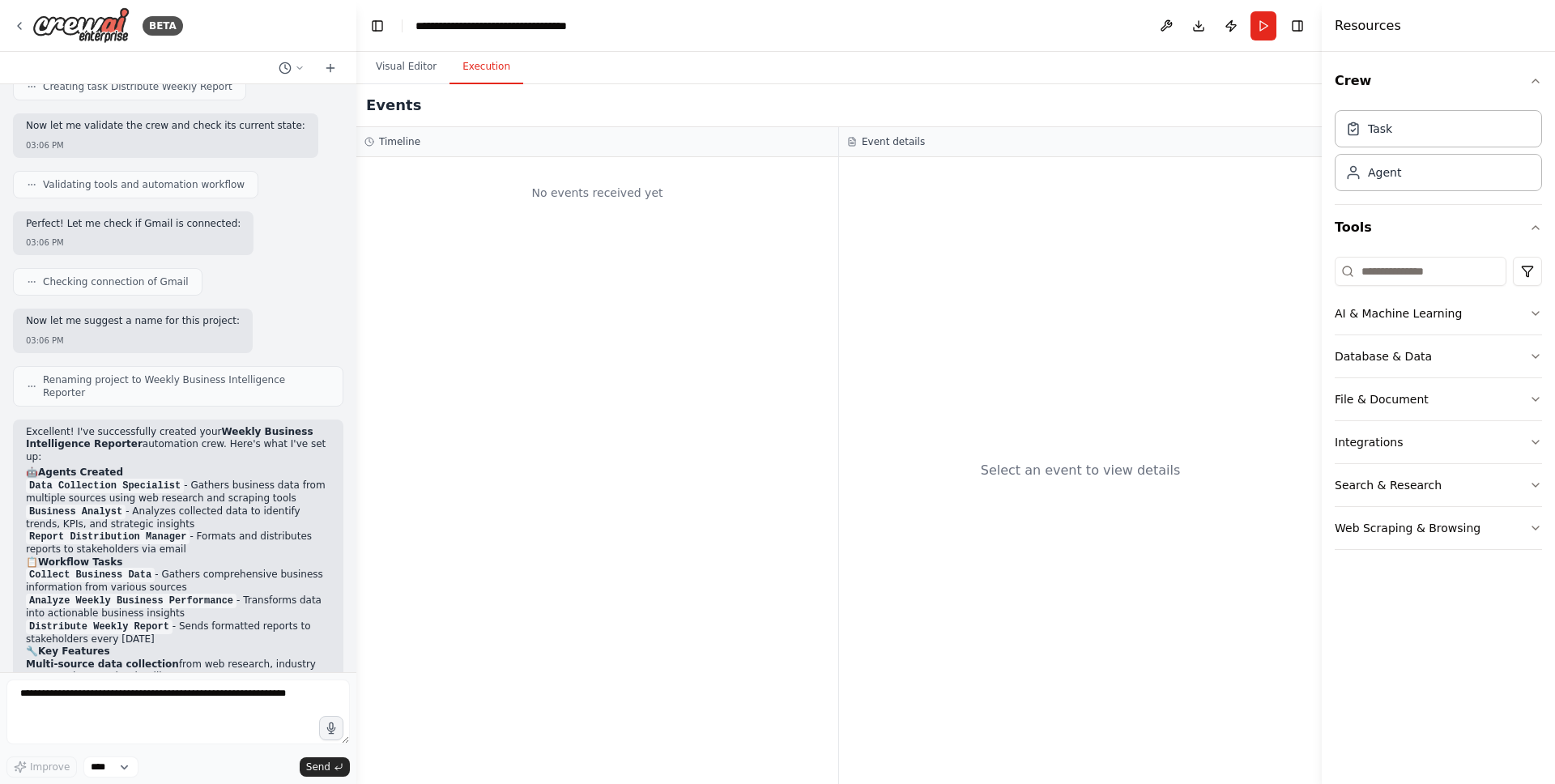
scroll to position [1231, 0]
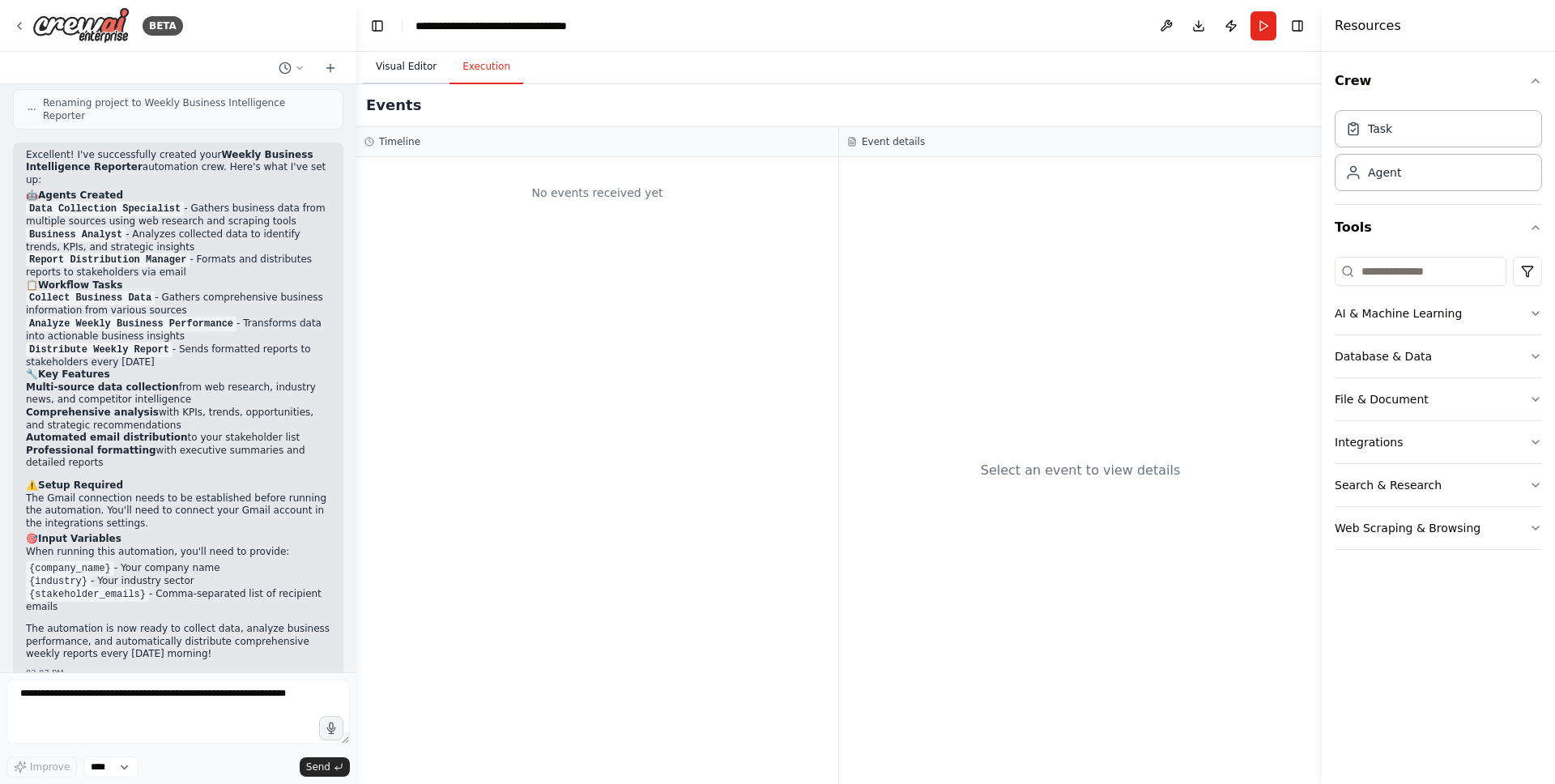
click at [384, 64] on button "Visual Editor" at bounding box center [406, 66] width 87 height 34
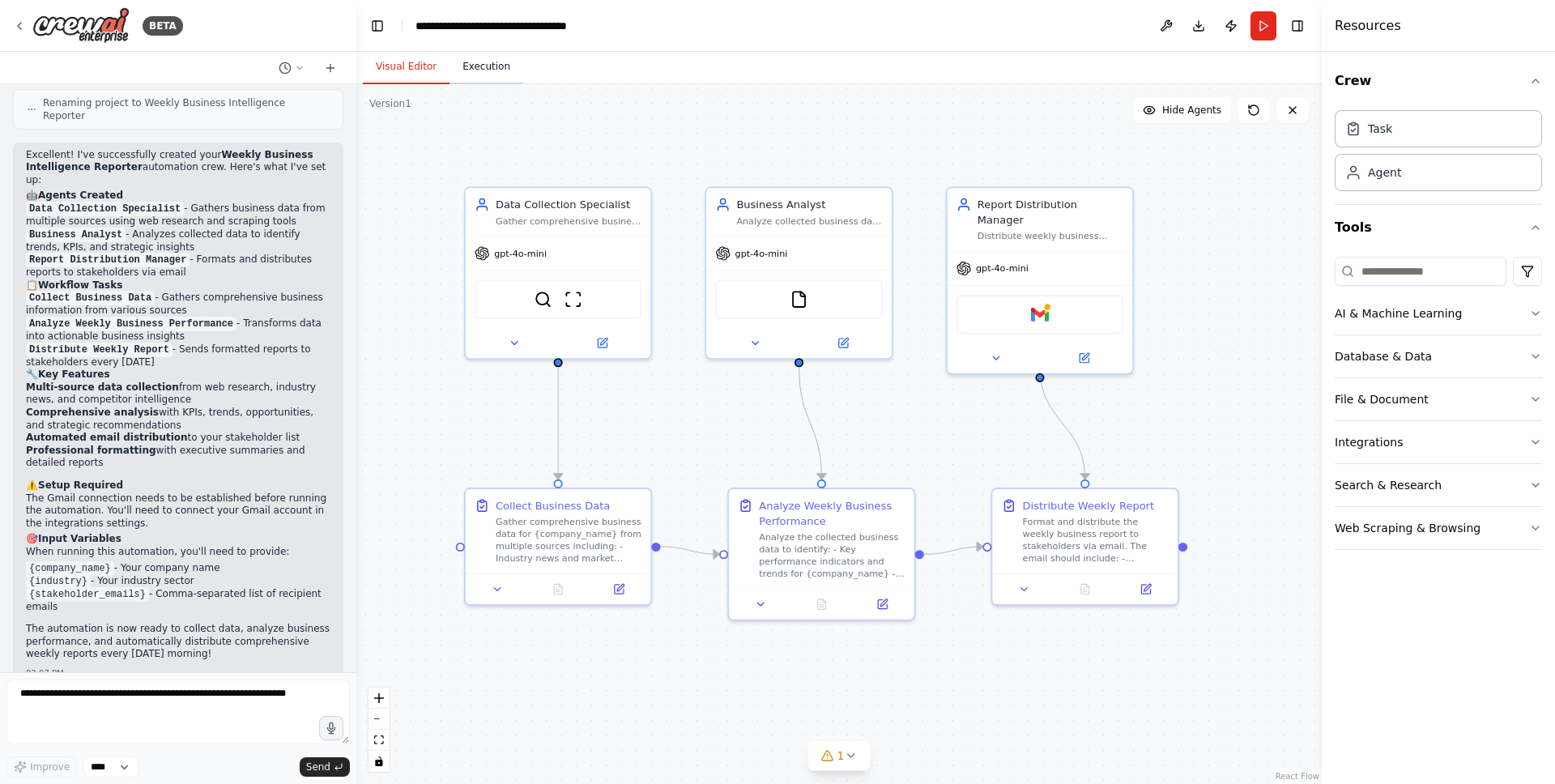
click at [453, 77] on button "Execution" at bounding box center [487, 66] width 74 height 34
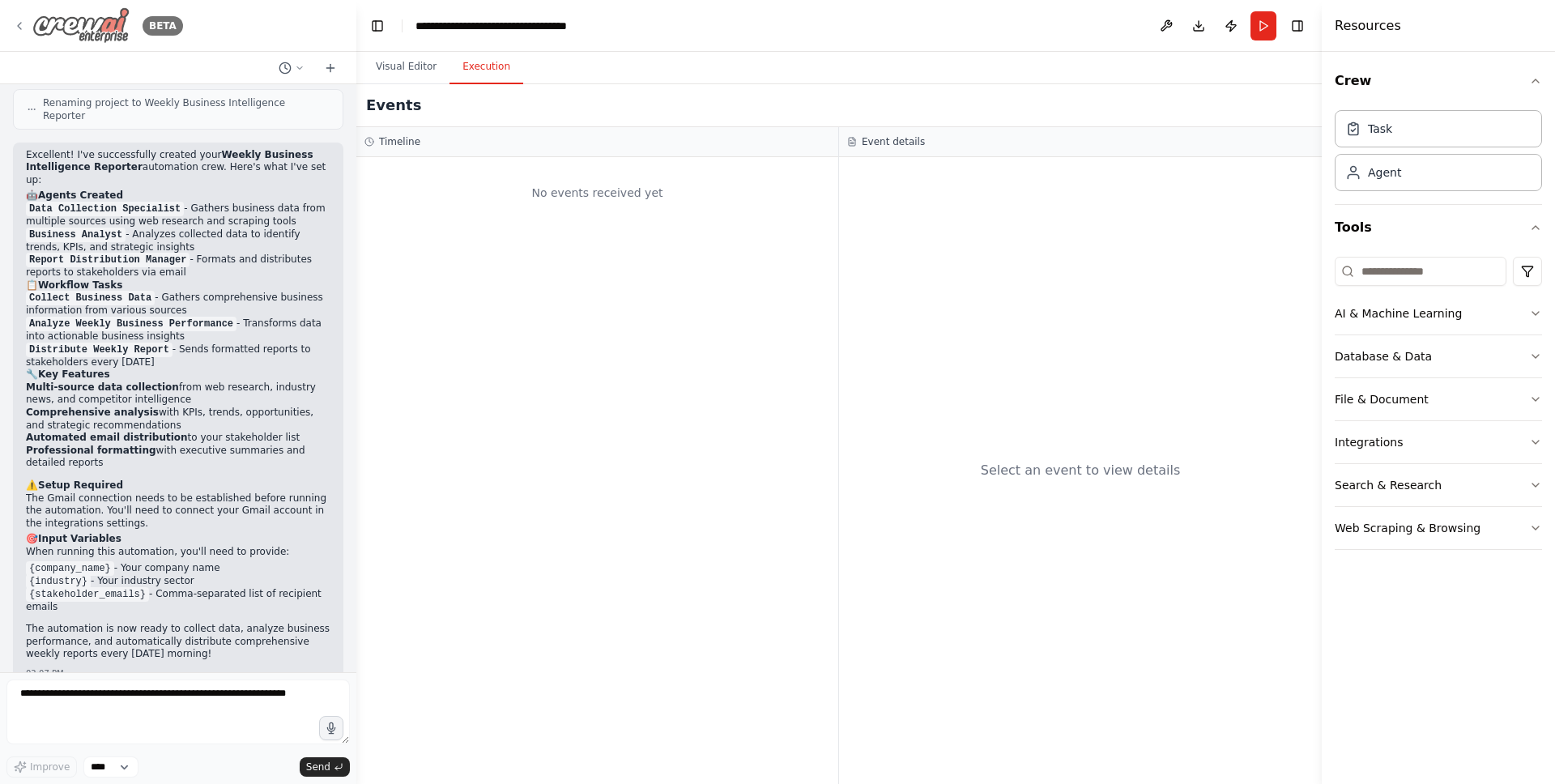
click at [21, 20] on icon at bounding box center [19, 25] width 13 height 13
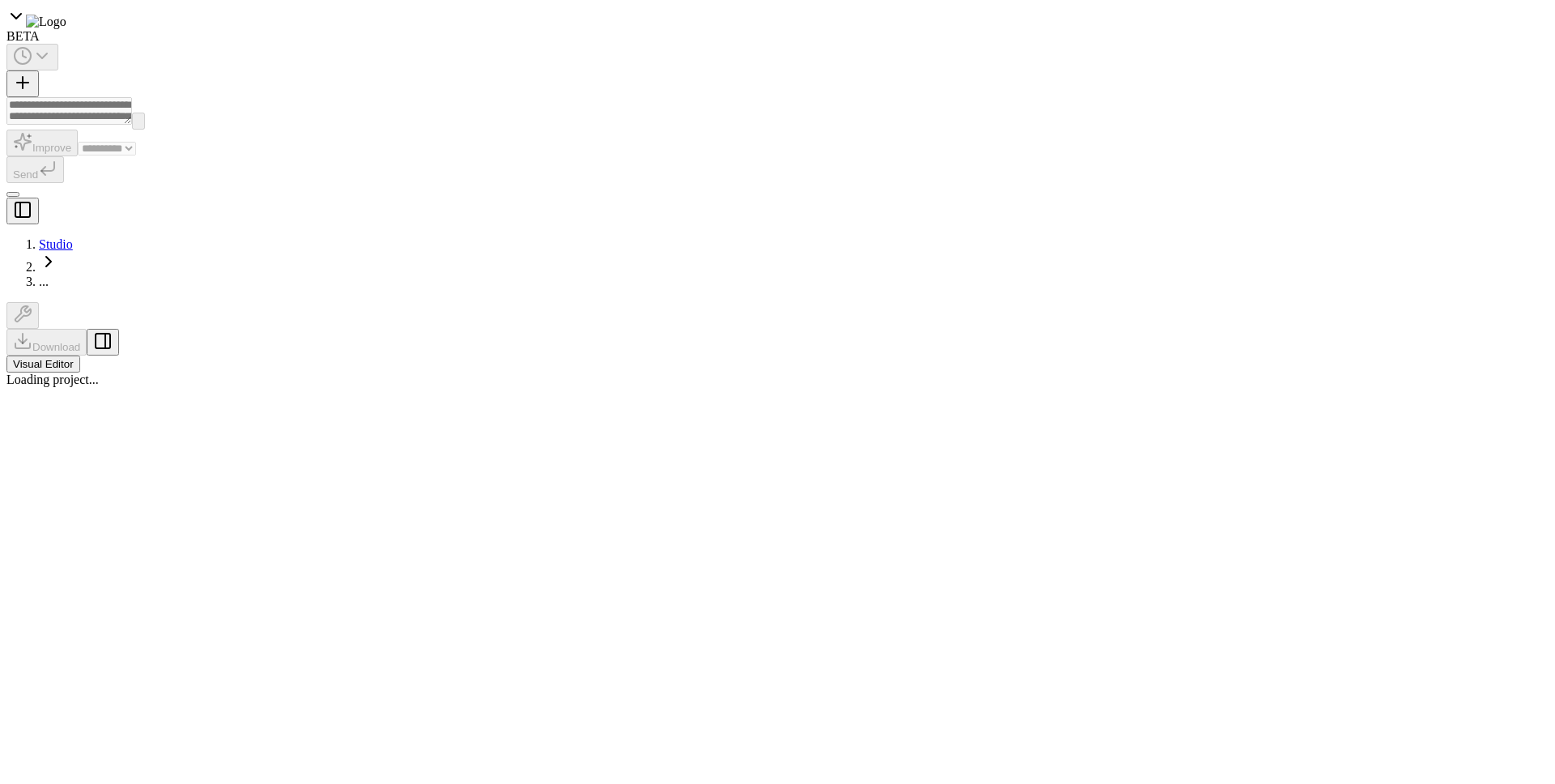
select select "****"
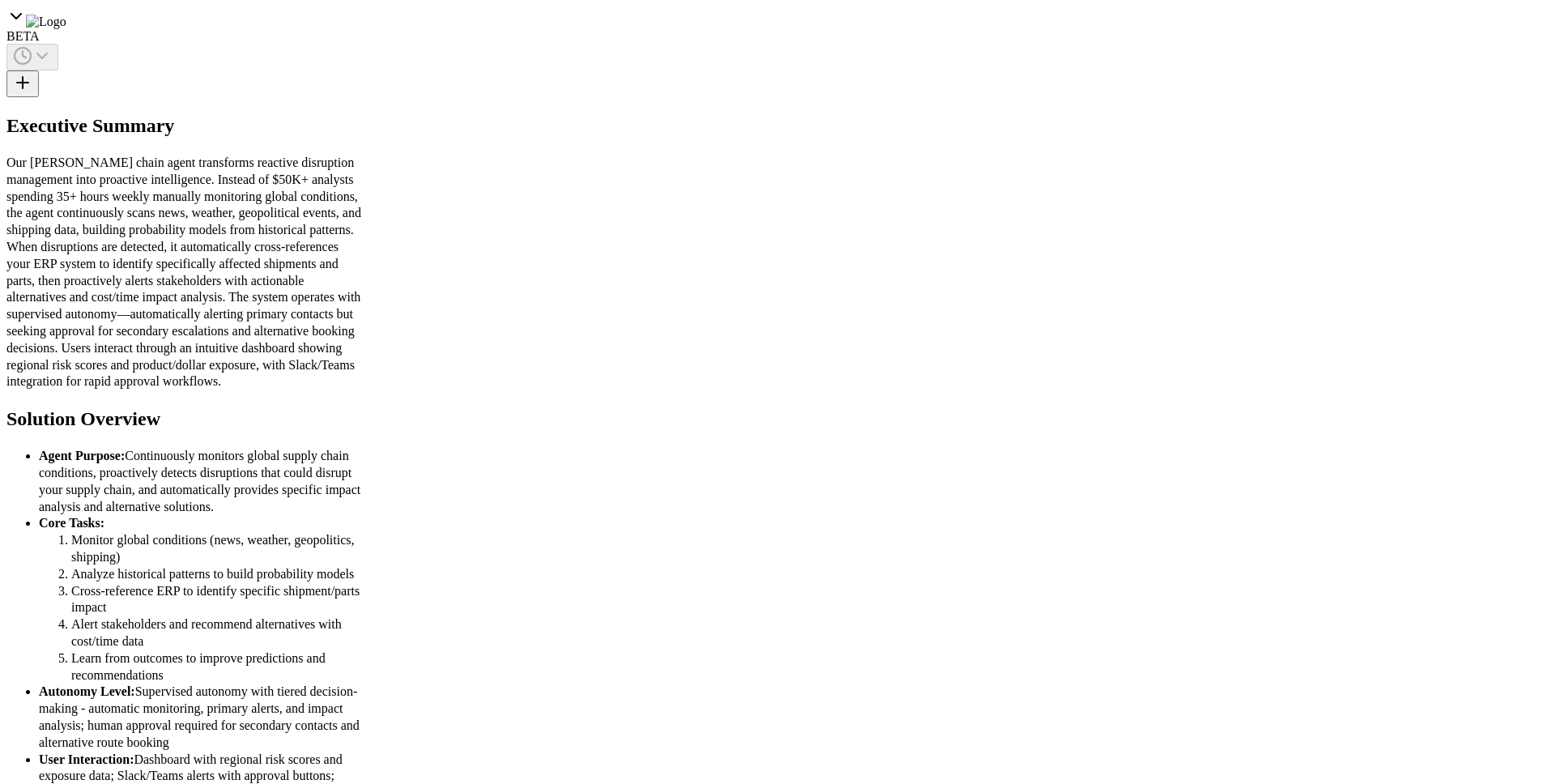
scroll to position [1317, 0]
drag, startPoint x: 848, startPoint y: 694, endPoint x: 290, endPoint y: 665, distance: 558.8
drag, startPoint x: 820, startPoint y: 662, endPoint x: 1152, endPoint y: 646, distance: 332.4
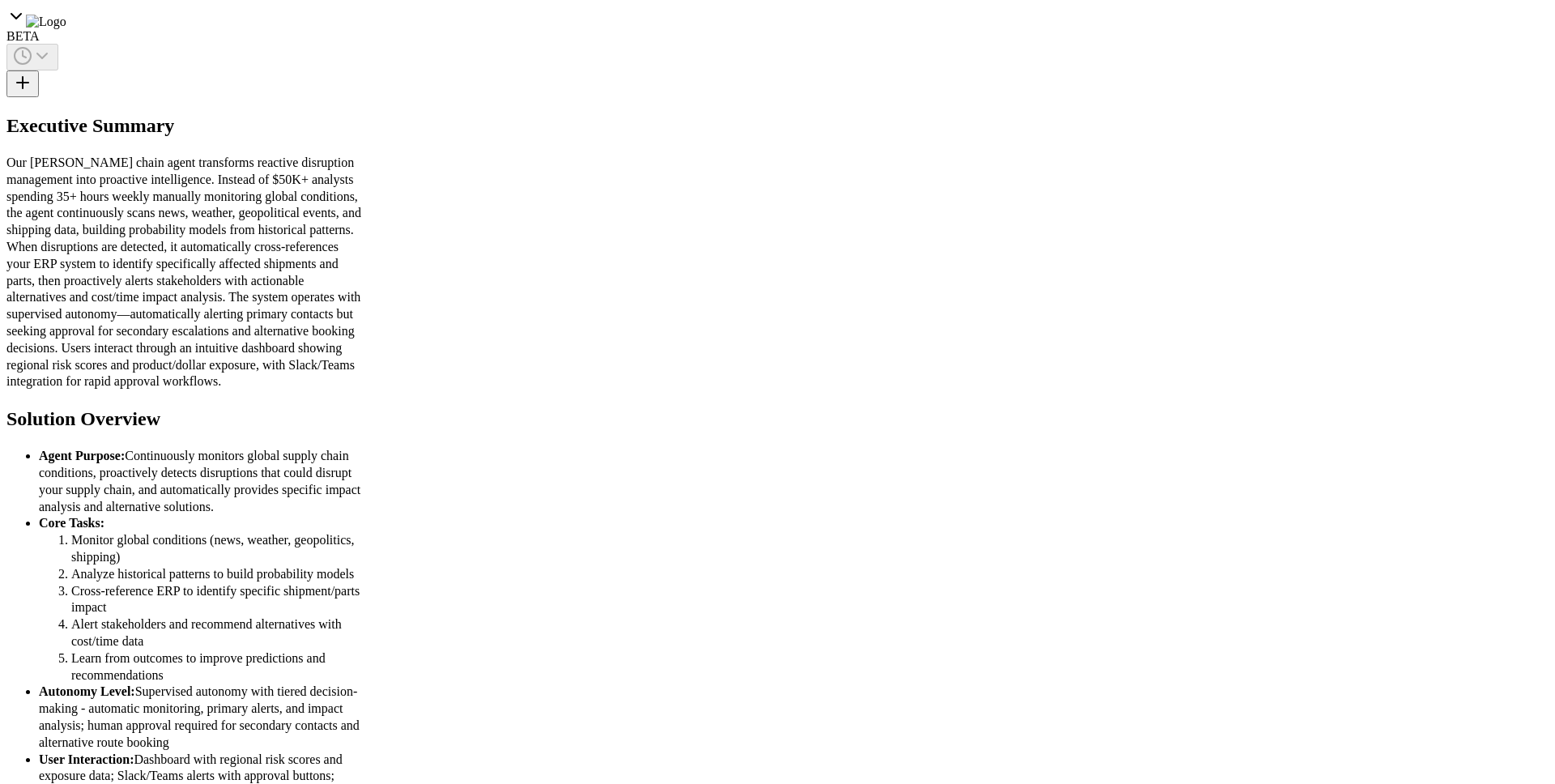
drag, startPoint x: 961, startPoint y: 652, endPoint x: 910, endPoint y: 641, distance: 52.2
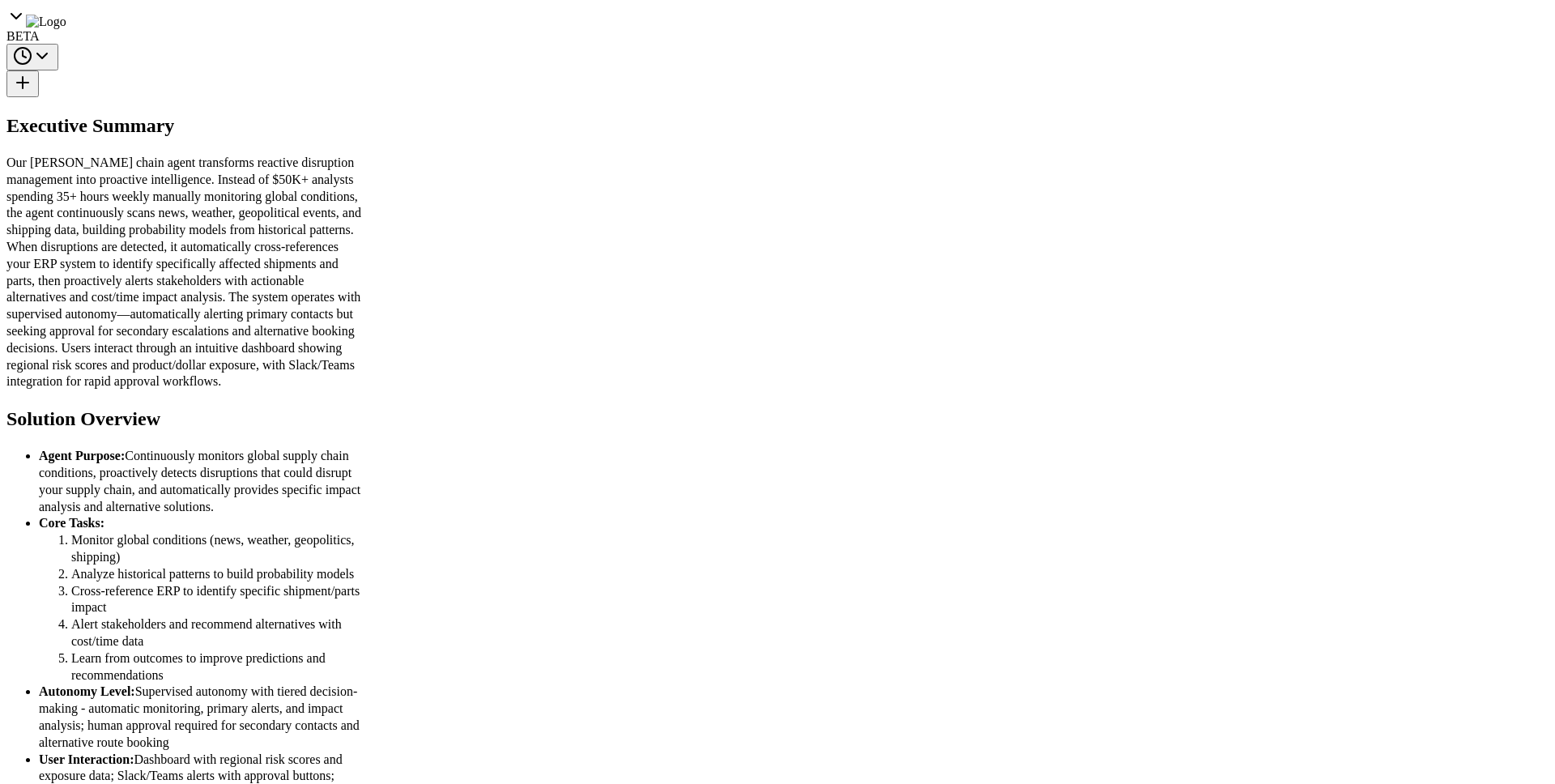
type input "*"
type input "*****"
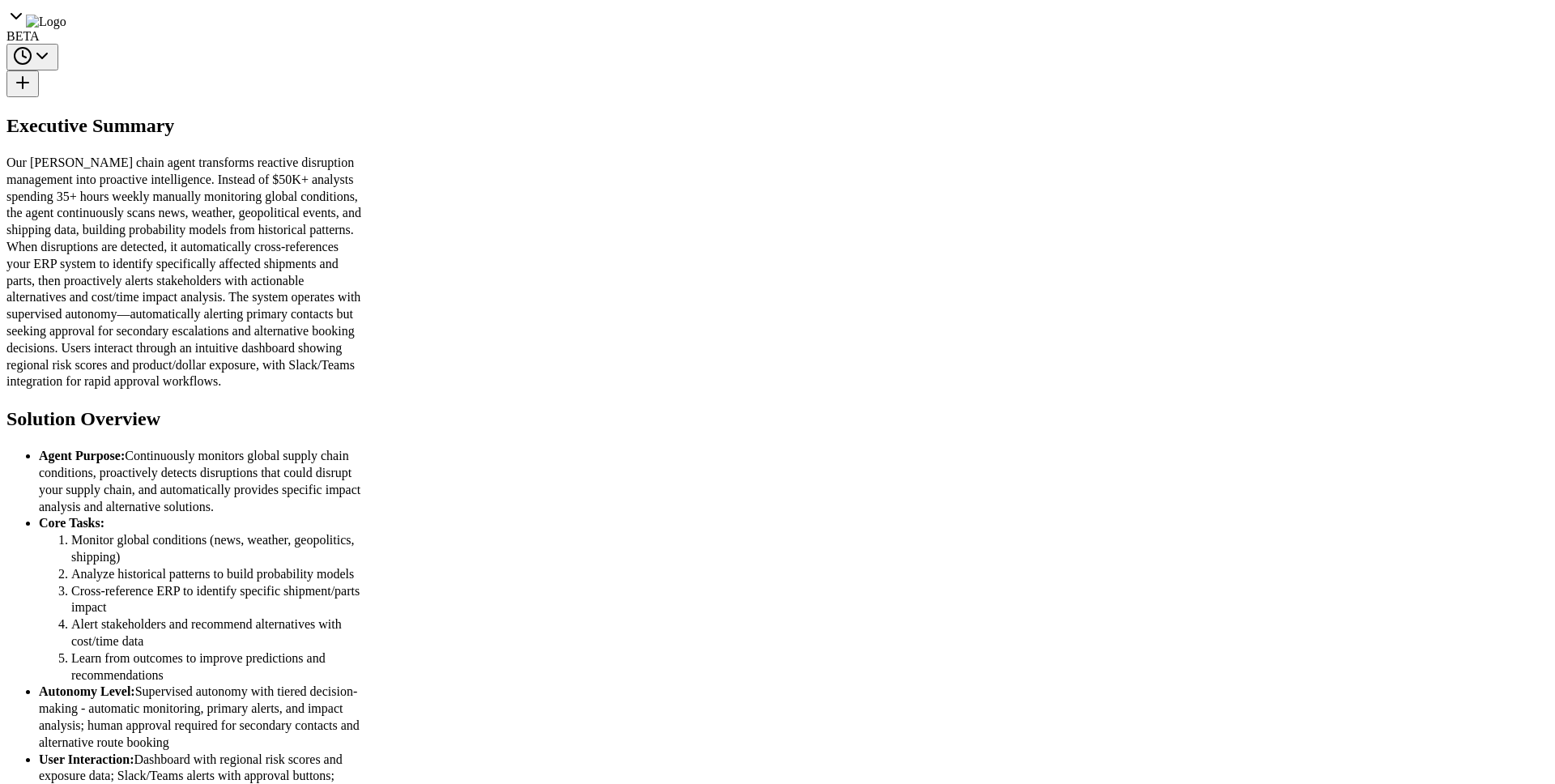
type input "**********"
type input "*********"
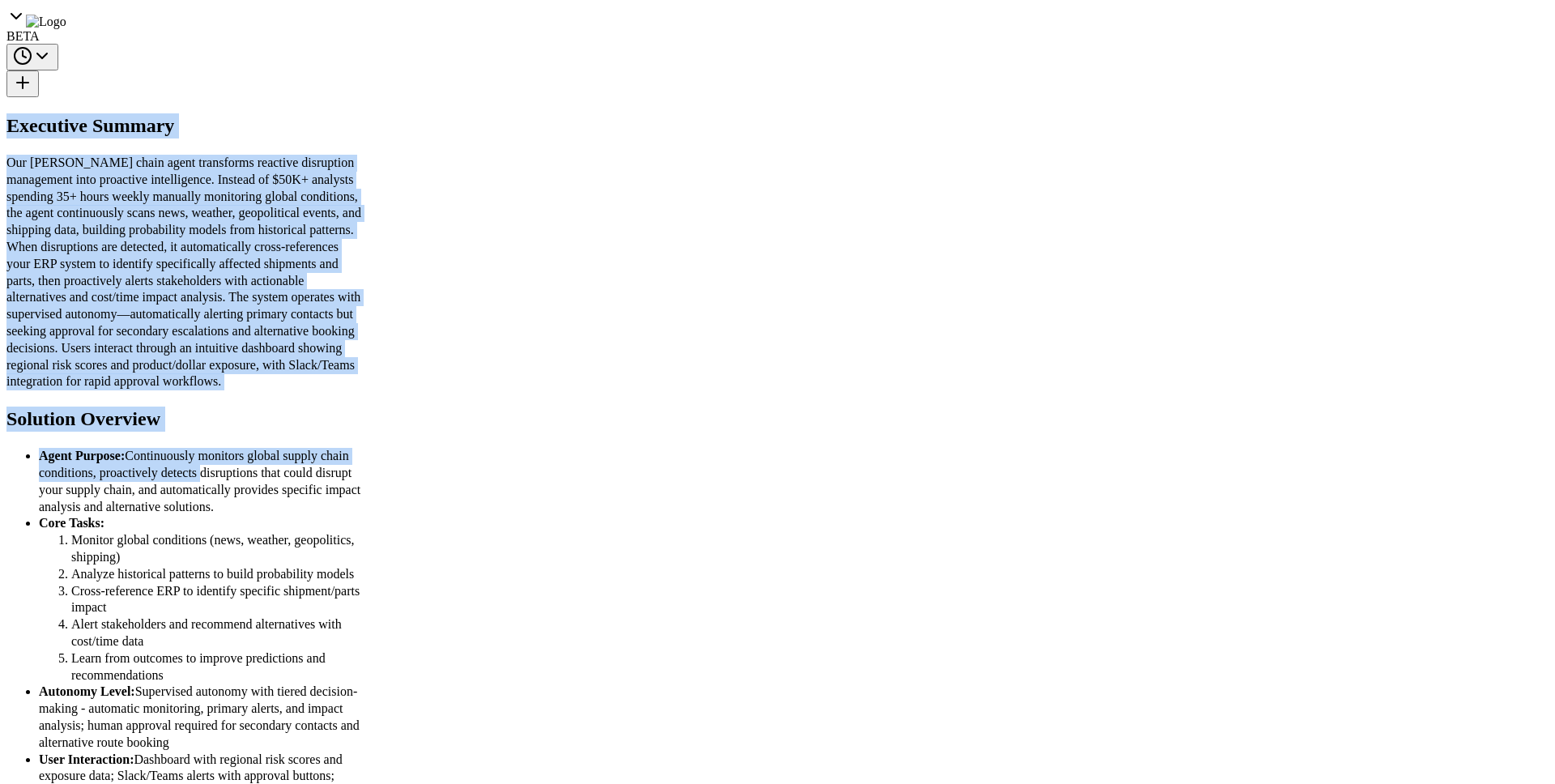
drag, startPoint x: 26, startPoint y: 107, endPoint x: 165, endPoint y: 341, distance: 272.2
click at [166, 344] on div "Executive Summary Our [PERSON_NAME] chain agent transforms reactive disruption …" at bounding box center [184, 524] width 356 height 822
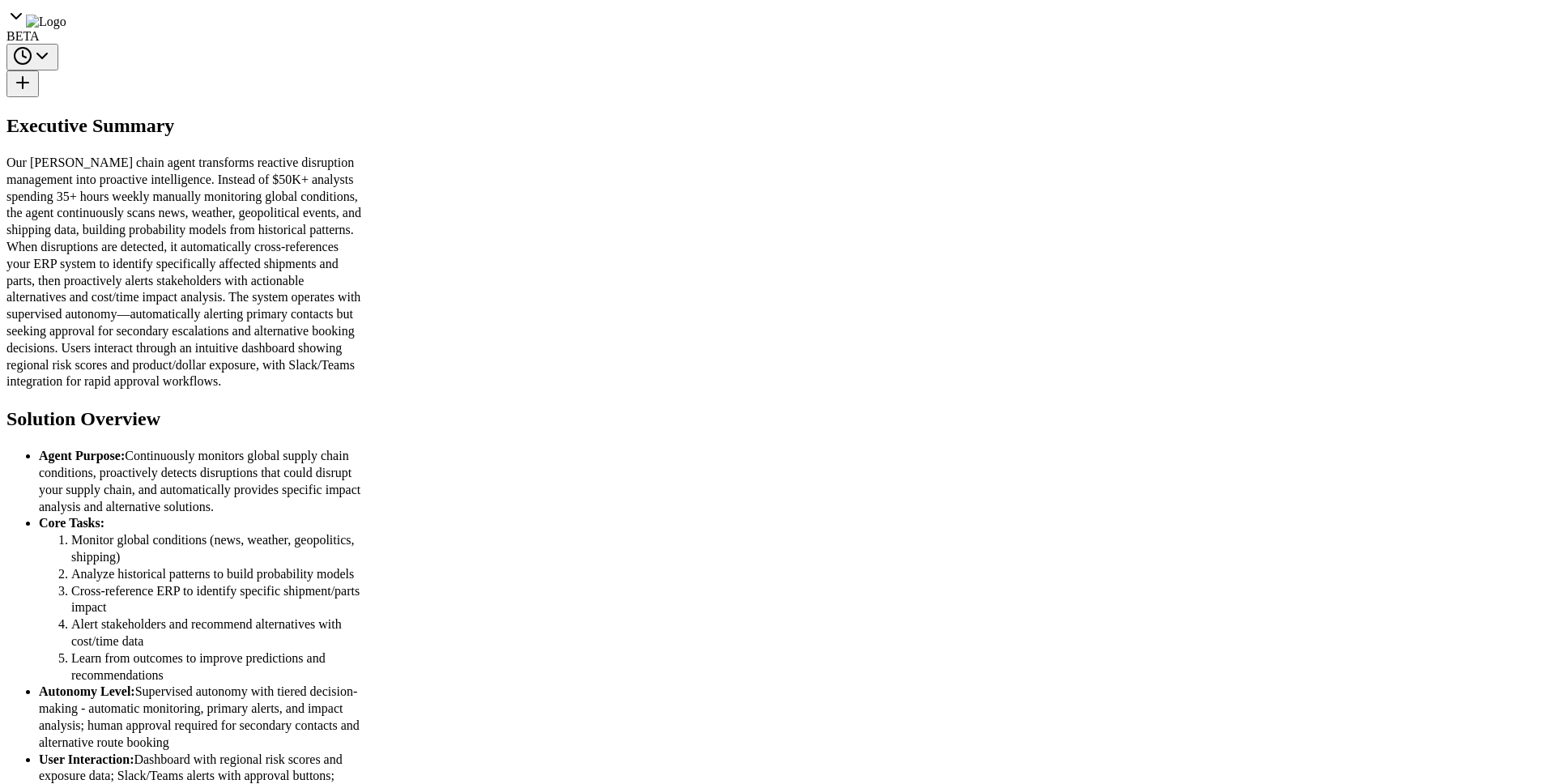
scroll to position [851, 0]
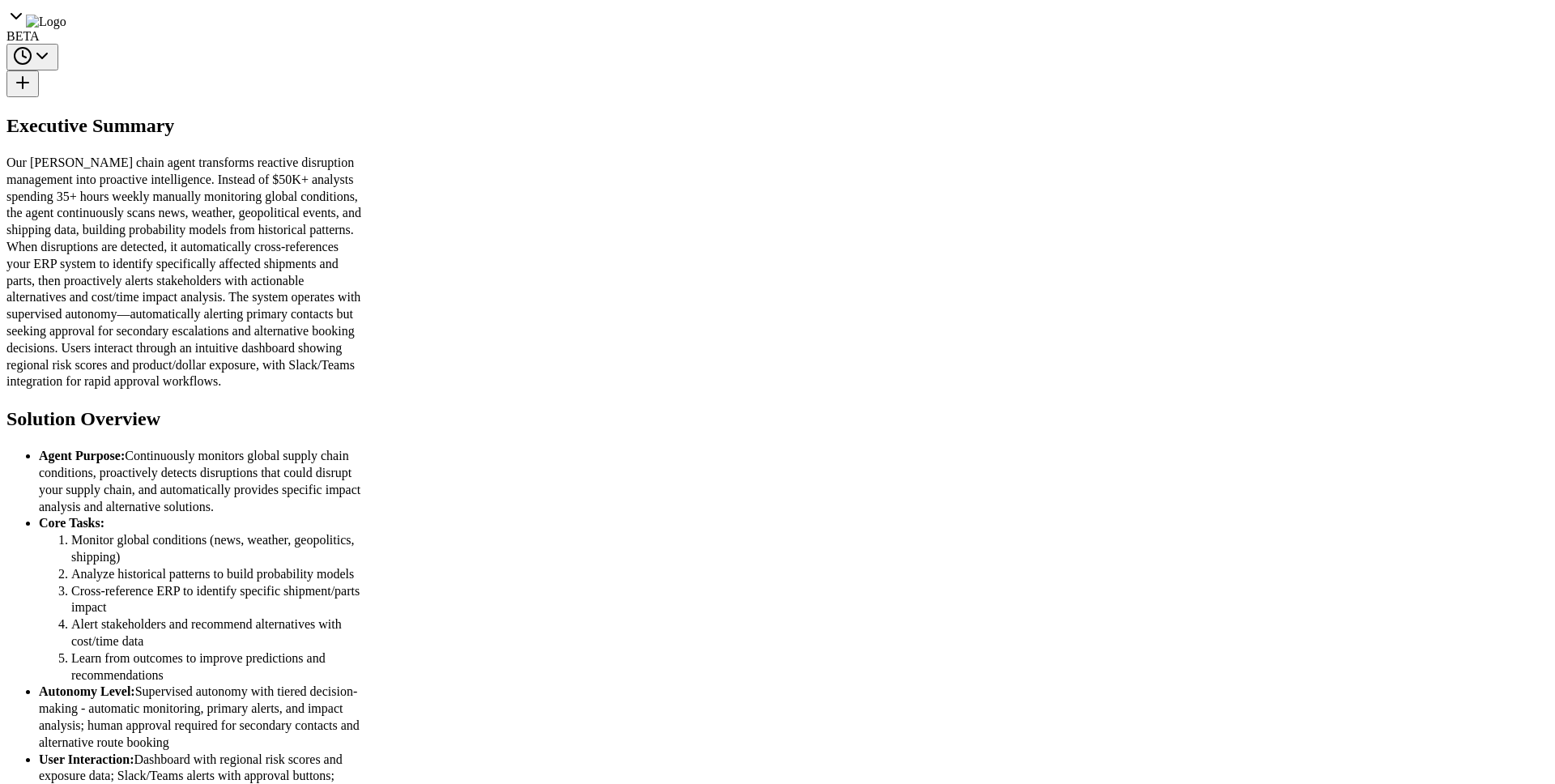
drag, startPoint x: 924, startPoint y: 481, endPoint x: 1070, endPoint y: 579, distance: 175.8
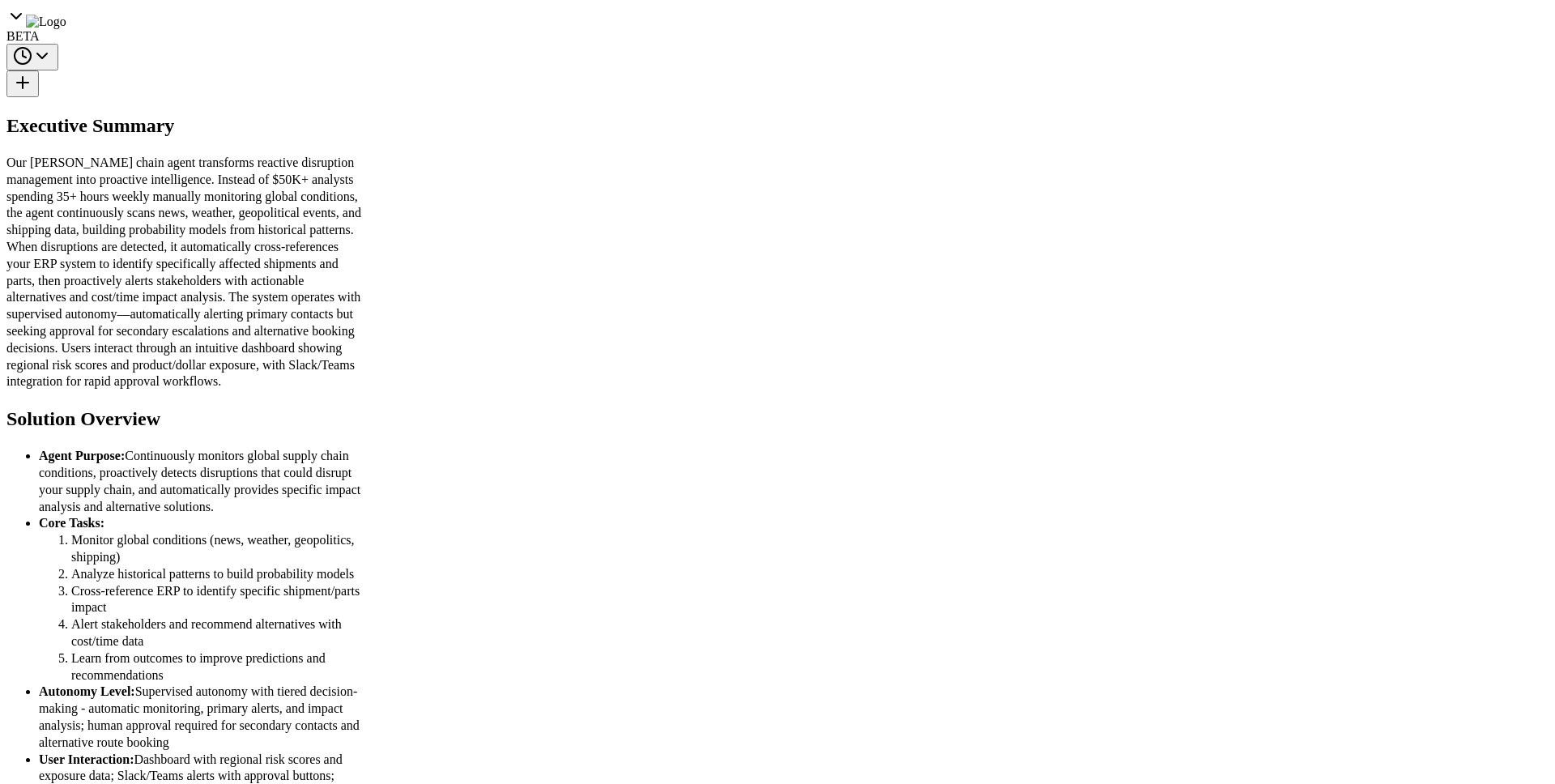
drag, startPoint x: 1043, startPoint y: 588, endPoint x: 984, endPoint y: 582, distance: 59.3
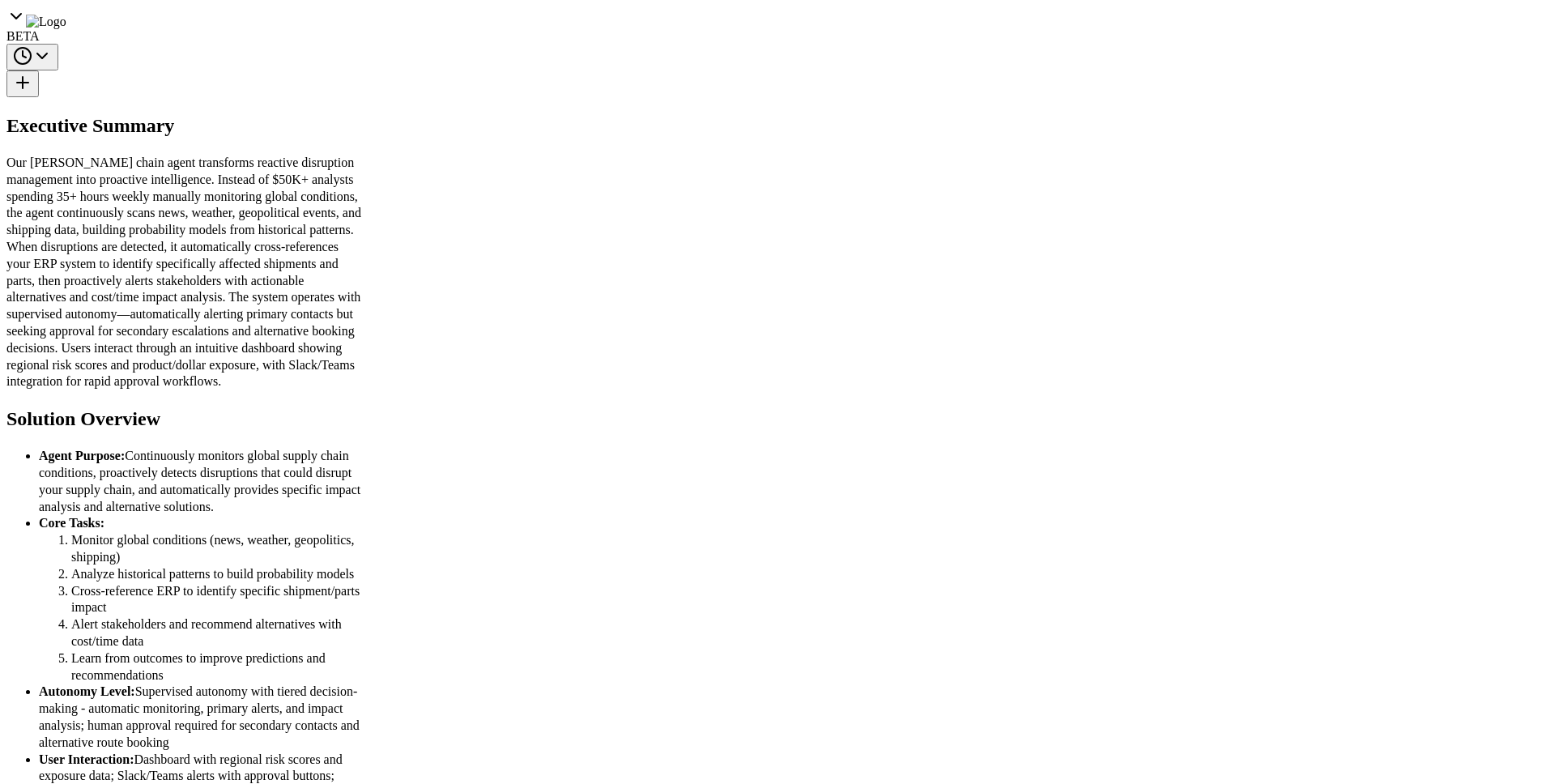
scroll to position [0, 0]
drag, startPoint x: 933, startPoint y: 412, endPoint x: 1065, endPoint y: 571, distance: 206.7
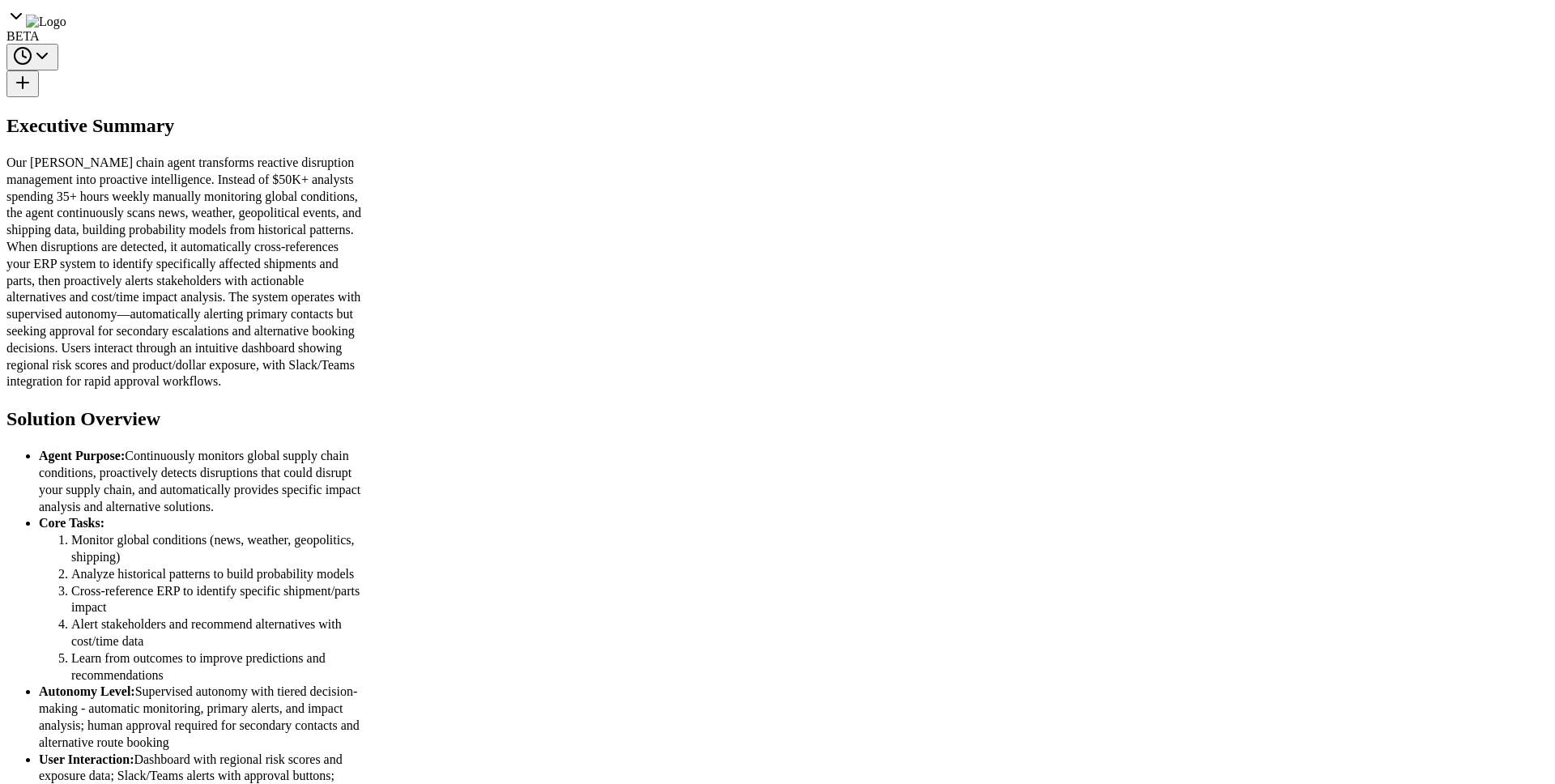
scroll to position [483, 0]
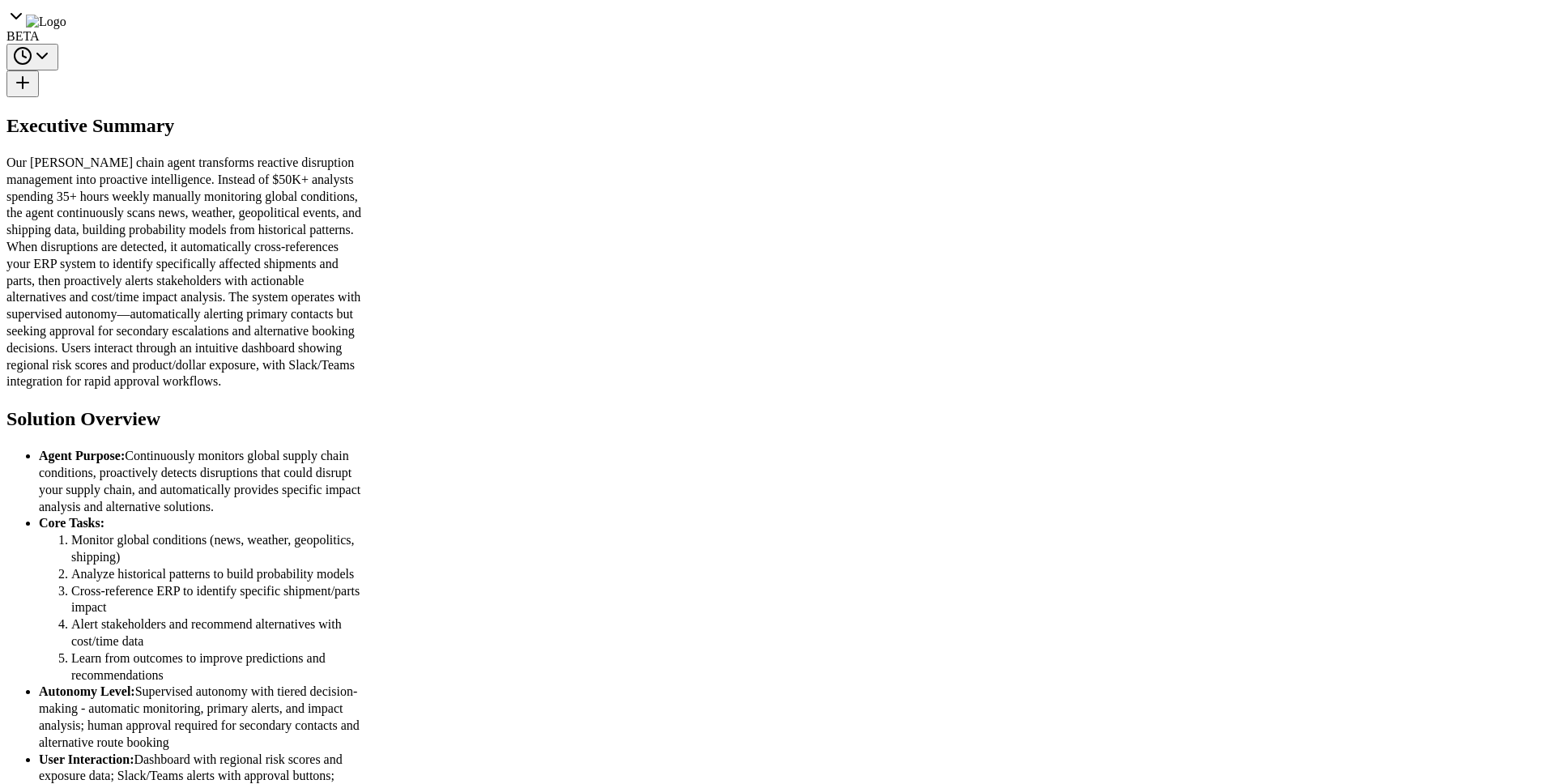
drag, startPoint x: 961, startPoint y: 386, endPoint x: 1085, endPoint y: 636, distance: 279.1
drag, startPoint x: 898, startPoint y: 688, endPoint x: 1226, endPoint y: 688, distance: 328.0
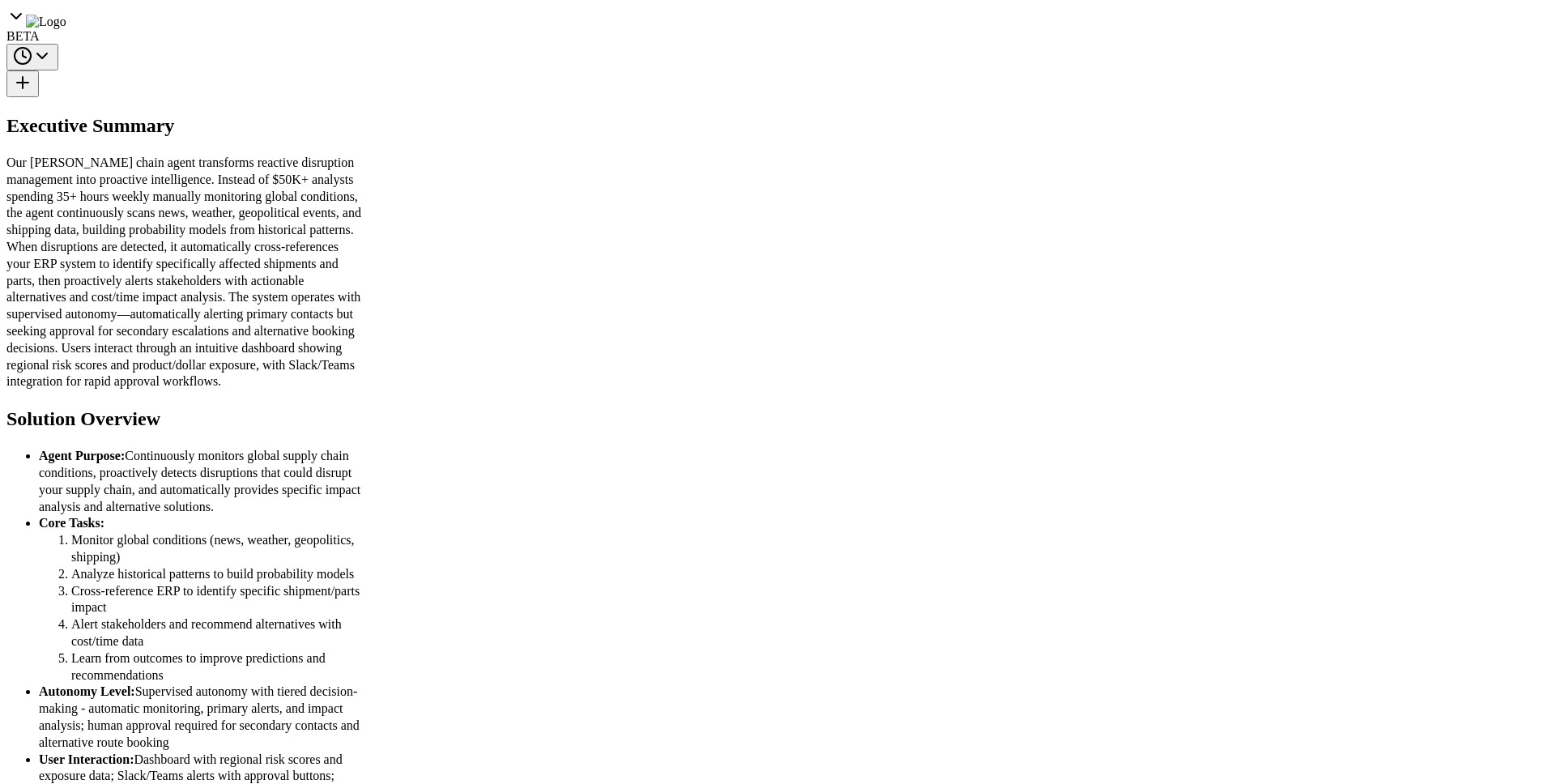
scroll to position [868, 0]
drag, startPoint x: 869, startPoint y: 428, endPoint x: 961, endPoint y: 432, distance: 92.1
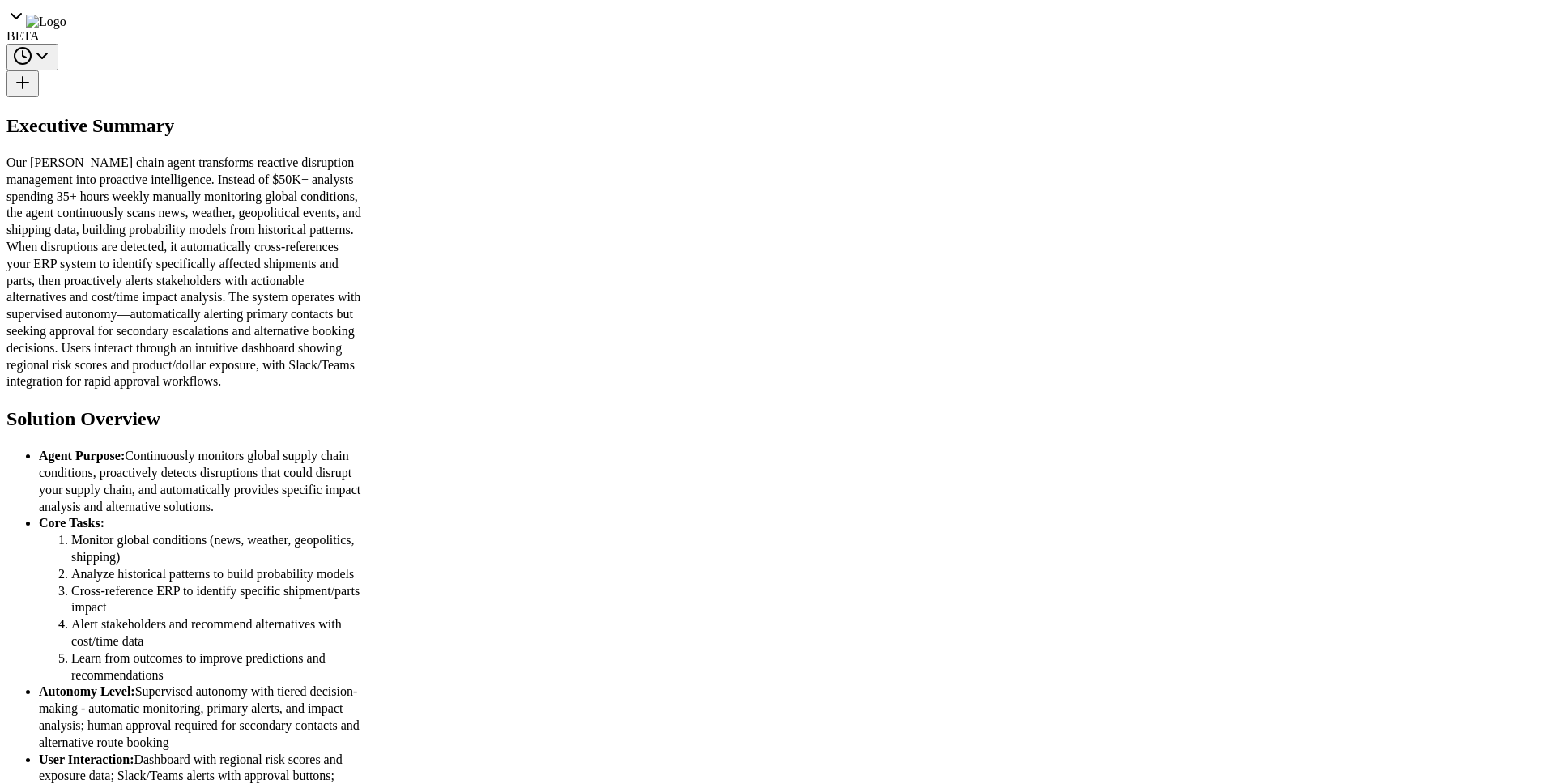
scroll to position [1033, 0]
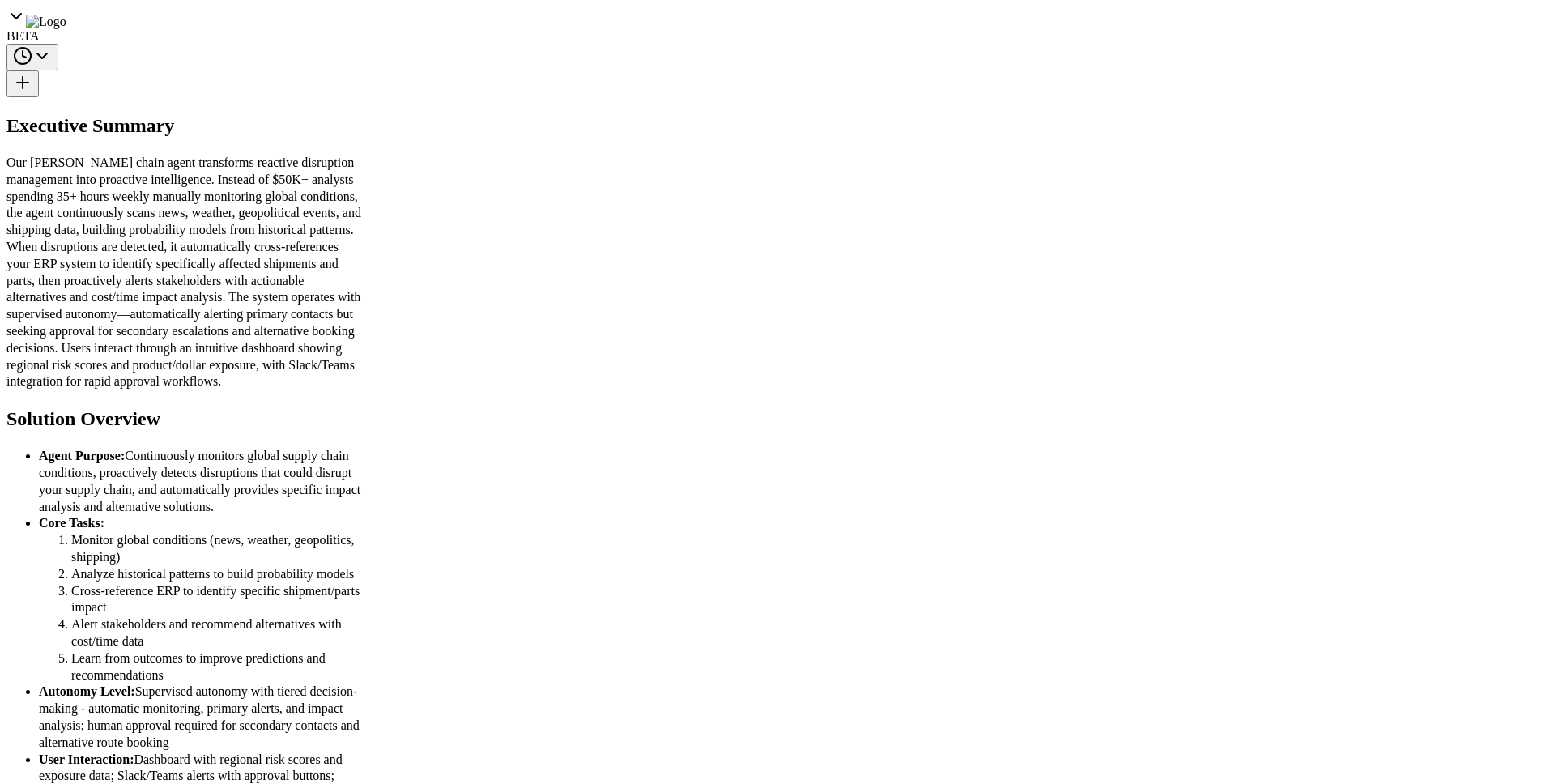
scroll to position [2254, 0]
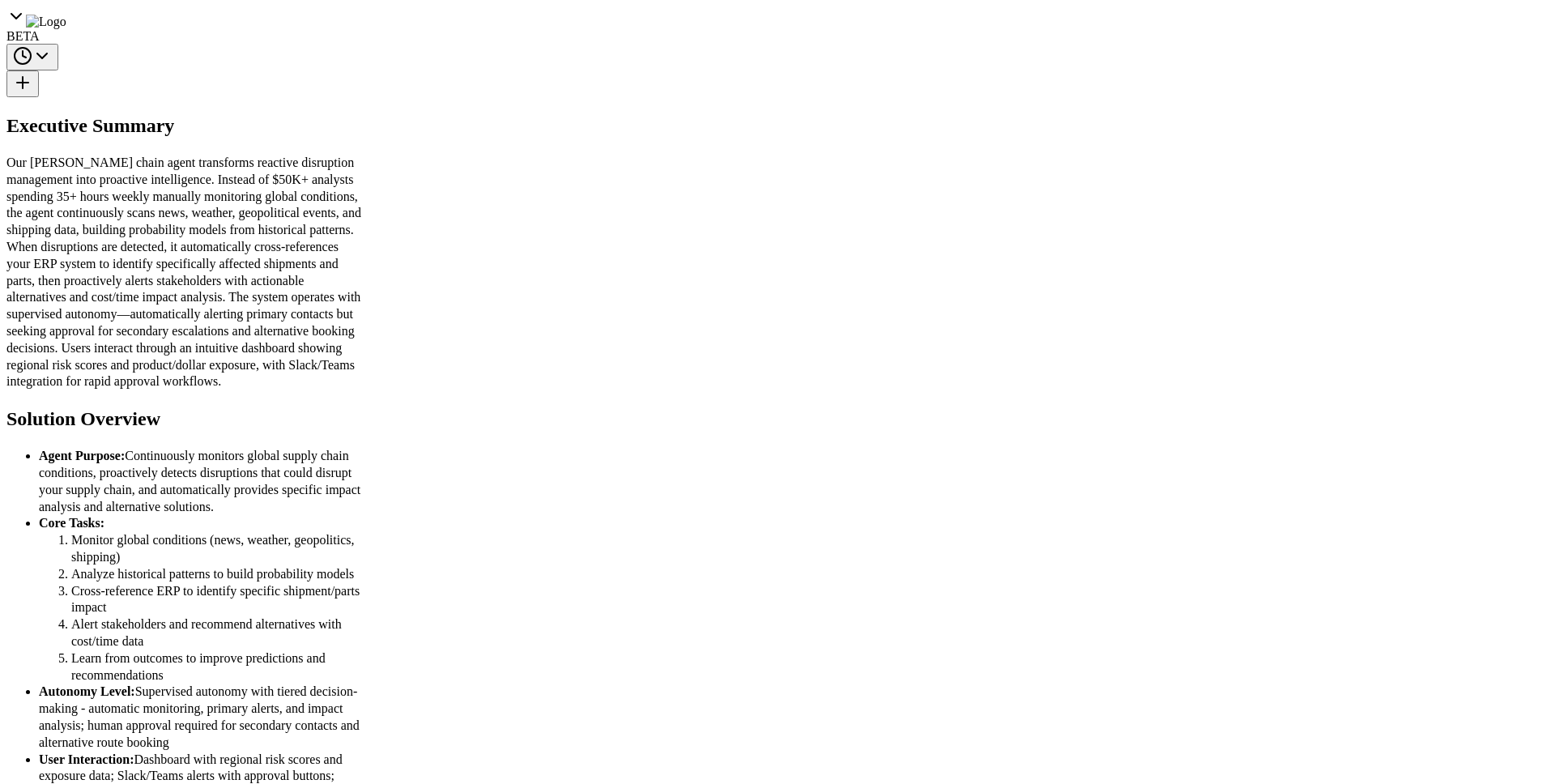
scroll to position [5181, 0]
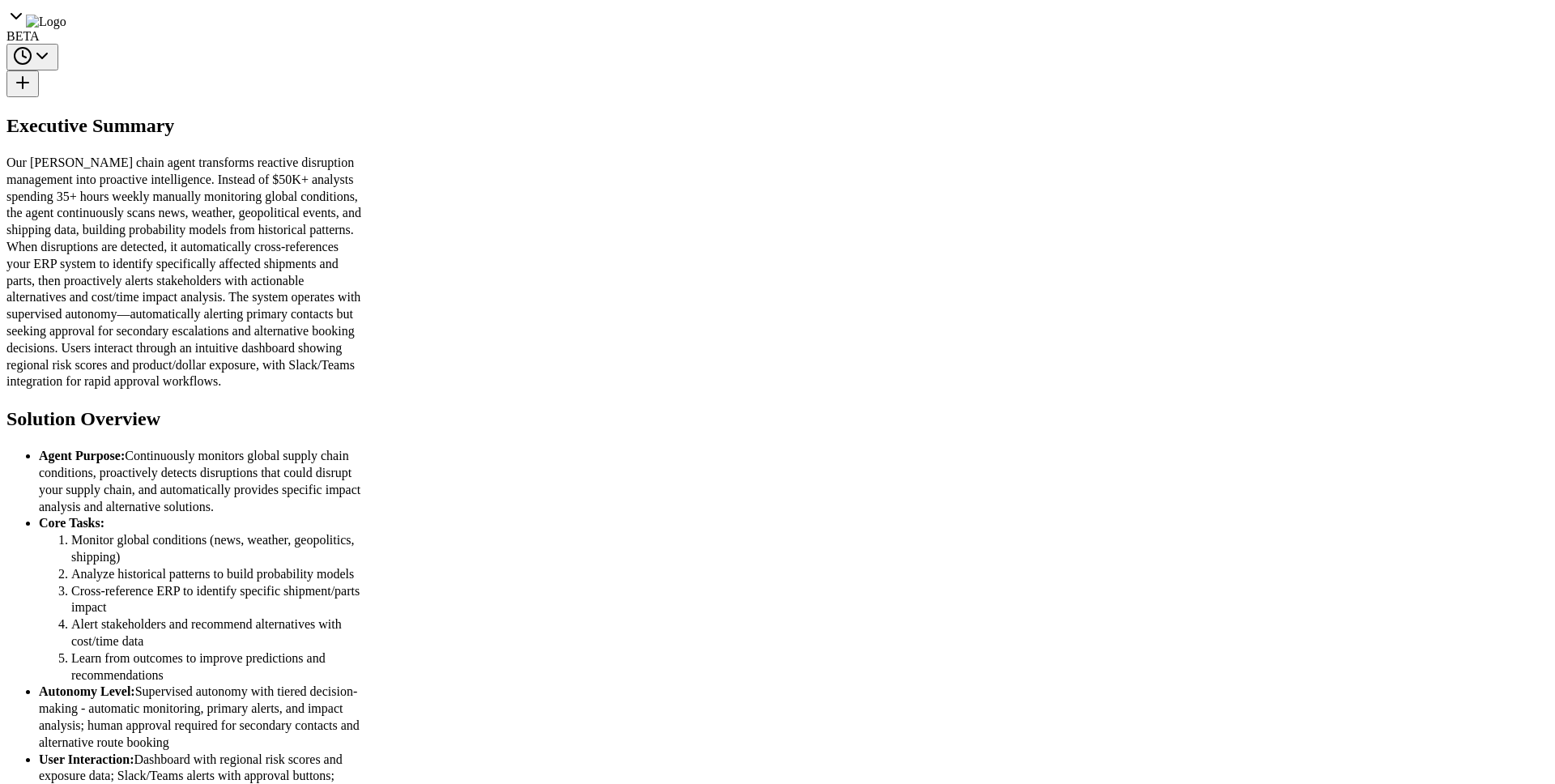
drag, startPoint x: 963, startPoint y: 371, endPoint x: 1081, endPoint y: 445, distance: 139.3
drag, startPoint x: 1022, startPoint y: 282, endPoint x: 1117, endPoint y: 446, distance: 189.5
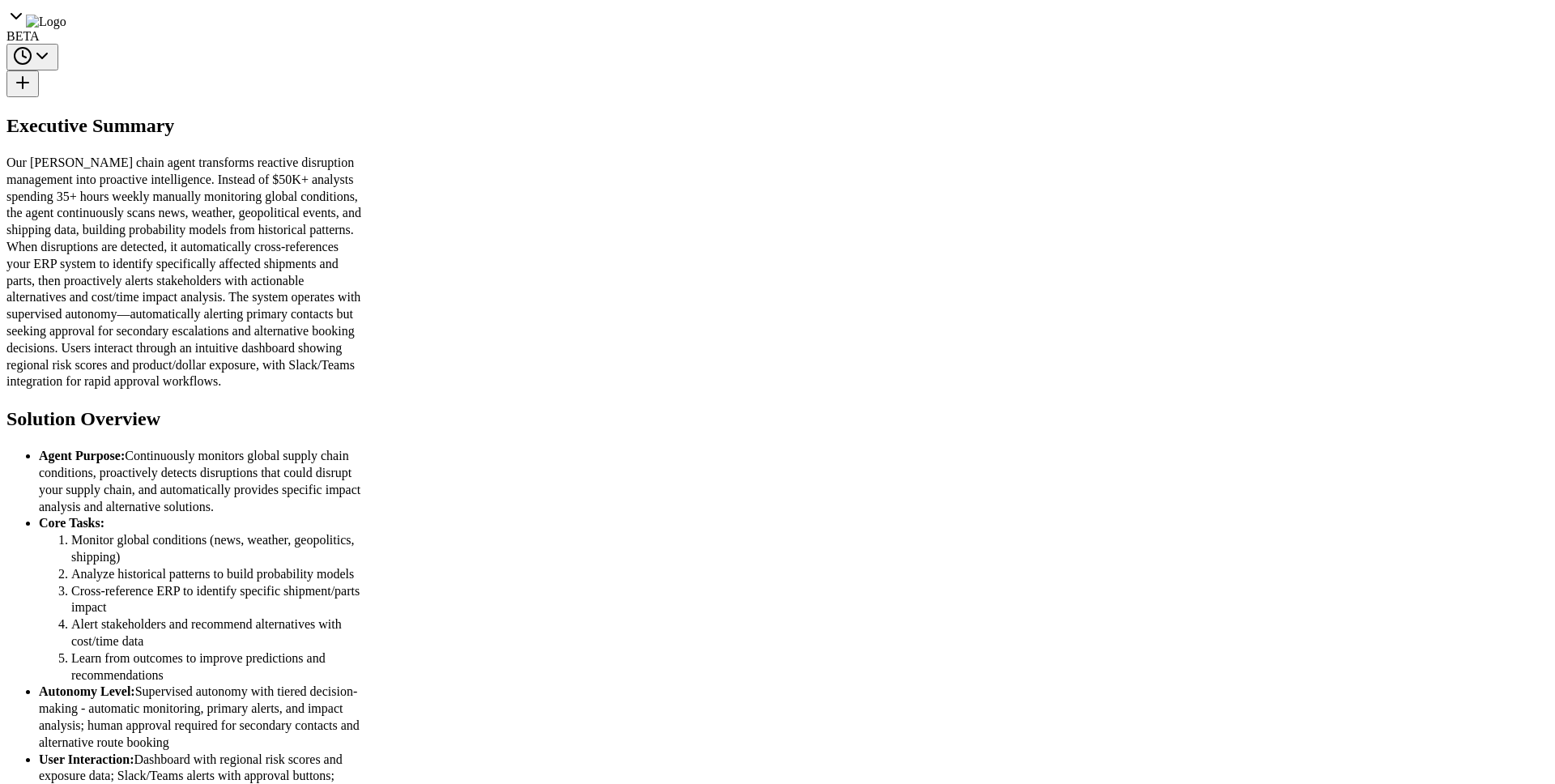
scroll to position [574, 0]
drag, startPoint x: 893, startPoint y: 363, endPoint x: 1043, endPoint y: 419, distance: 160.1
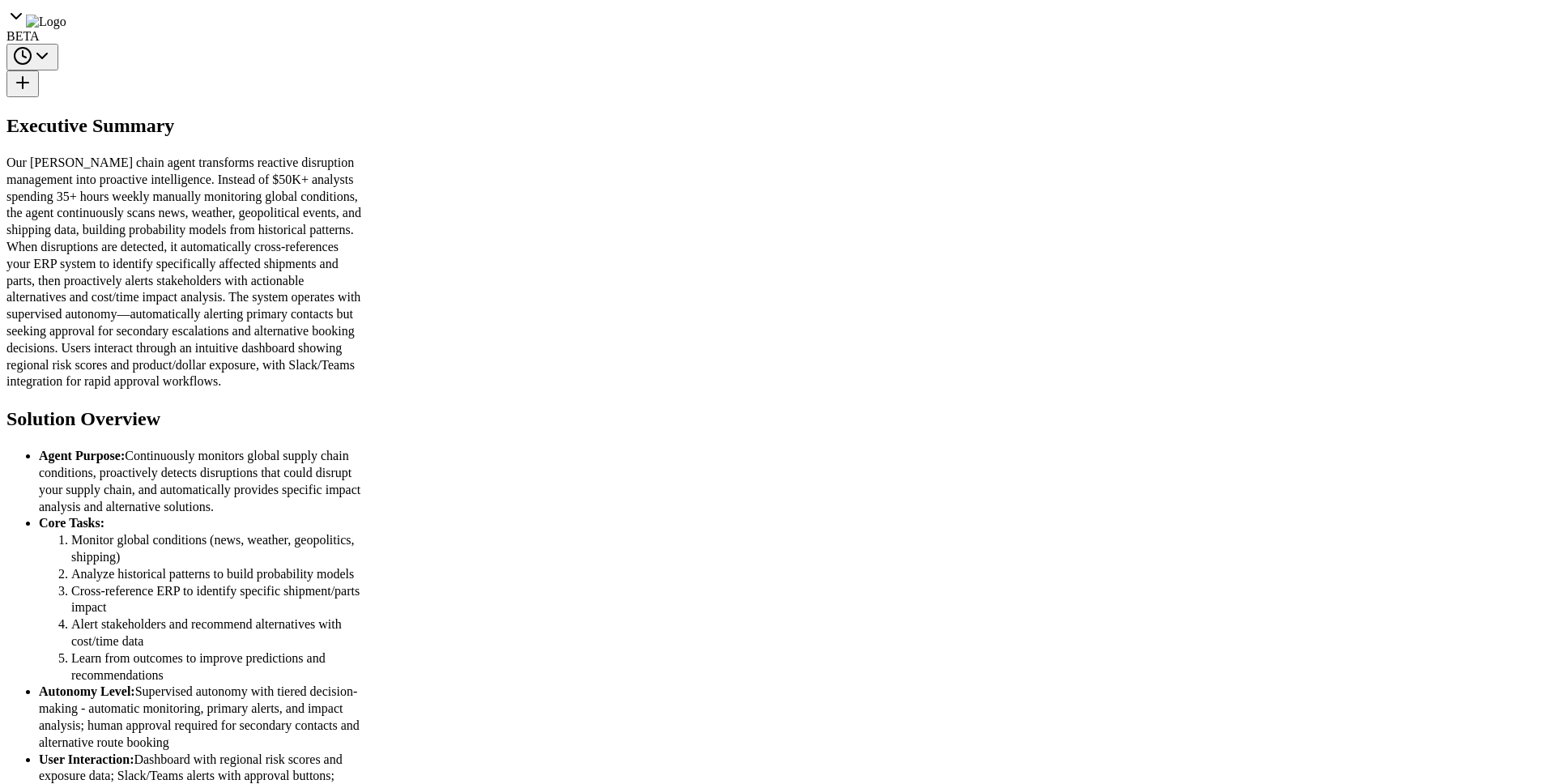
scroll to position [729, 0]
drag, startPoint x: 901, startPoint y: 301, endPoint x: 1080, endPoint y: 375, distance: 193.7
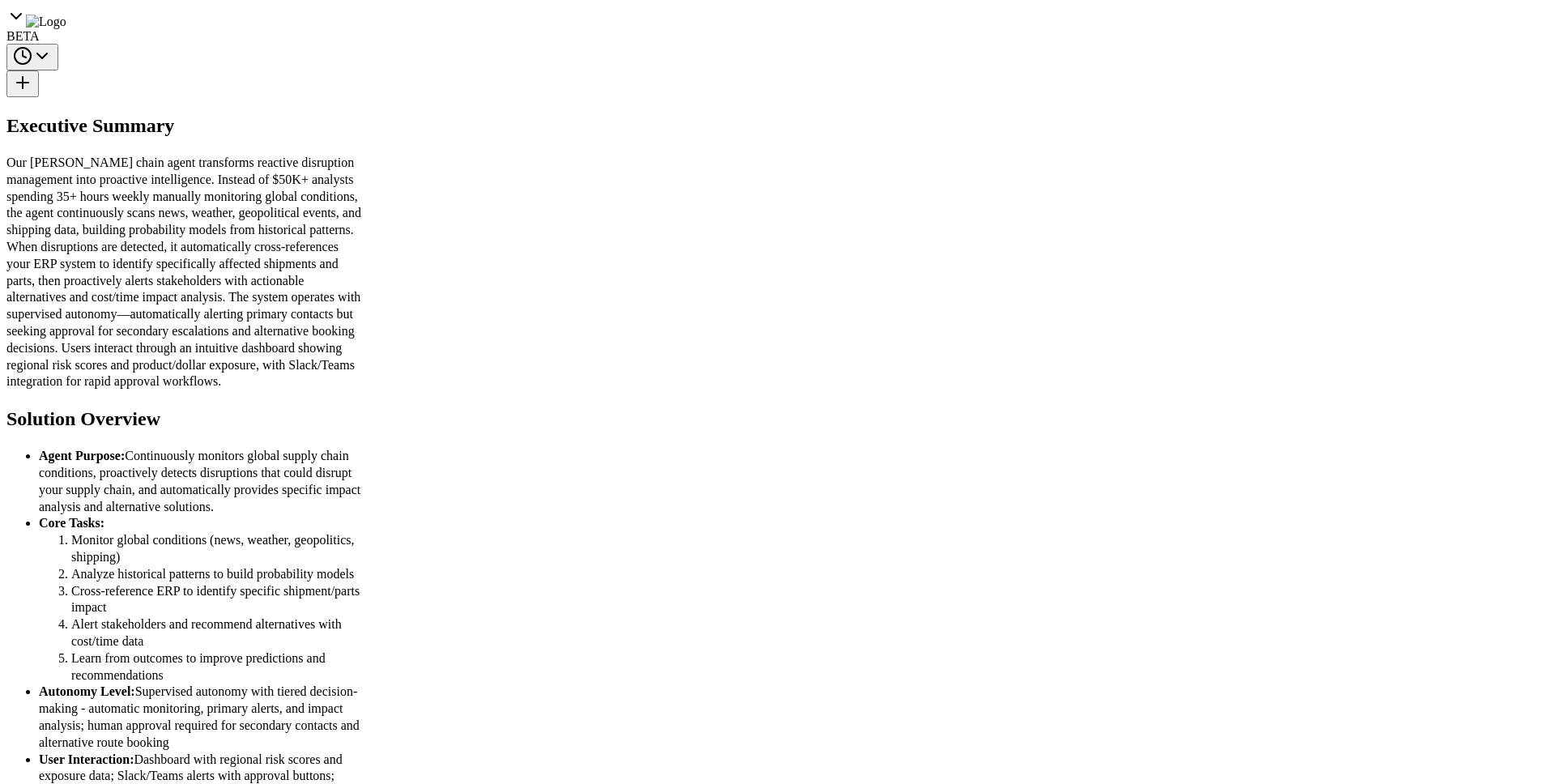
drag, startPoint x: 496, startPoint y: 106, endPoint x: 484, endPoint y: 102, distance: 12.6
